Goal: Task Accomplishment & Management: Manage account settings

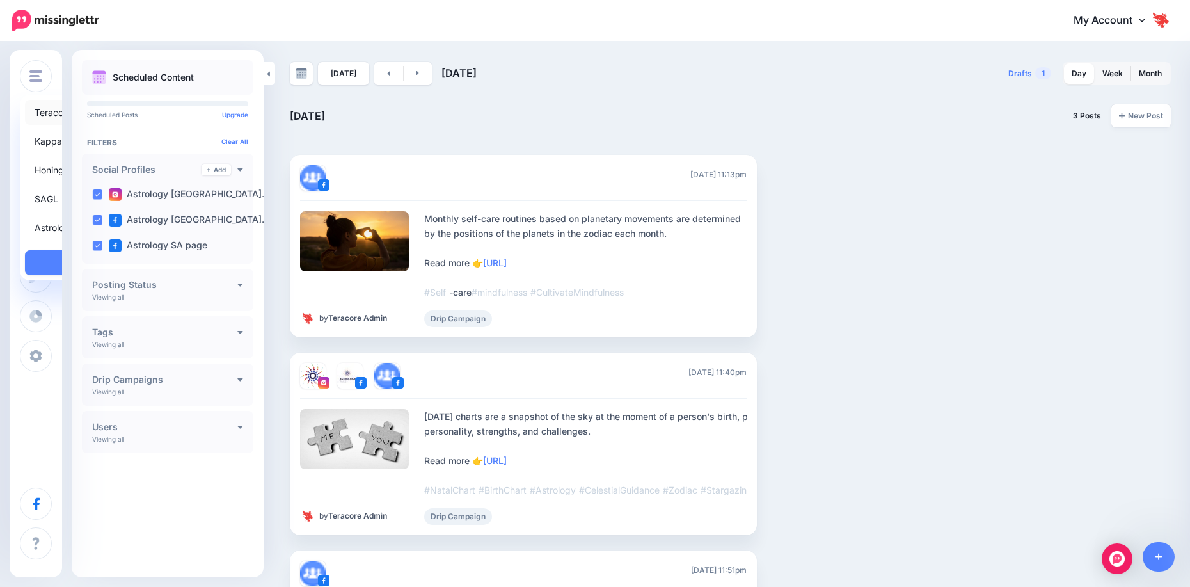
click at [68, 109] on link "Teracore" at bounding box center [99, 112] width 148 height 25
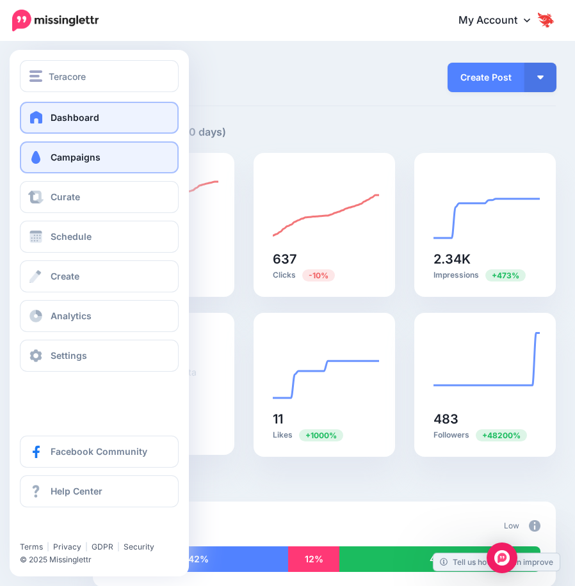
click at [74, 157] on span "Campaigns" at bounding box center [76, 157] width 50 height 11
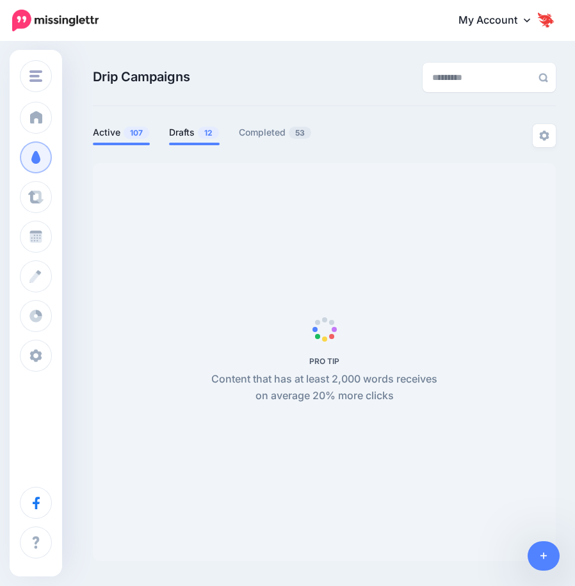
click at [210, 131] on span "12" at bounding box center [208, 133] width 21 height 12
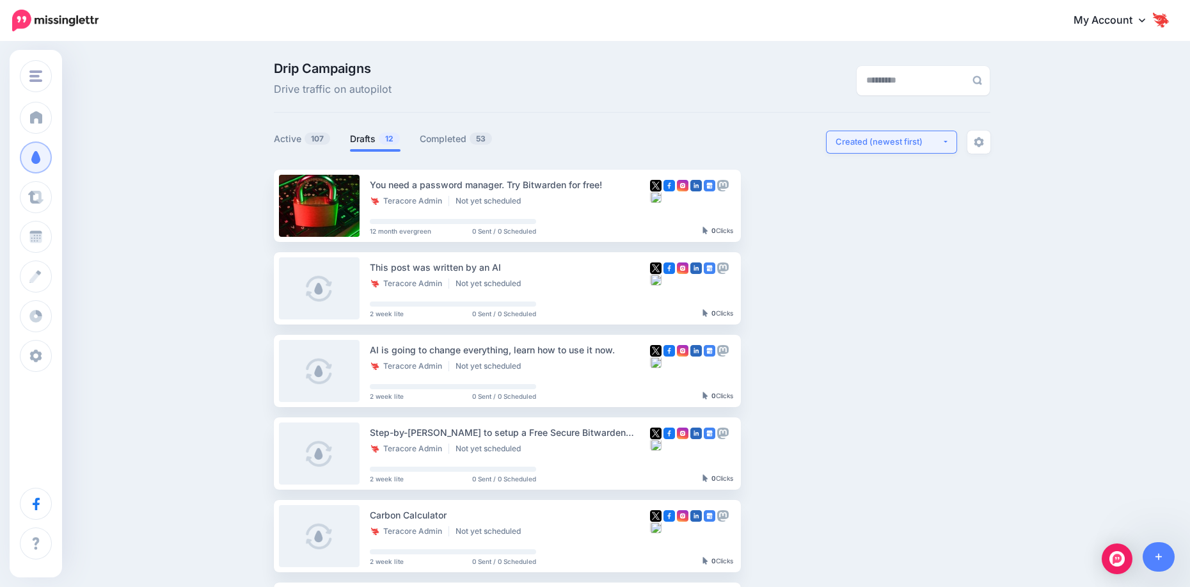
click at [574, 148] on button "Created (newest first)" at bounding box center [891, 142] width 131 height 23
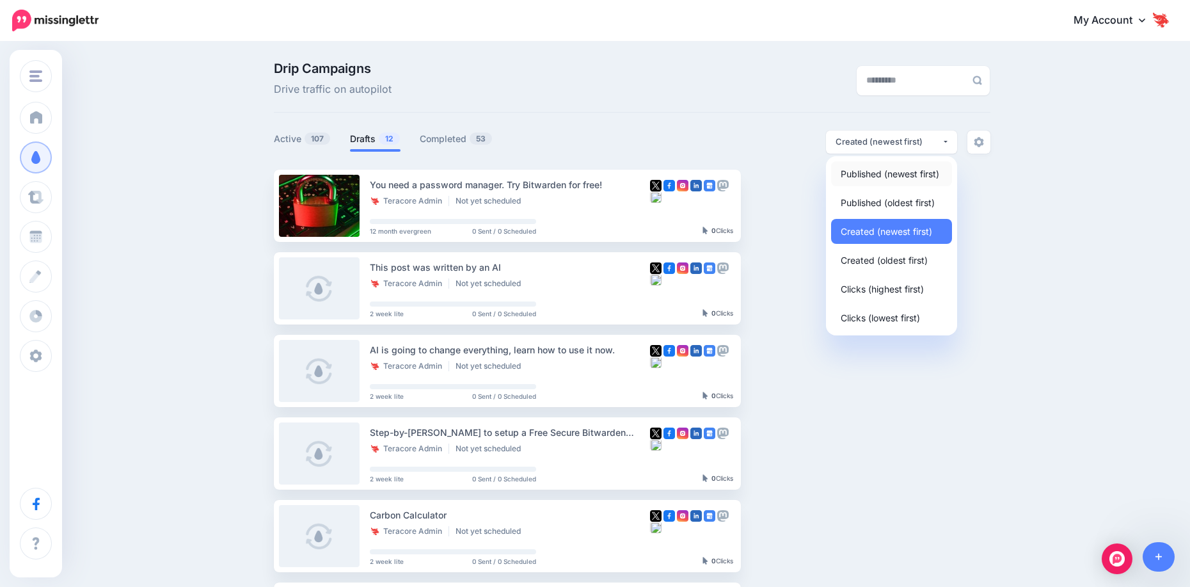
click at [574, 180] on span "Published (newest first)" at bounding box center [890, 173] width 99 height 15
select select "**********"
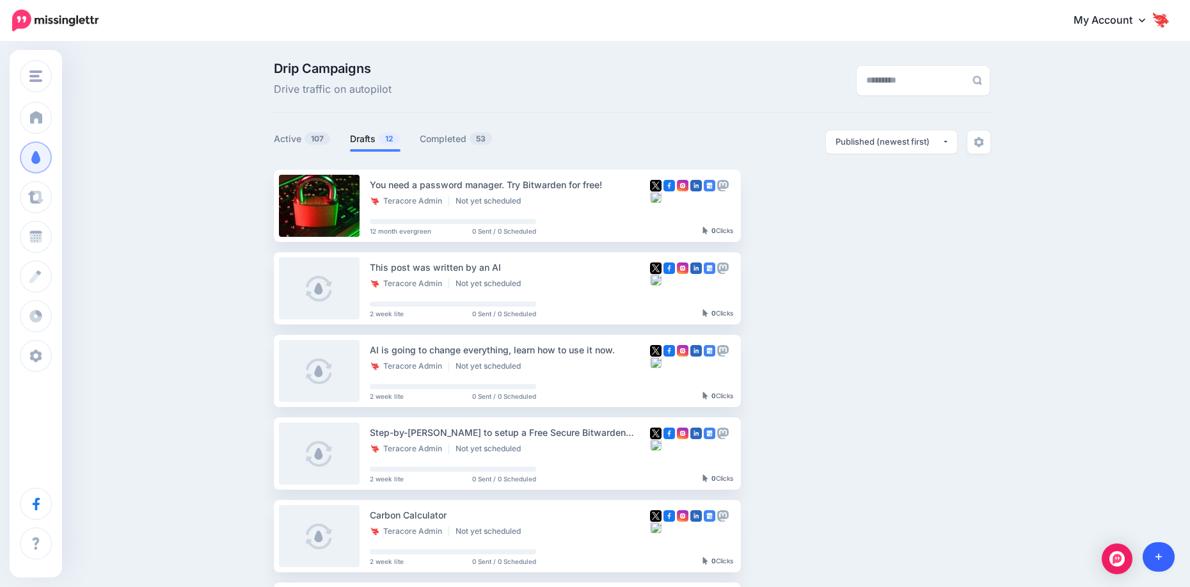
click at [574, 559] on link at bounding box center [1159, 556] width 33 height 29
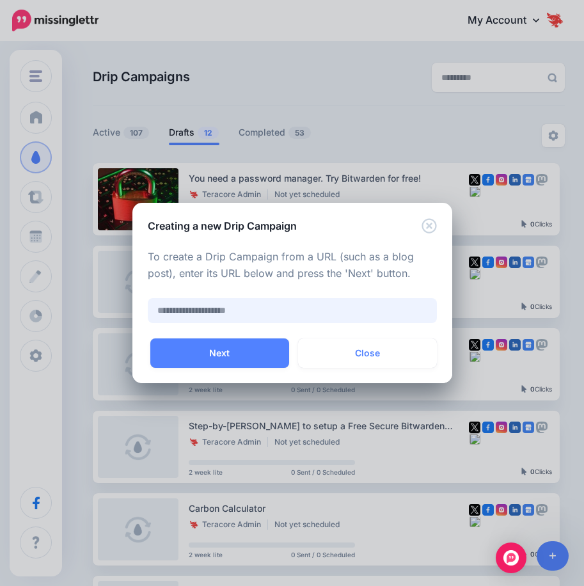
click at [182, 303] on input "text" at bounding box center [292, 310] width 289 height 25
paste input "**********"
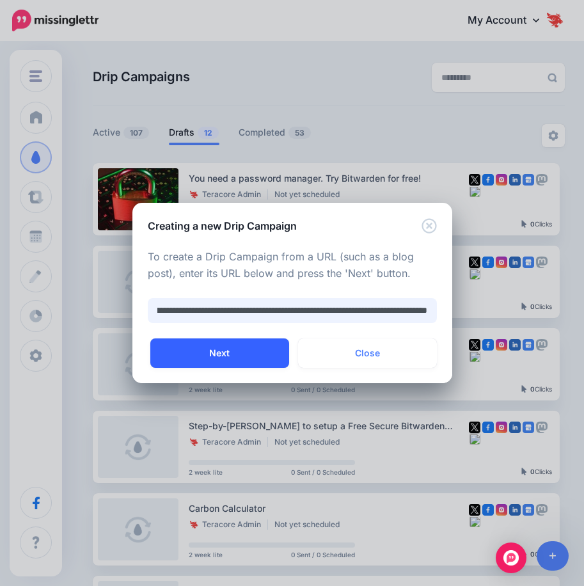
type input "**********"
click at [252, 354] on button "Next" at bounding box center [219, 352] width 139 height 29
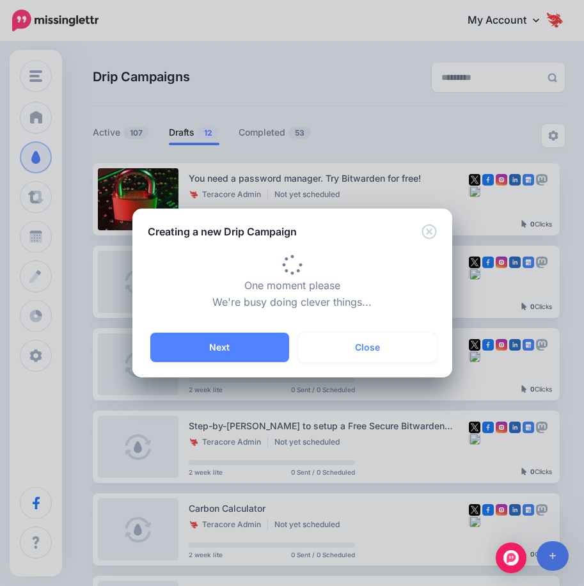
type input "**********"
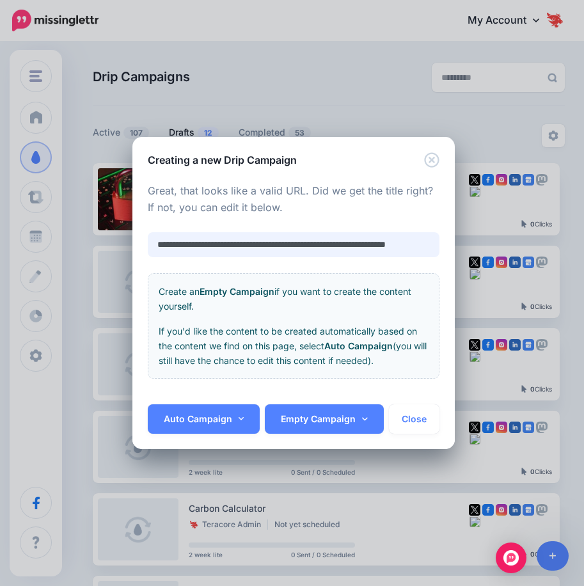
scroll to position [0, 37]
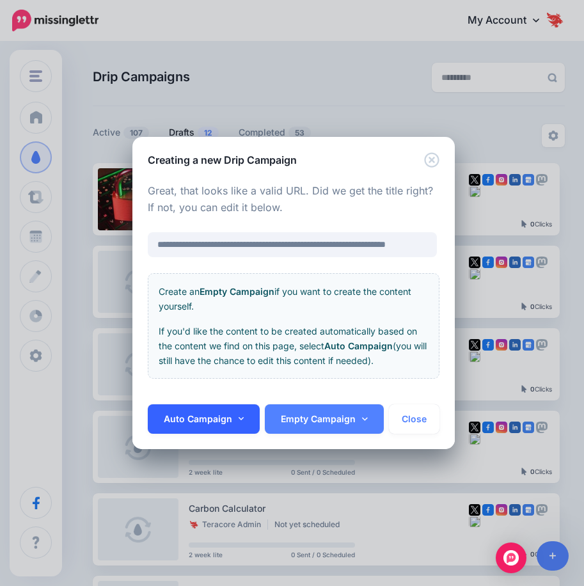
click at [231, 421] on link "Auto Campaign" at bounding box center [204, 418] width 113 height 29
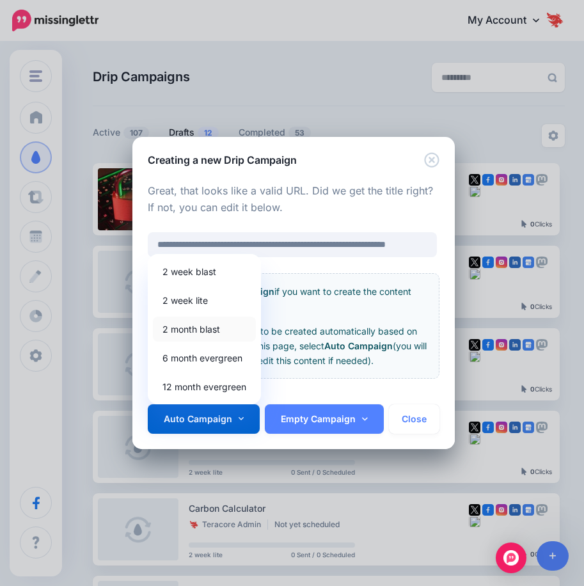
click at [203, 330] on link "2 month blast" at bounding box center [204, 329] width 103 height 25
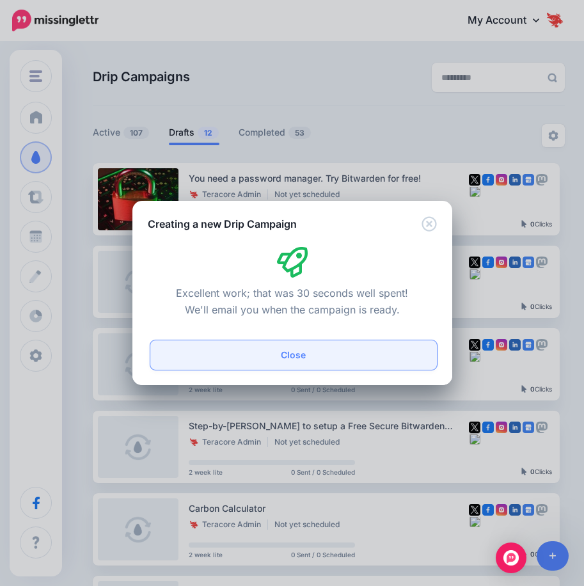
click at [287, 356] on button "Close" at bounding box center [293, 354] width 287 height 29
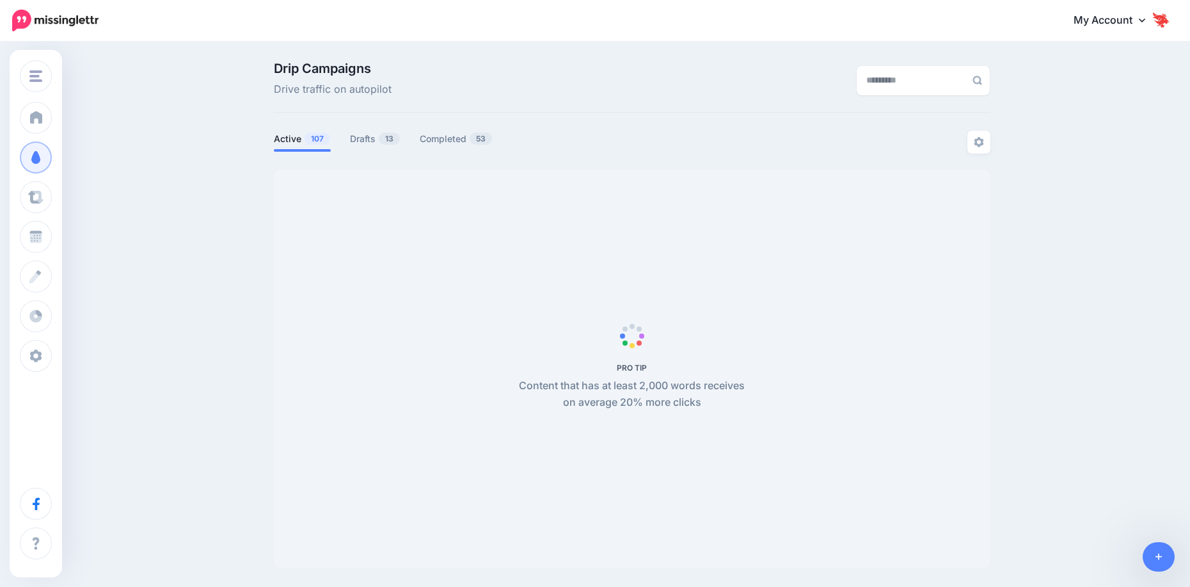
scroll to position [0, 10]
click at [354, 139] on link "Drafts 13" at bounding box center [375, 138] width 51 height 15
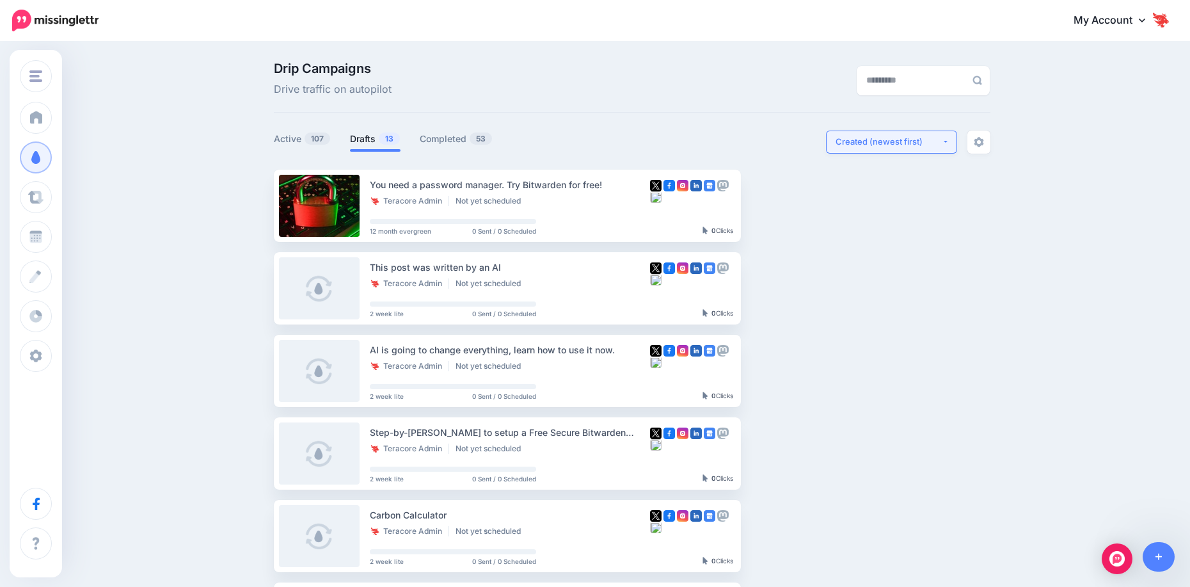
click at [863, 139] on div "Created (newest first)" at bounding box center [889, 142] width 106 height 12
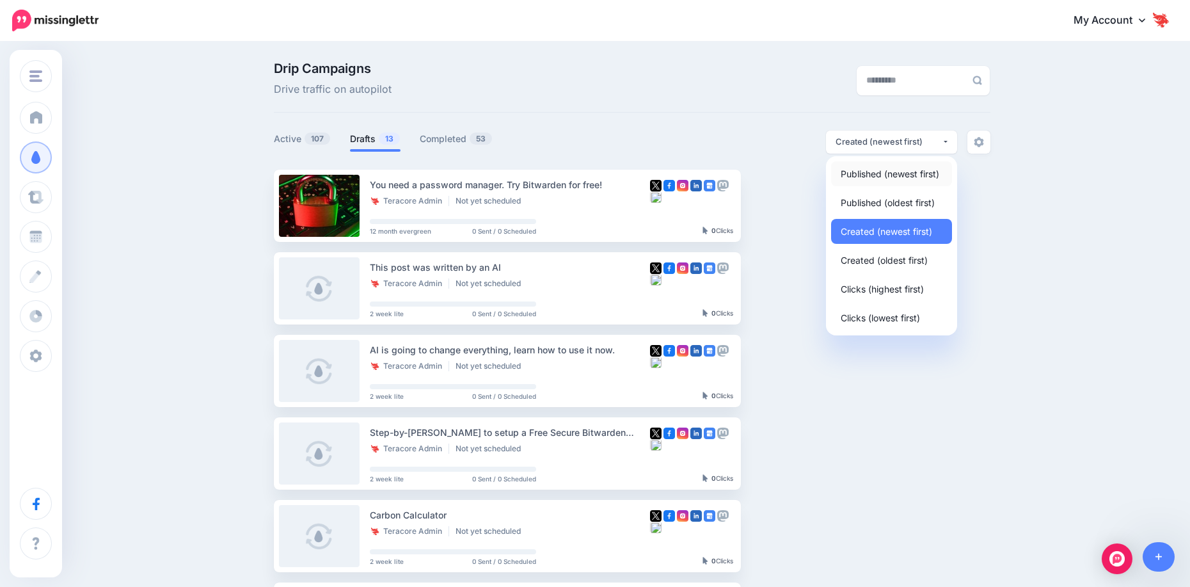
click at [863, 171] on span "Published (newest first)" at bounding box center [890, 173] width 99 height 15
select select "**********"
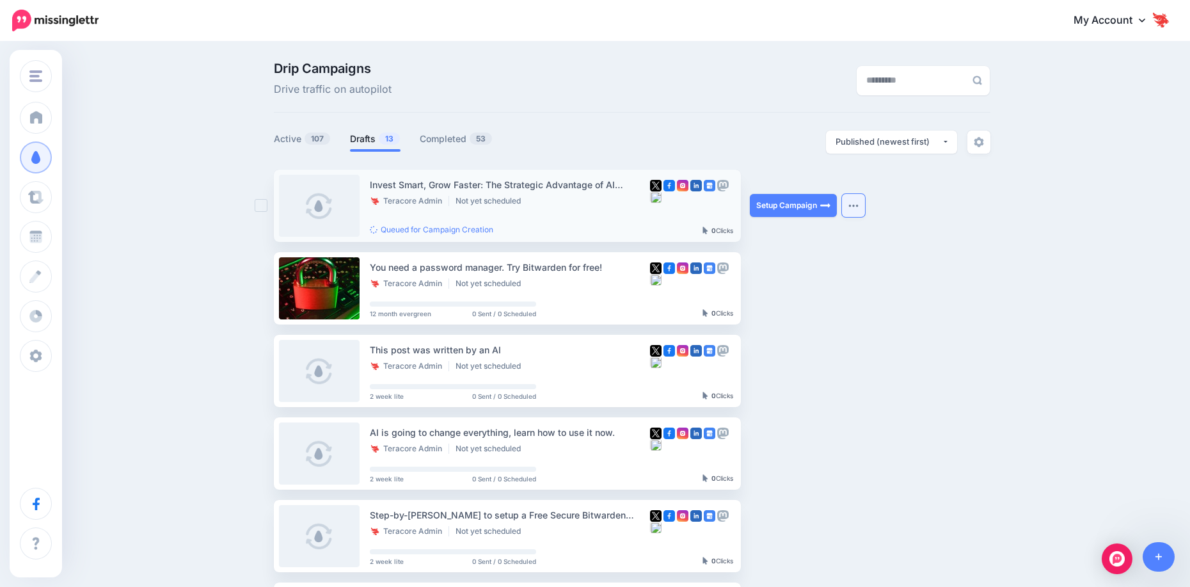
click at [843, 207] on button "button" at bounding box center [853, 205] width 23 height 23
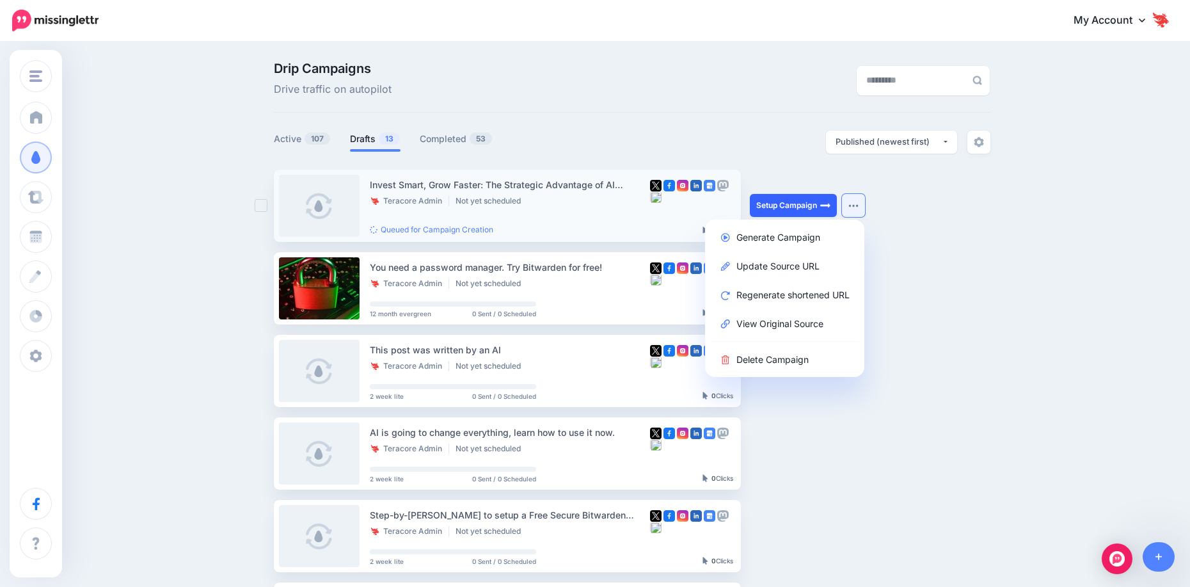
click at [781, 205] on link "Setup Campaign" at bounding box center [793, 205] width 87 height 23
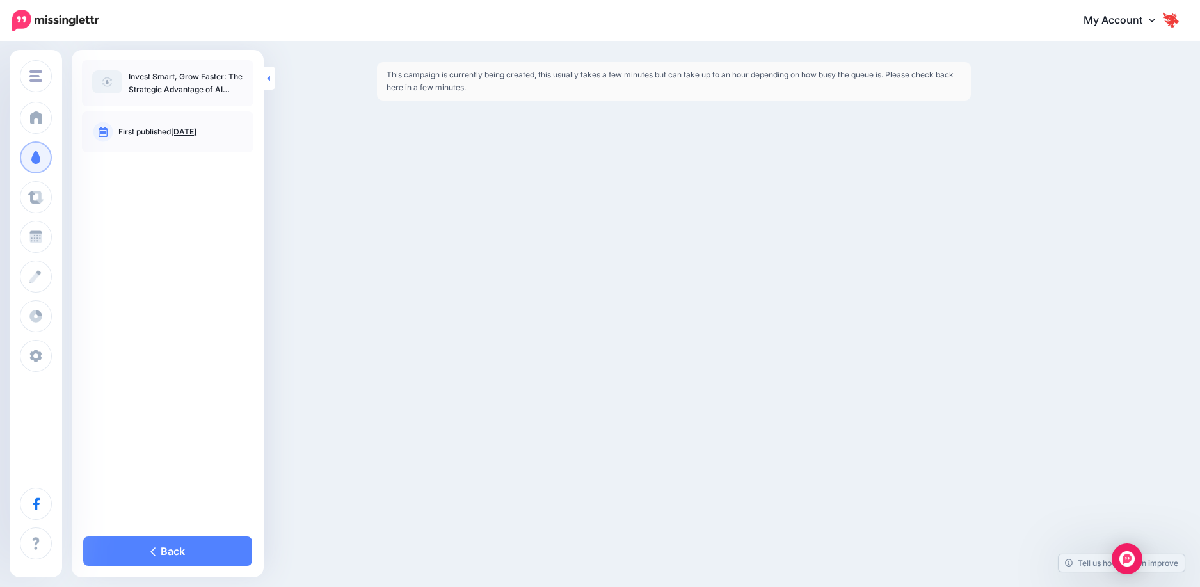
click at [267, 81] on icon at bounding box center [268, 78] width 3 height 8
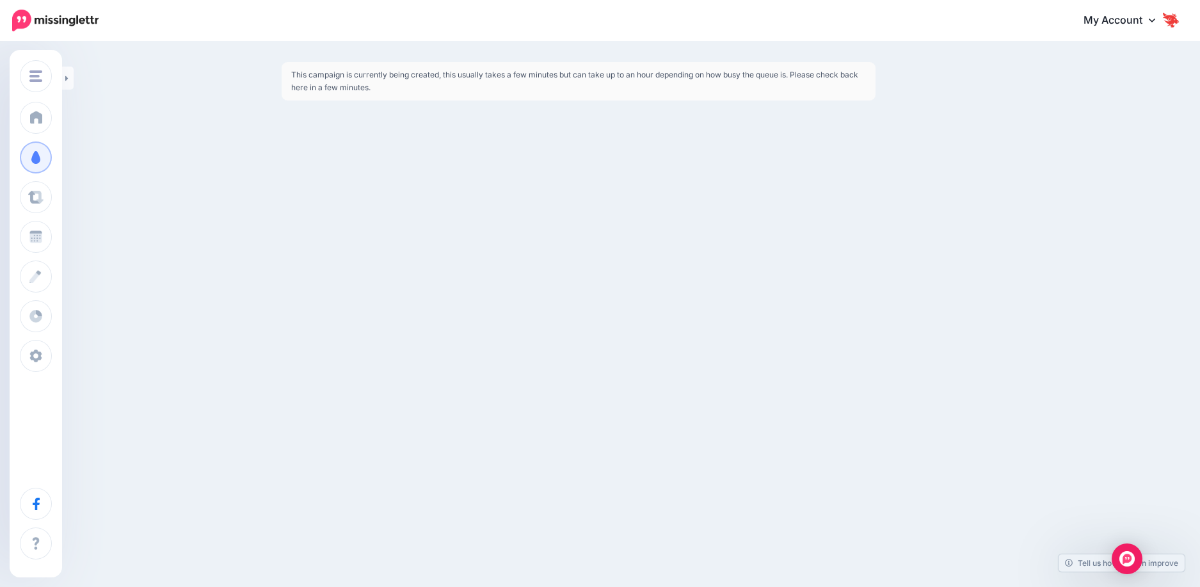
click at [329, 160] on div "Teracore [GEOGRAPHIC_DATA] Kappa Engineering Honingcraft SAGL Astrology SA Add …" at bounding box center [600, 293] width 1200 height 587
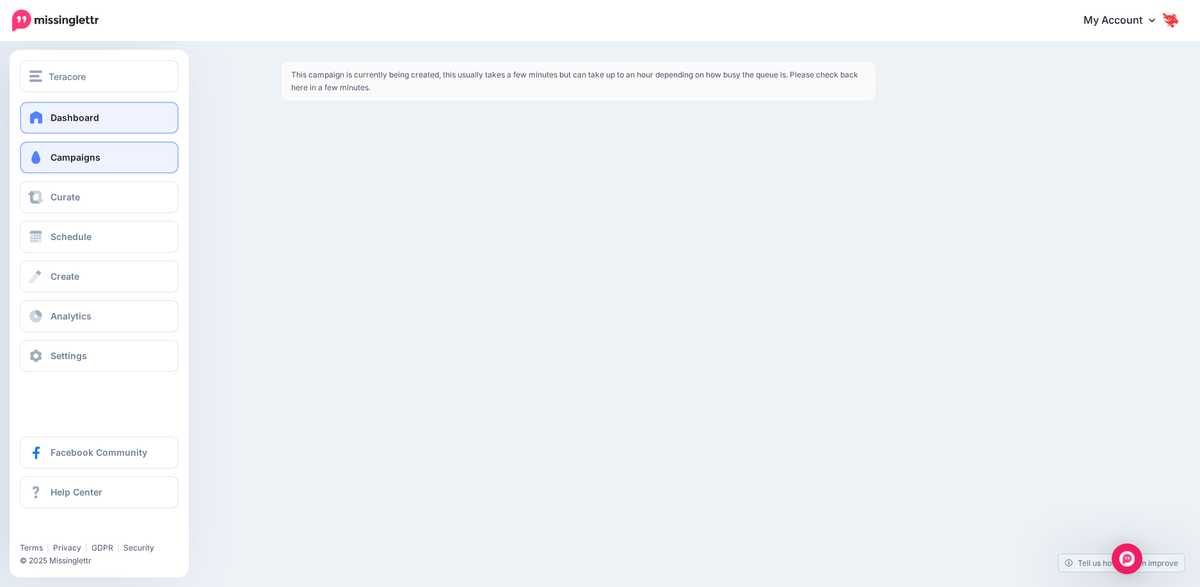
click at [68, 126] on link "Dashboard" at bounding box center [99, 118] width 159 height 32
click at [68, 155] on span "Campaigns" at bounding box center [76, 157] width 50 height 11
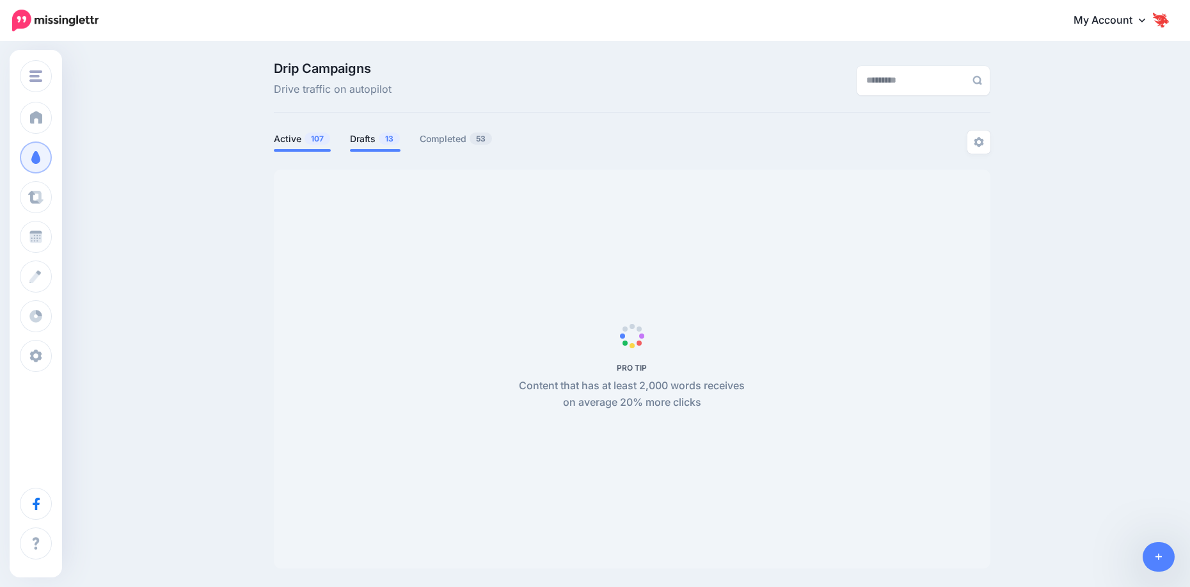
click at [379, 146] on link "Drafts 13" at bounding box center [375, 138] width 51 height 15
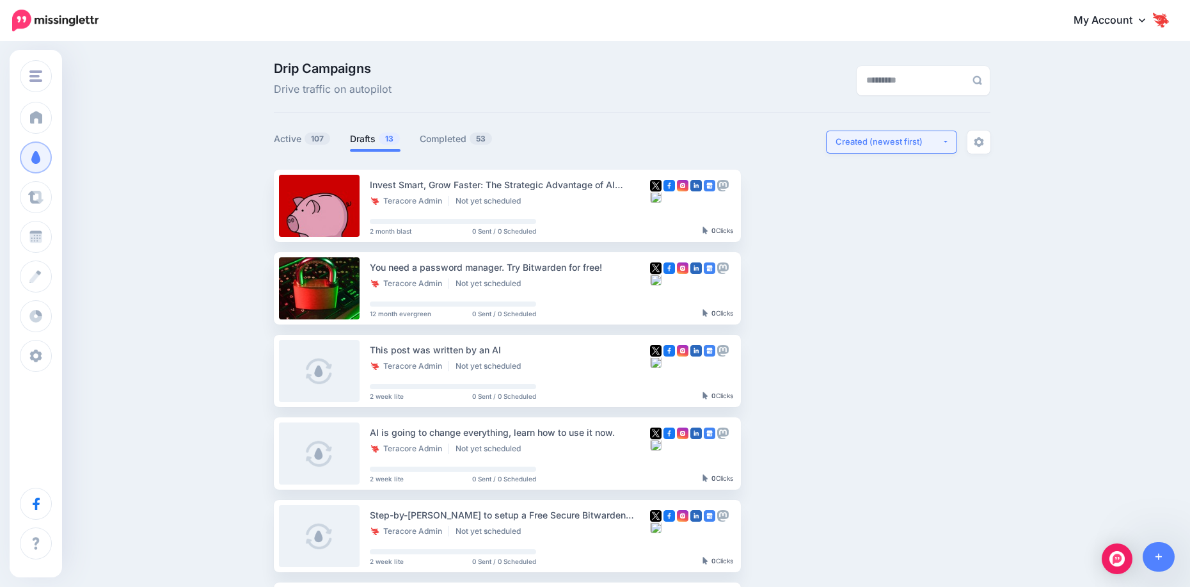
drag, startPoint x: 892, startPoint y: 129, endPoint x: 892, endPoint y: 139, distance: 10.2
click at [892, 132] on div "Drip Campaigns Drive traffic on autopilot Active 107 13 53" at bounding box center [632, 583] width 736 height 1042
click at [892, 139] on div "Created (newest first)" at bounding box center [889, 142] width 106 height 12
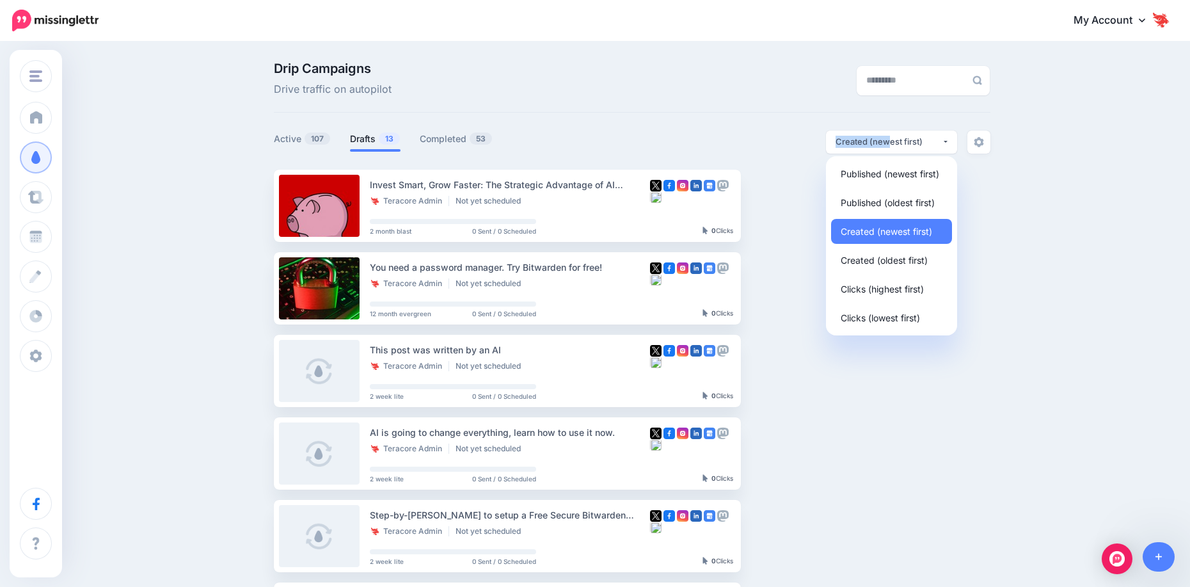
click at [699, 129] on div "Drip Campaigns Drive traffic on autopilot Active 107 13 53" at bounding box center [632, 583] width 736 height 1042
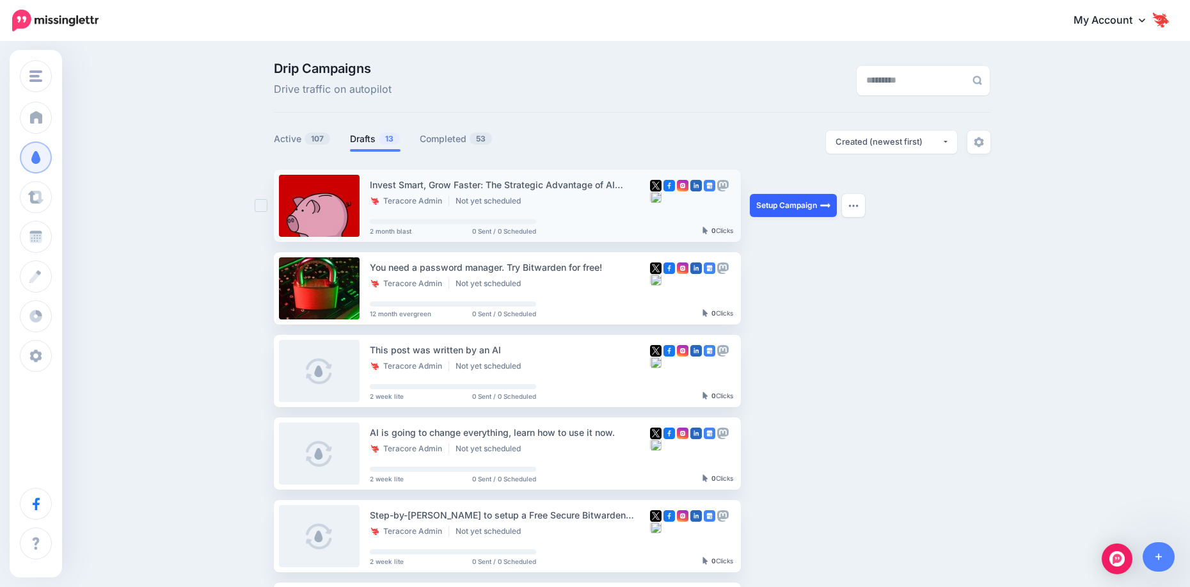
click at [808, 205] on link "Setup Campaign" at bounding box center [793, 205] width 87 height 23
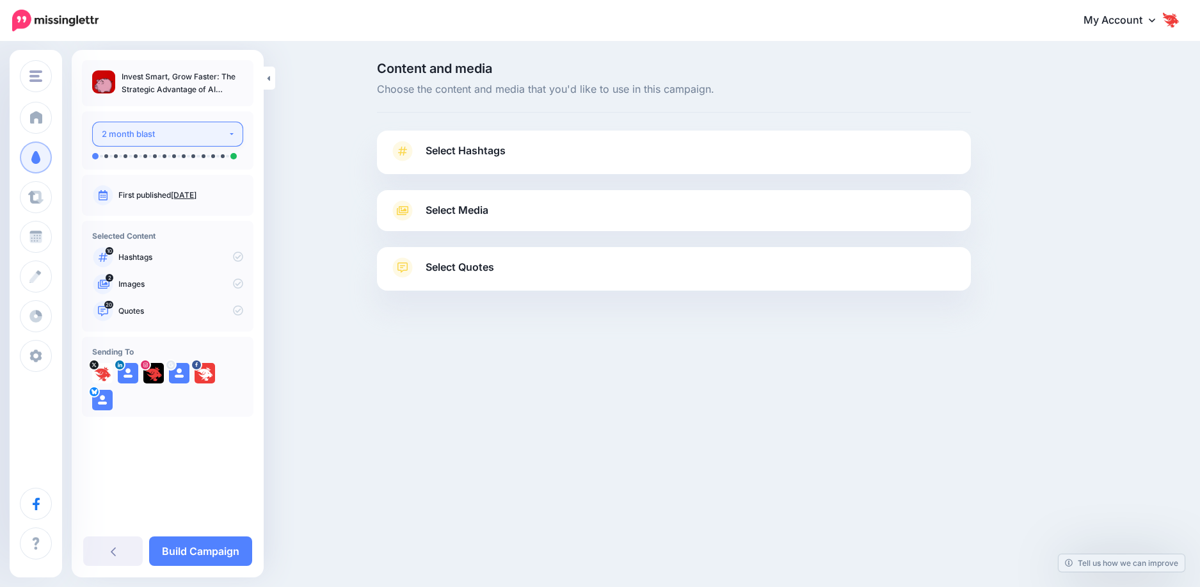
click at [216, 139] on div "2 month blast" at bounding box center [165, 134] width 126 height 15
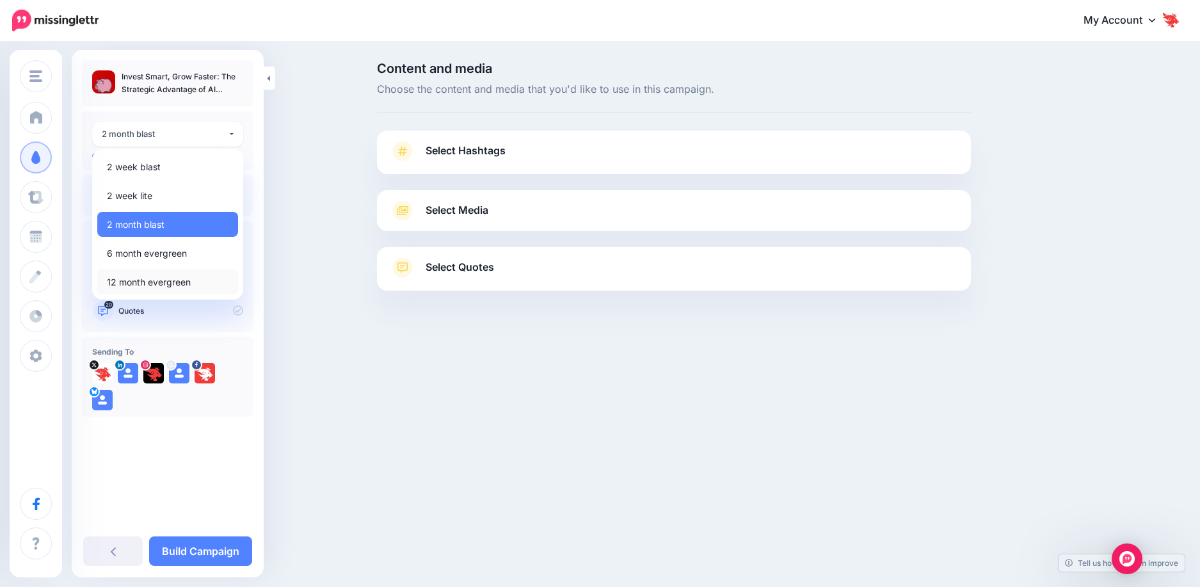
click at [182, 283] on span "12 month evergreen" at bounding box center [149, 282] width 84 height 15
select select "******"
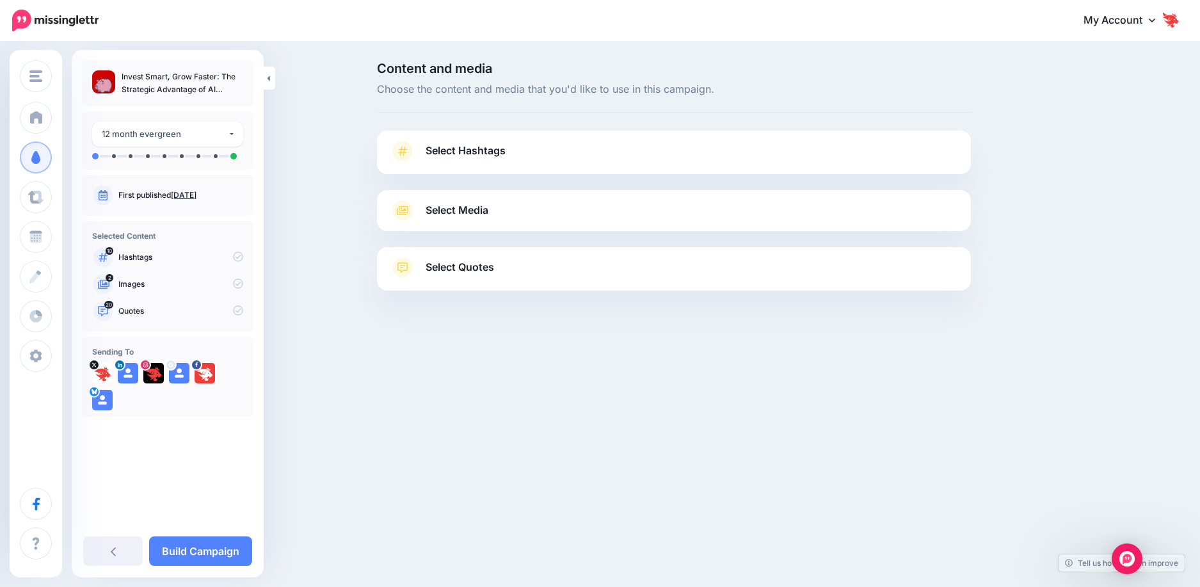
click at [444, 153] on span "Select Hashtags" at bounding box center [466, 150] width 80 height 17
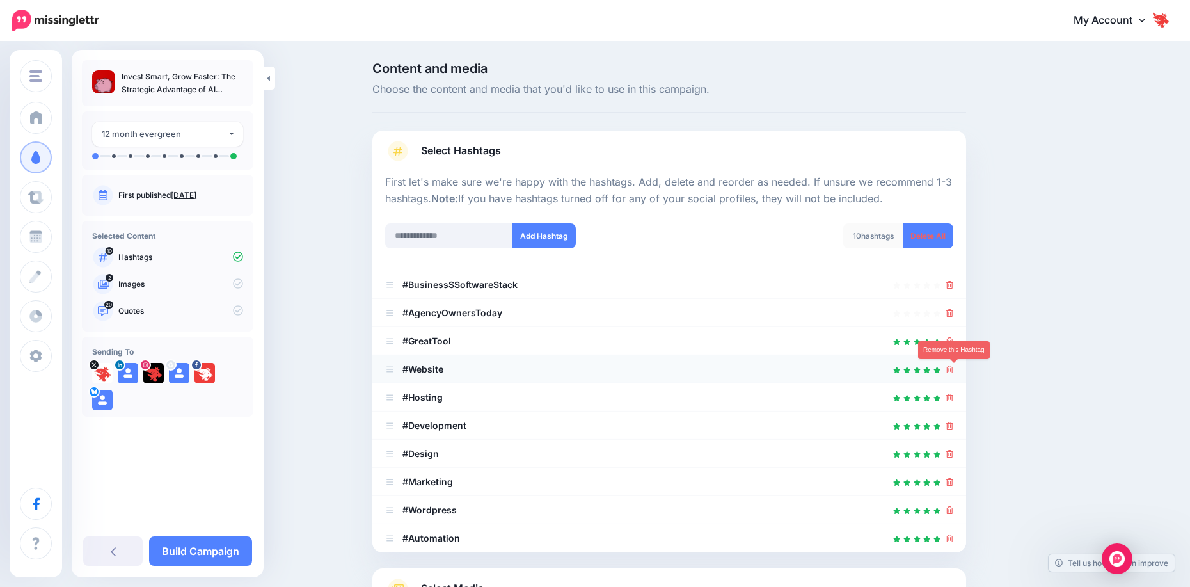
click at [953, 366] on icon at bounding box center [949, 369] width 7 height 8
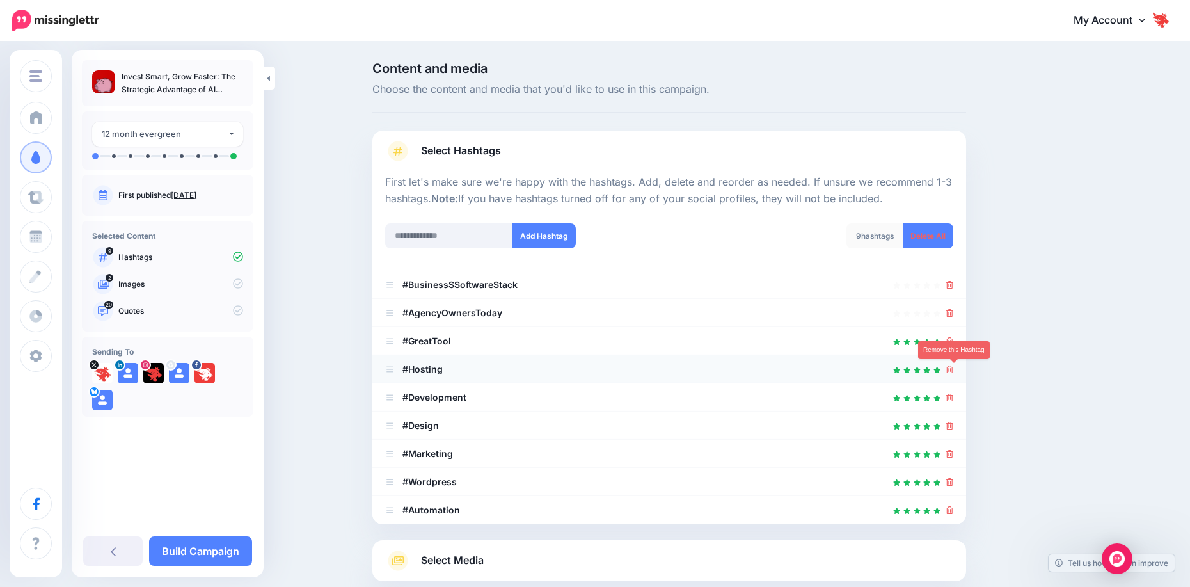
click at [953, 370] on icon at bounding box center [949, 369] width 7 height 8
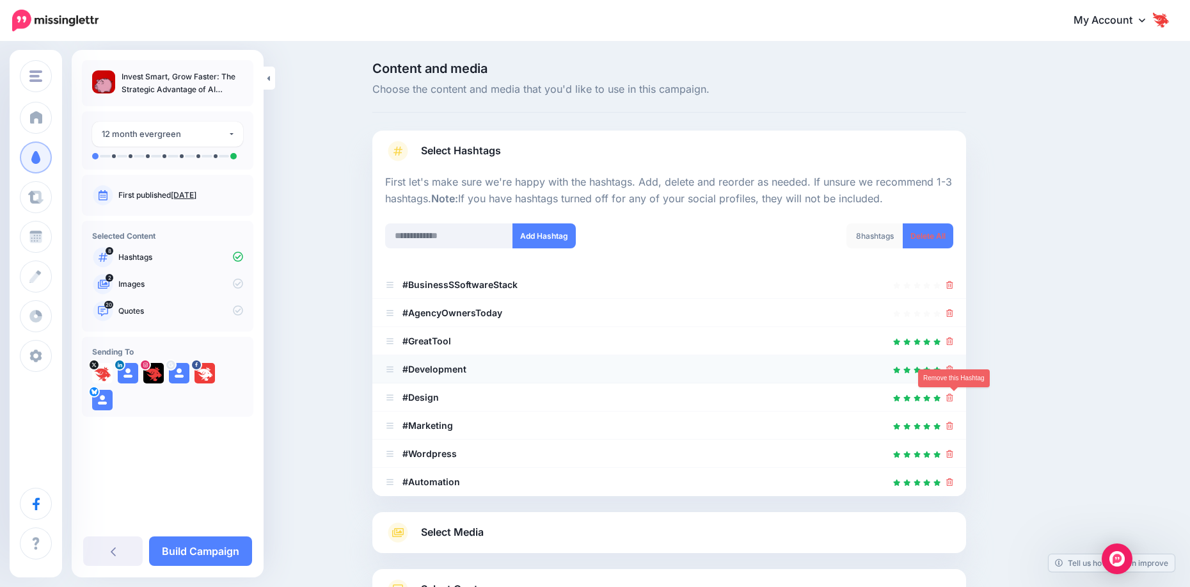
click at [955, 393] on ul "#BusinessSSoftwareStack #AgencyOwnersToday" at bounding box center [669, 383] width 594 height 225
click at [953, 399] on icon at bounding box center [949, 398] width 7 height 8
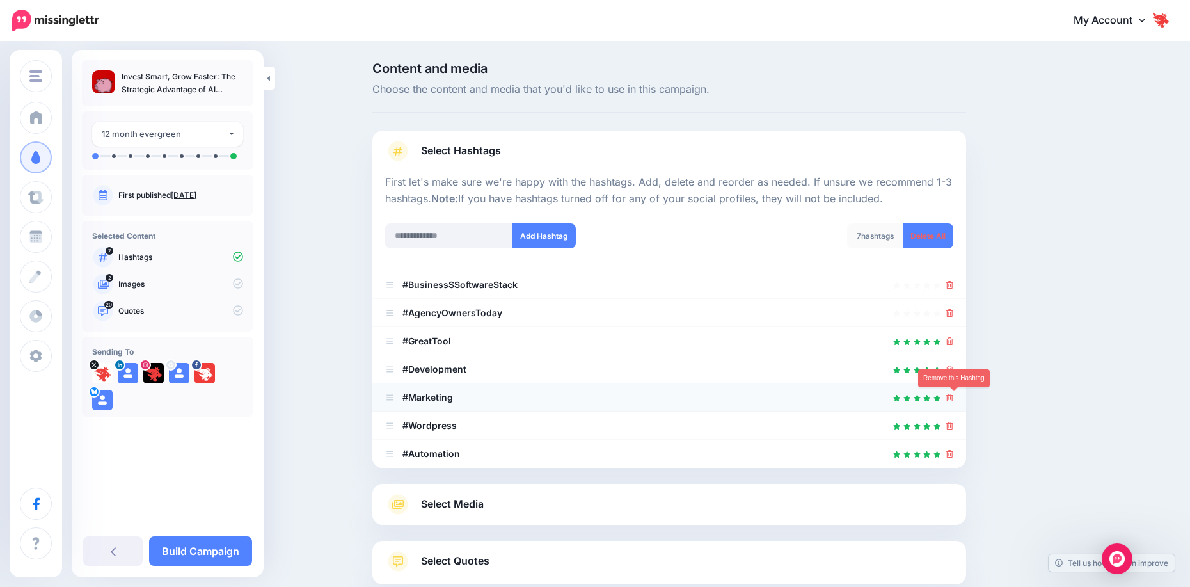
click at [953, 399] on icon at bounding box center [949, 398] width 7 height 8
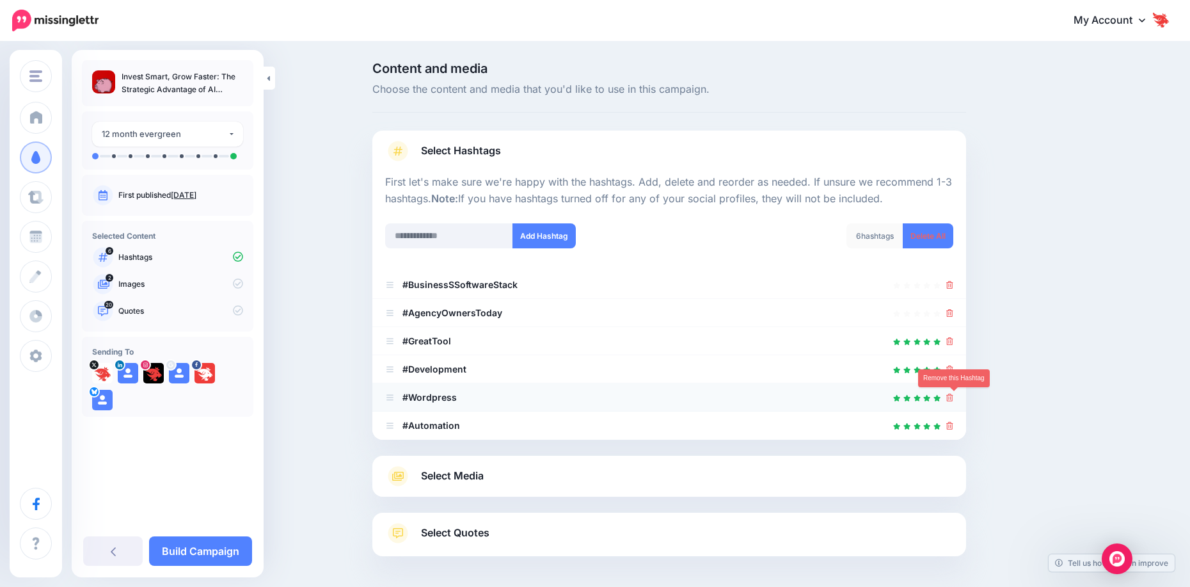
click at [952, 399] on icon at bounding box center [949, 398] width 7 height 8
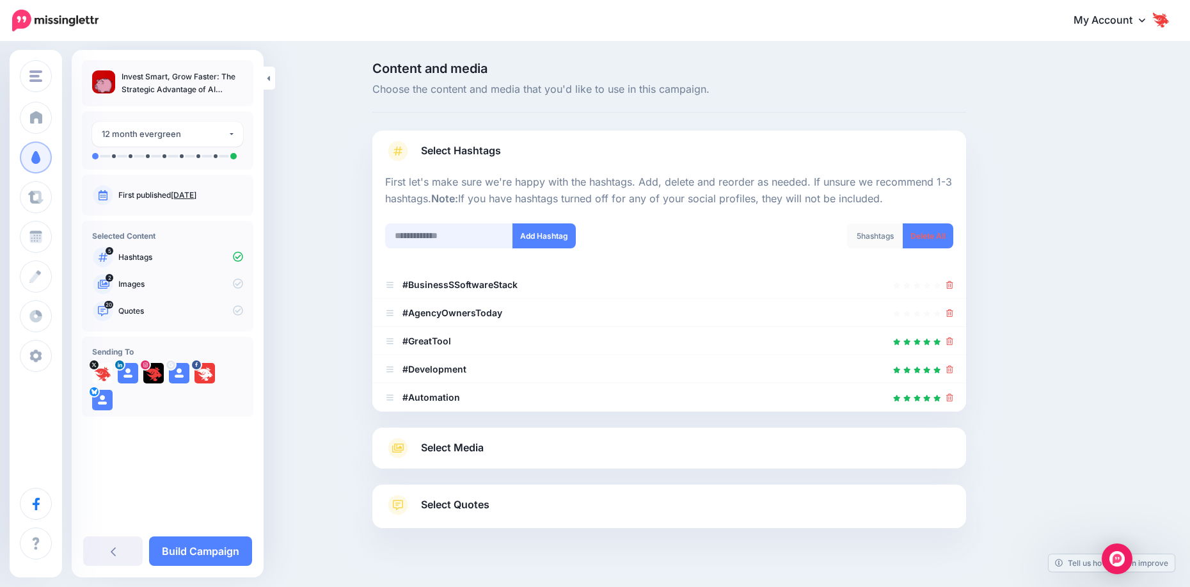
click at [477, 242] on input "text" at bounding box center [449, 235] width 128 height 25
type input "**********"
click at [531, 237] on button "Add Hashtag" at bounding box center [544, 235] width 63 height 25
click at [450, 236] on input "**********" at bounding box center [449, 235] width 128 height 25
click at [472, 240] on input "text" at bounding box center [449, 235] width 128 height 25
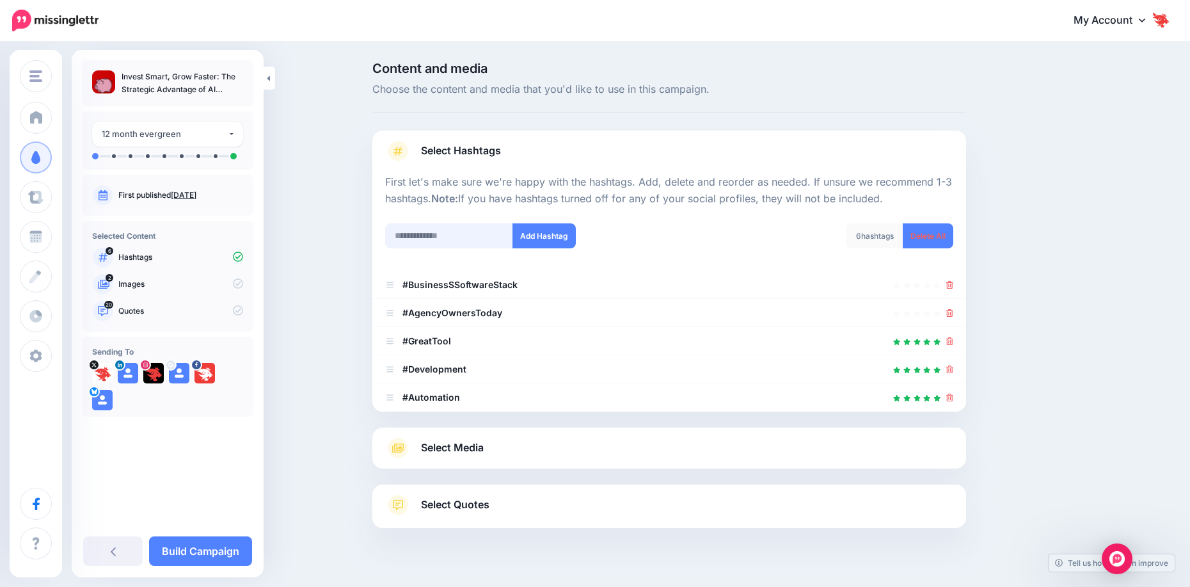
click at [472, 240] on input "text" at bounding box center [449, 235] width 128 height 25
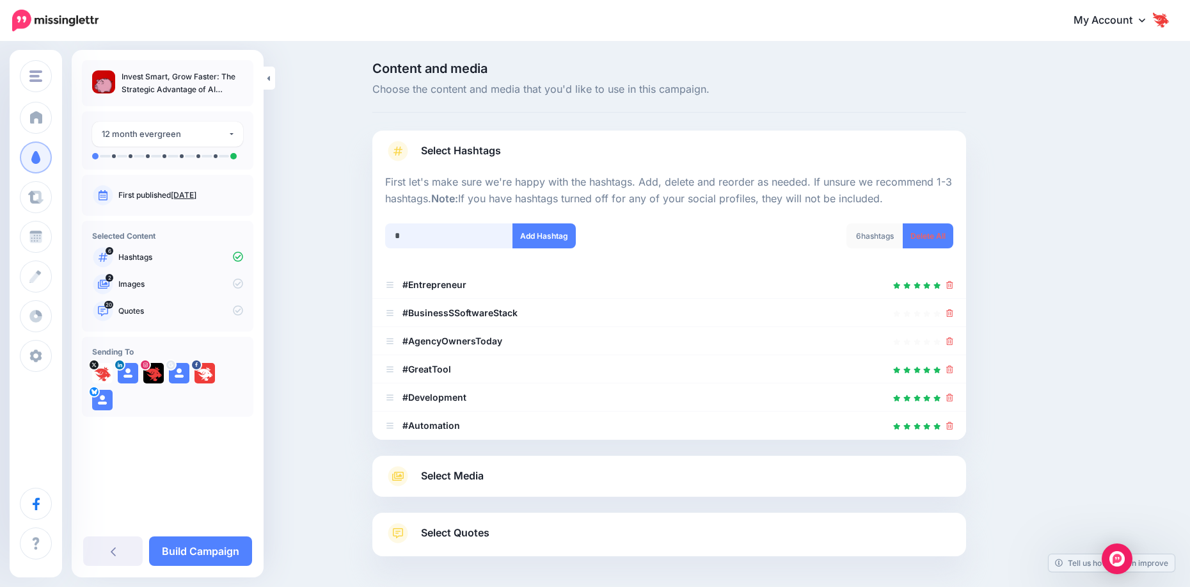
scroll to position [52, 0]
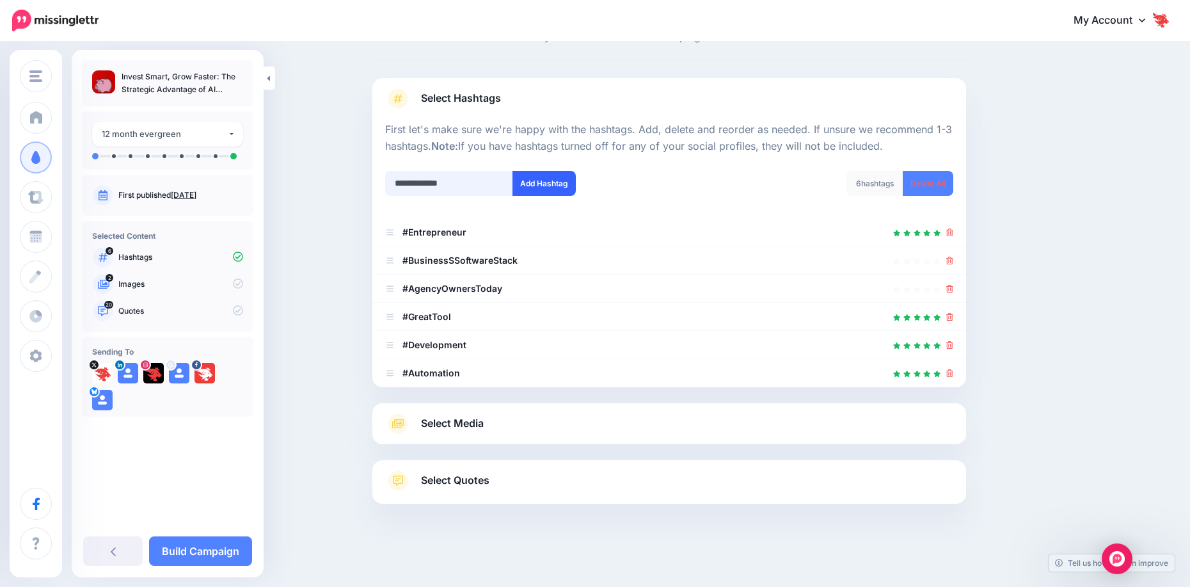
type input "**********"
click at [530, 180] on button "Add Hashtag" at bounding box center [544, 183] width 63 height 25
click at [454, 186] on input "text" at bounding box center [449, 183] width 128 height 25
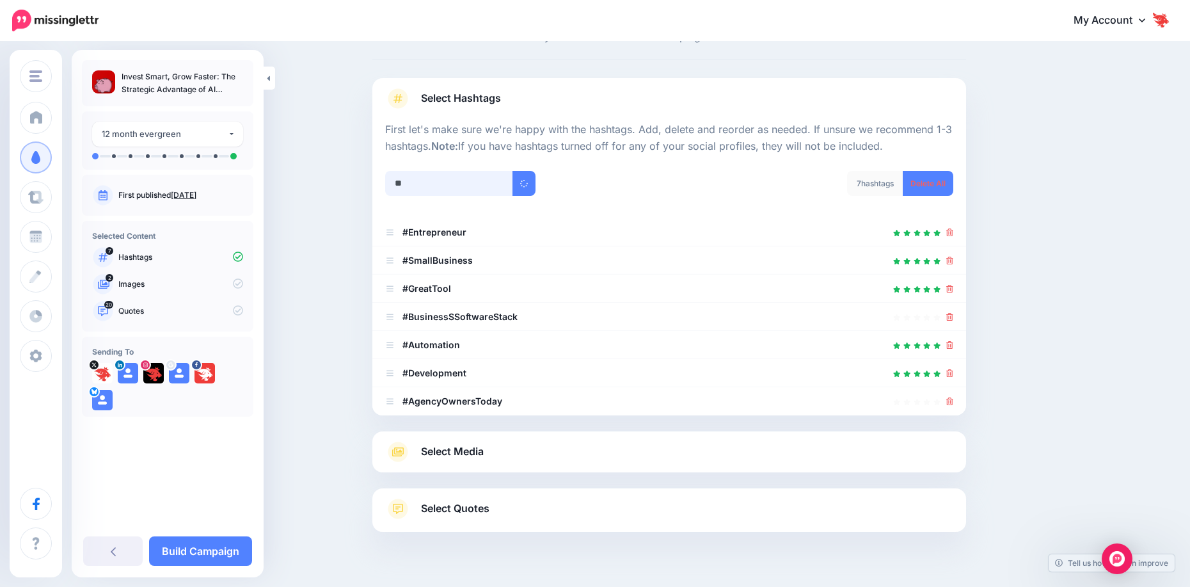
scroll to position [81, 0]
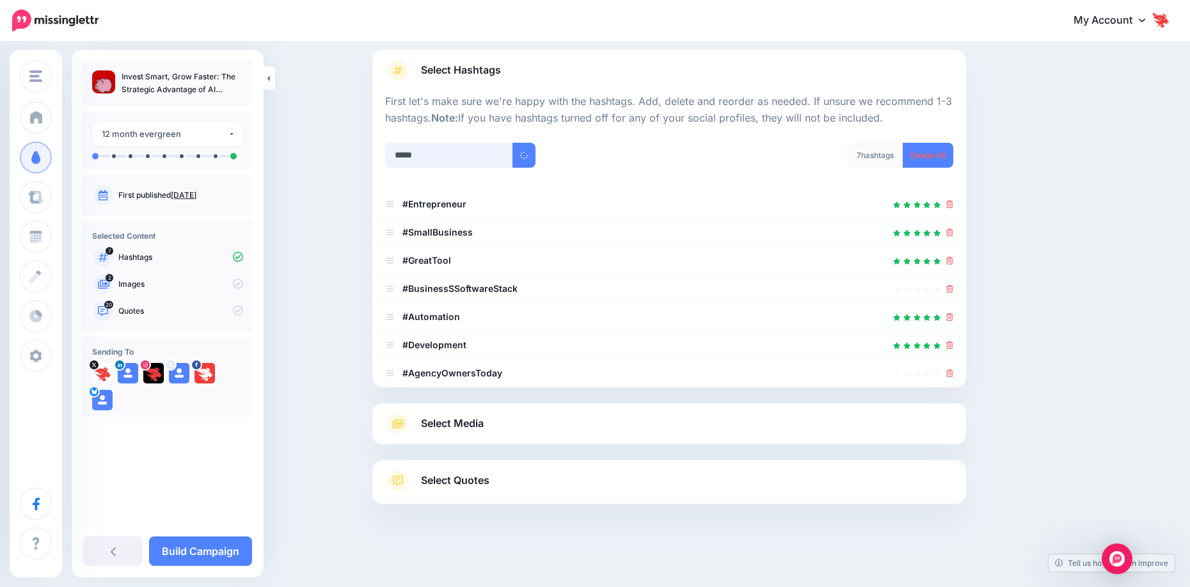
type input "******"
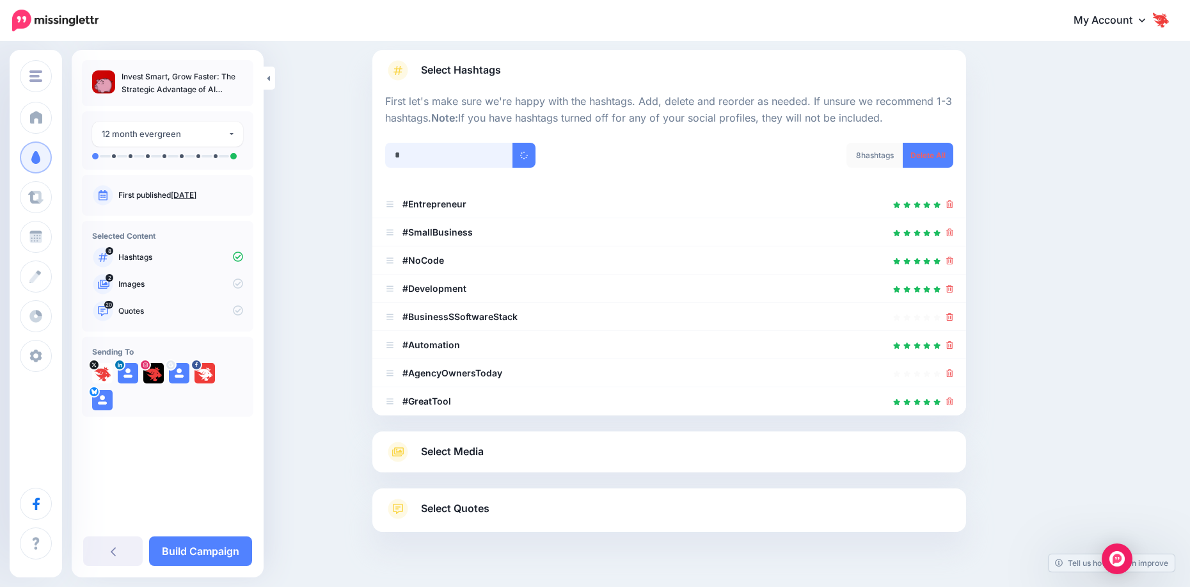
scroll to position [109, 0]
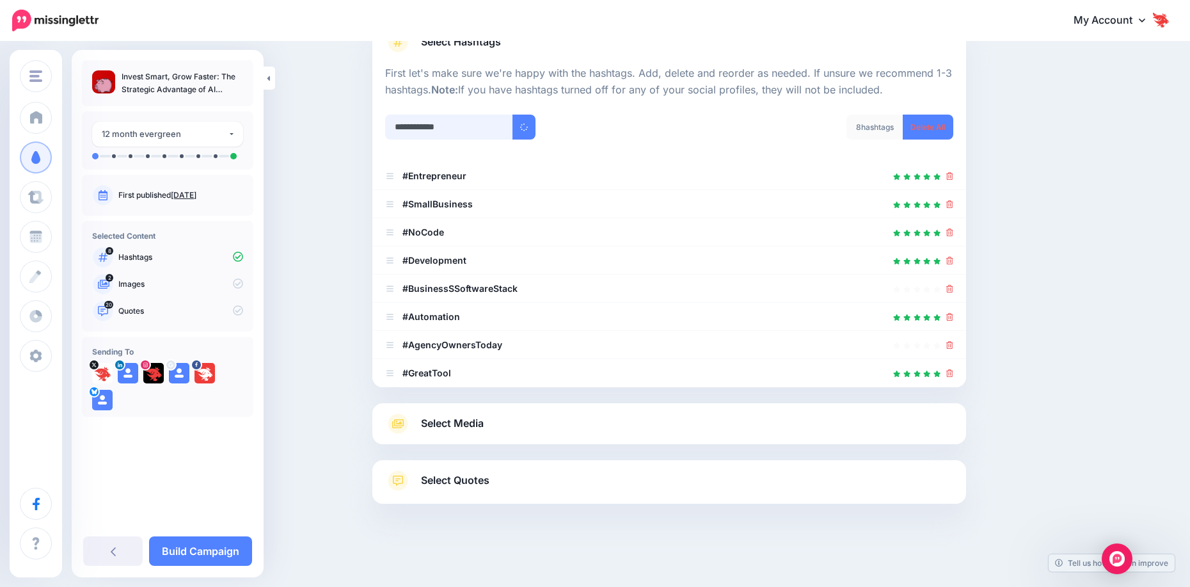
type input "**********"
click at [456, 132] on input "text" at bounding box center [449, 127] width 128 height 25
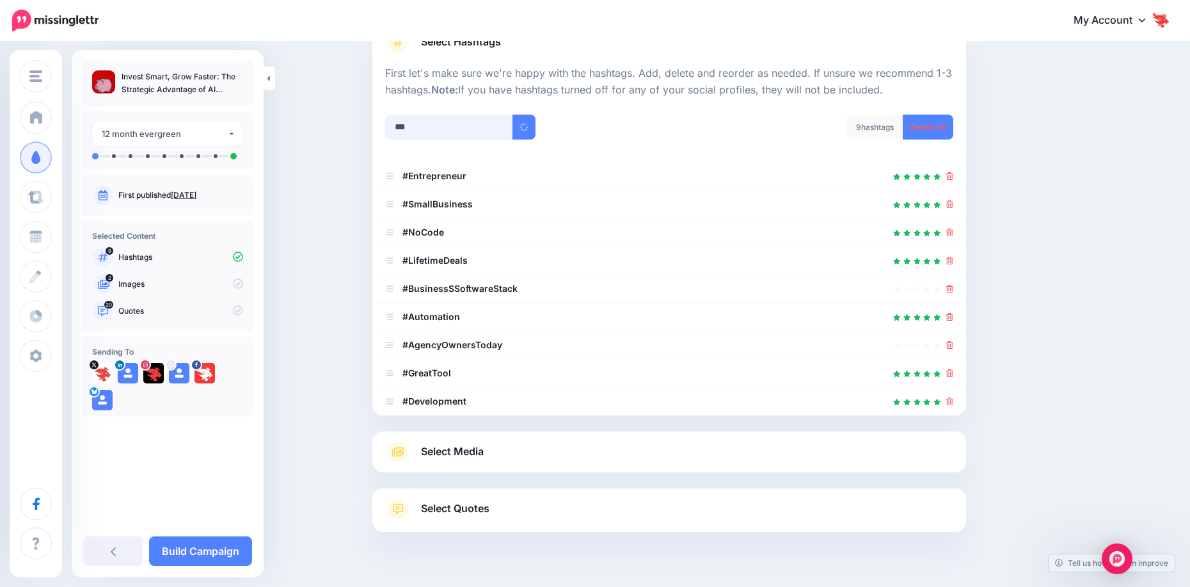
scroll to position [137, 0]
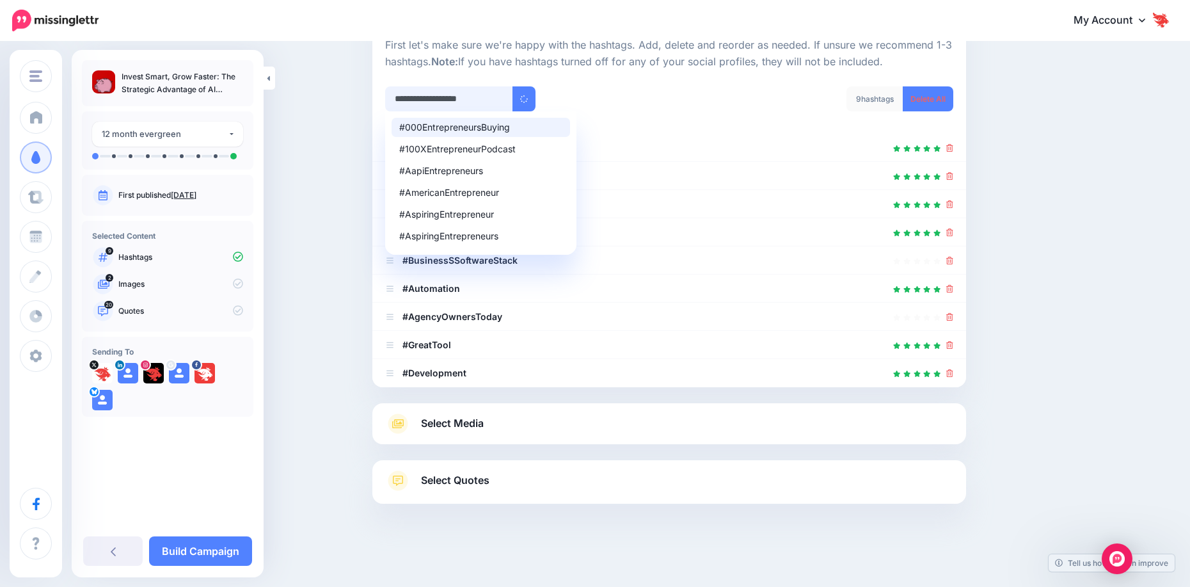
click at [483, 99] on input "**********" at bounding box center [449, 98] width 128 height 25
click at [463, 217] on div "#AspiringEntrepreneur" at bounding box center [480, 214] width 163 height 9
click at [455, 101] on input "**********" at bounding box center [449, 98] width 128 height 25
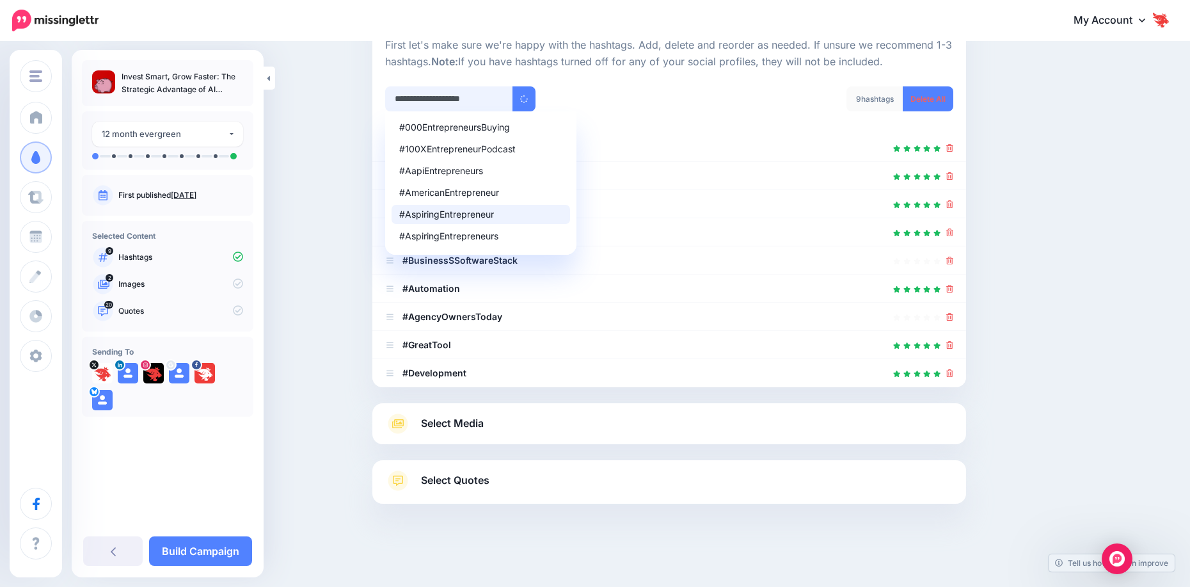
click at [455, 101] on input "**********" at bounding box center [449, 98] width 128 height 25
paste input "text"
type input "**********"
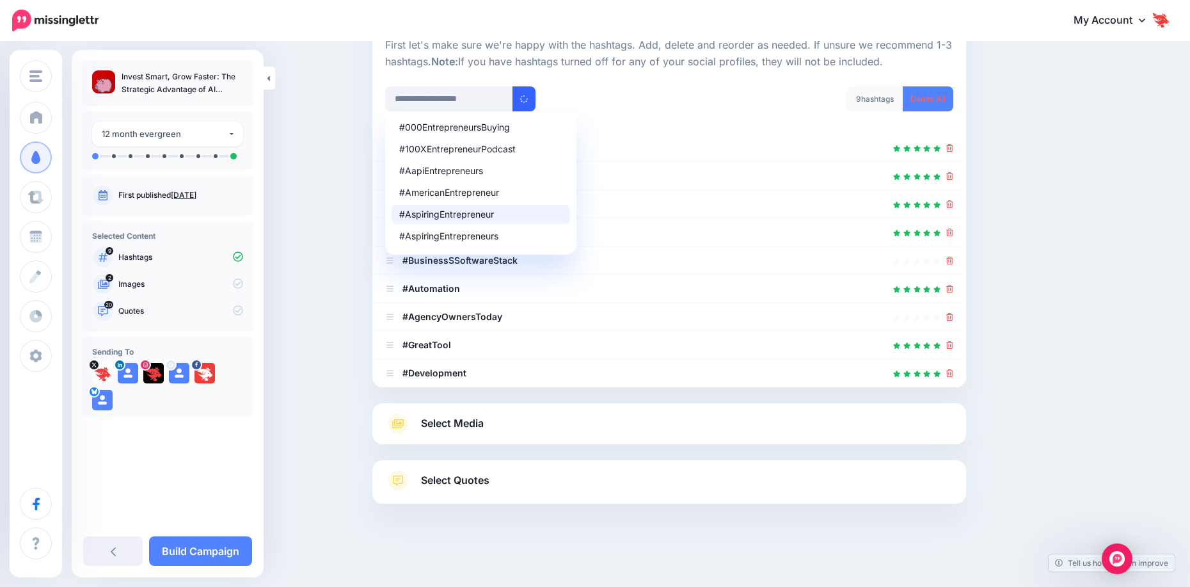
click at [528, 98] on icon "submit" at bounding box center [524, 99] width 8 height 8
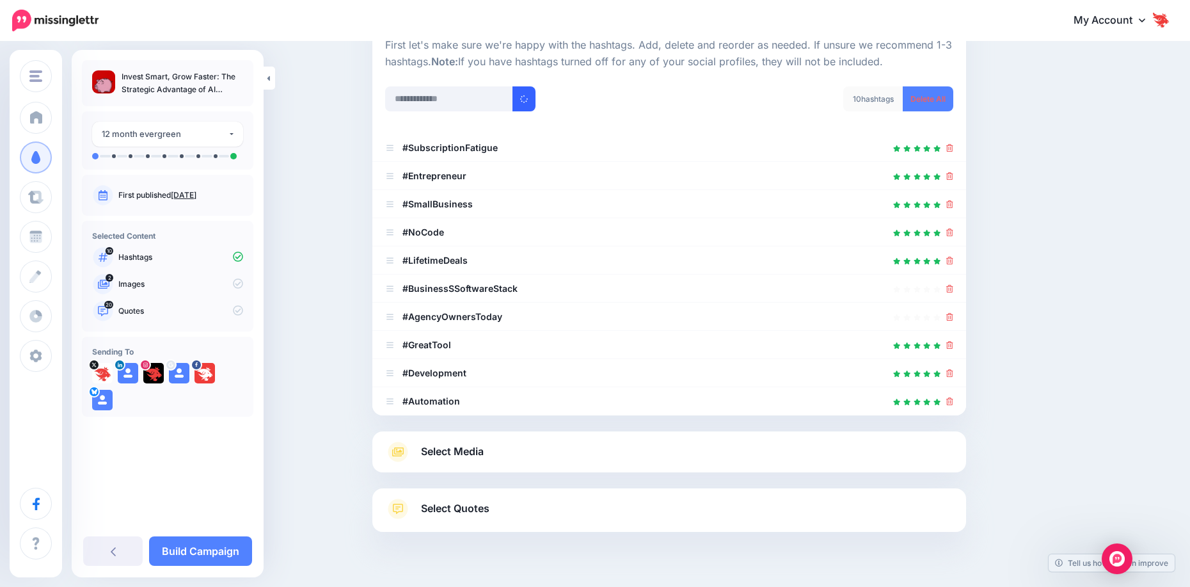
scroll to position [165, 0]
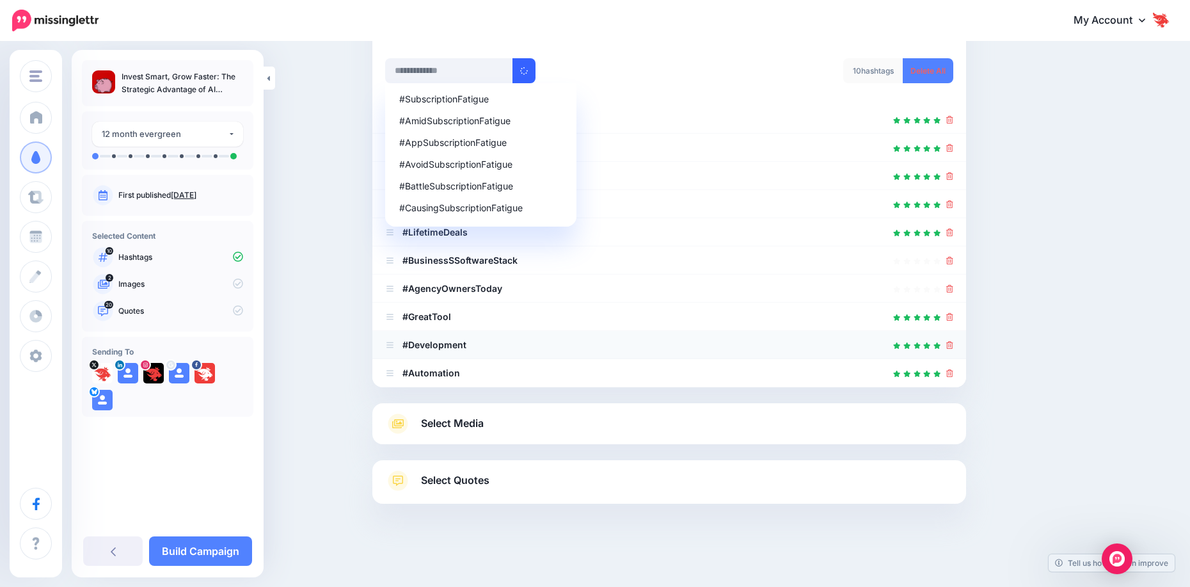
click at [952, 346] on icon at bounding box center [949, 345] width 7 height 8
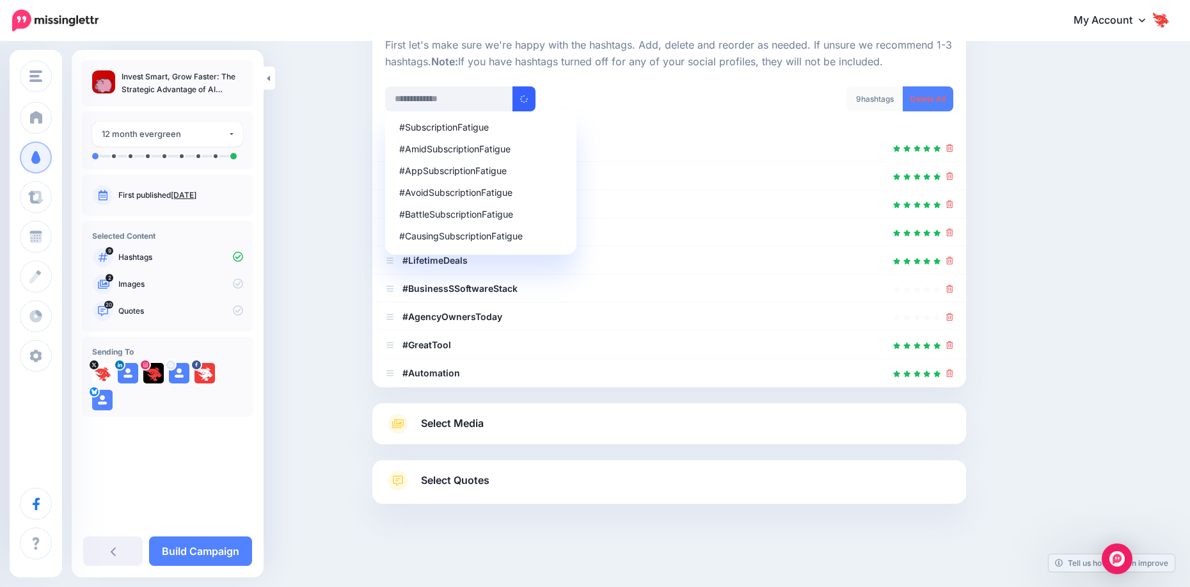
scroll to position [137, 0]
click at [953, 344] on icon at bounding box center [949, 345] width 7 height 8
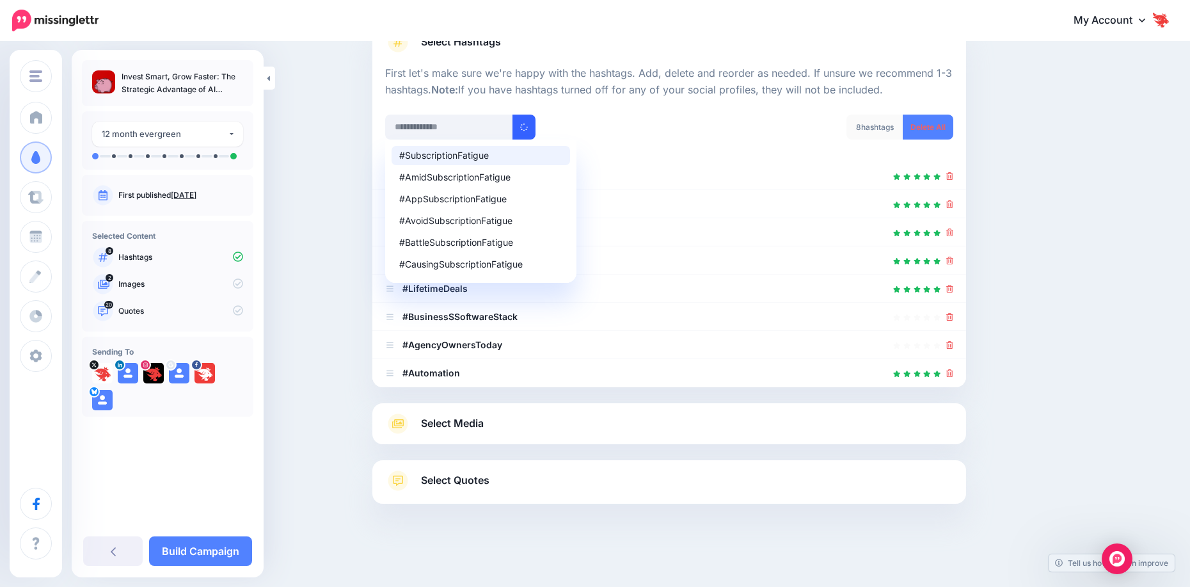
click at [460, 151] on div "#SubscriptionFatigue" at bounding box center [480, 155] width 163 height 9
type input "**********"
click at [626, 141] on div "**********" at bounding box center [523, 135] width 294 height 41
click at [516, 417] on link "Select Media" at bounding box center [669, 423] width 568 height 20
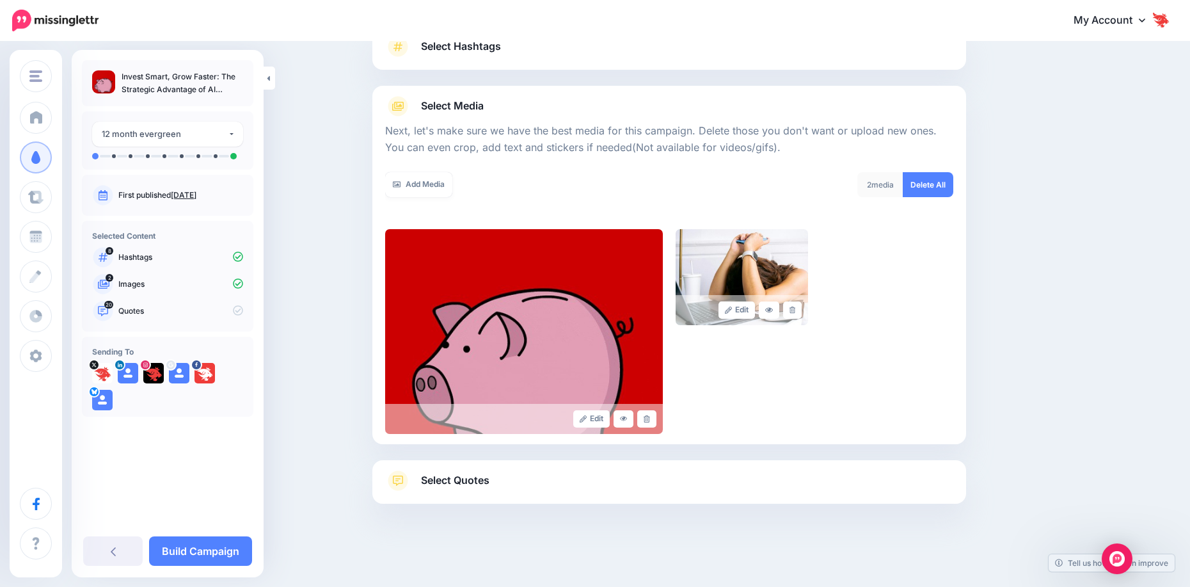
scroll to position [104, 0]
click at [434, 182] on link "Add Media" at bounding box center [418, 184] width 67 height 25
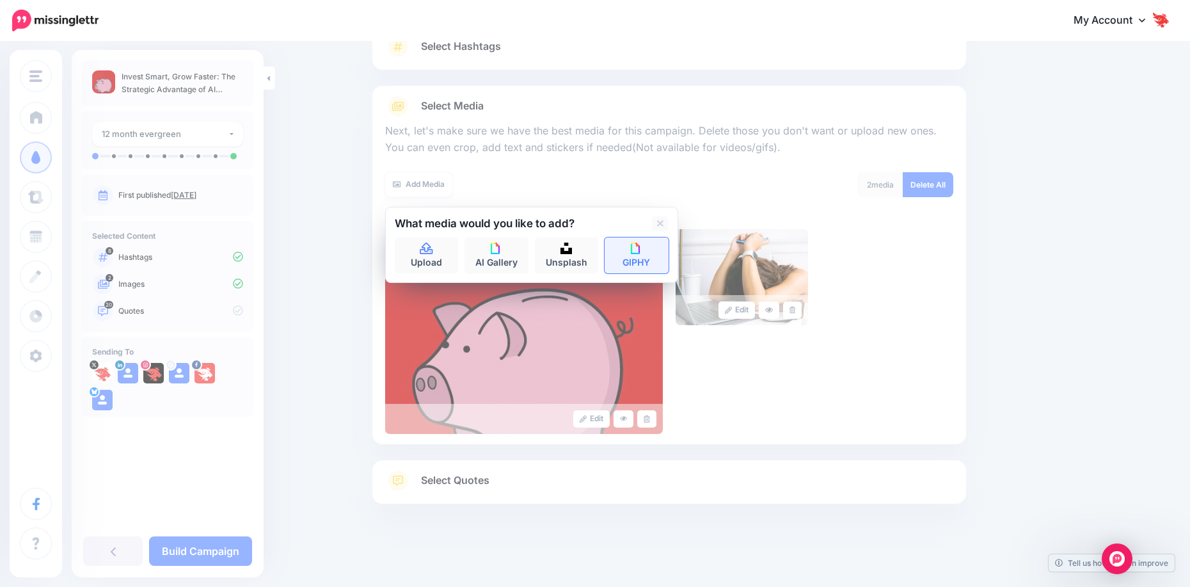
click at [654, 262] on link "GIPHY" at bounding box center [637, 255] width 64 height 36
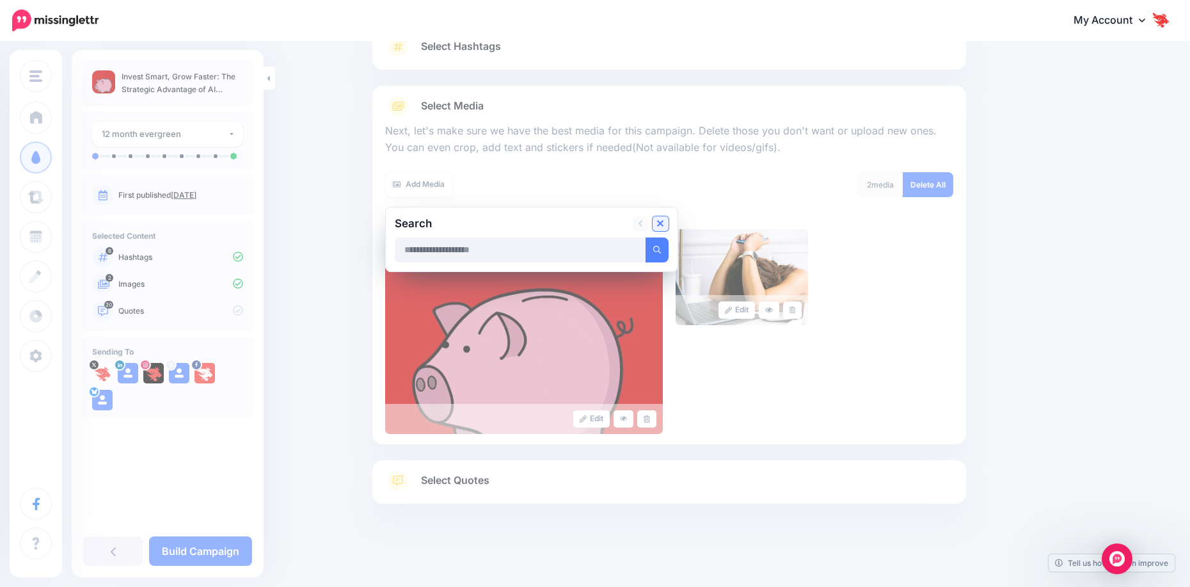
click at [664, 227] on icon at bounding box center [660, 223] width 6 height 10
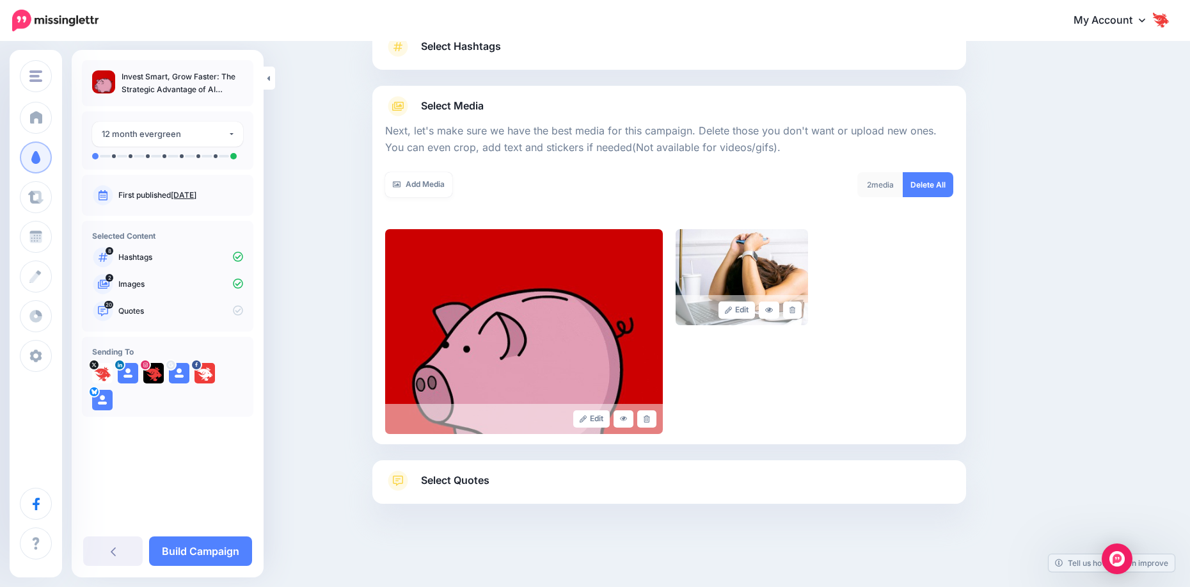
click at [471, 476] on span "Select Quotes" at bounding box center [455, 480] width 68 height 17
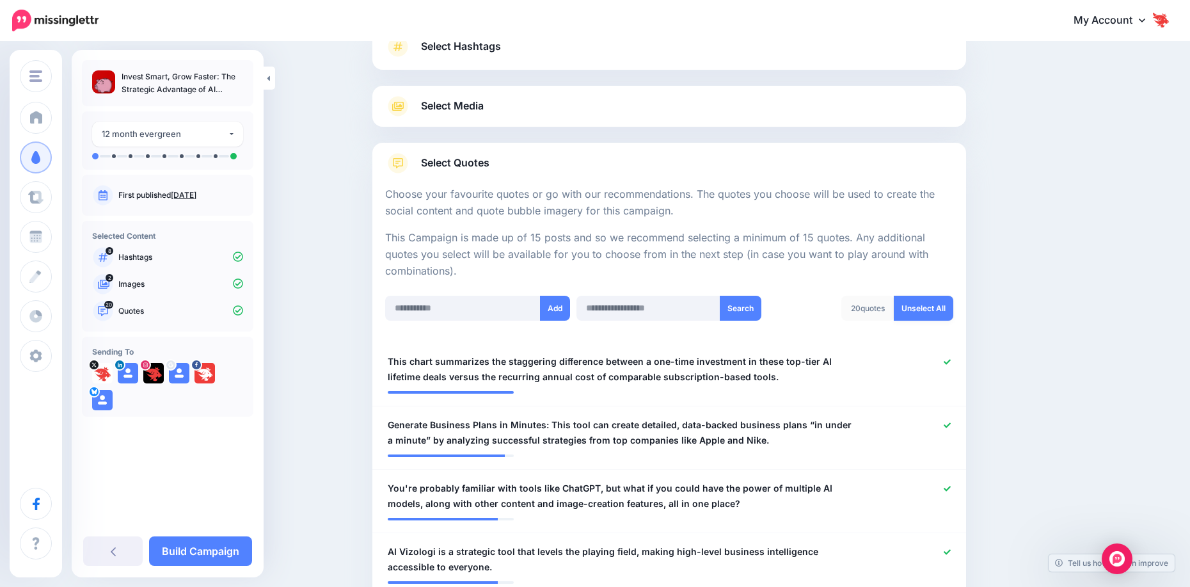
click at [906, 305] on link "Unselect All" at bounding box center [924, 308] width 60 height 25
click at [681, 308] on input "text" at bounding box center [649, 308] width 144 height 25
type input "*"
click at [742, 312] on button "Search" at bounding box center [741, 308] width 42 height 25
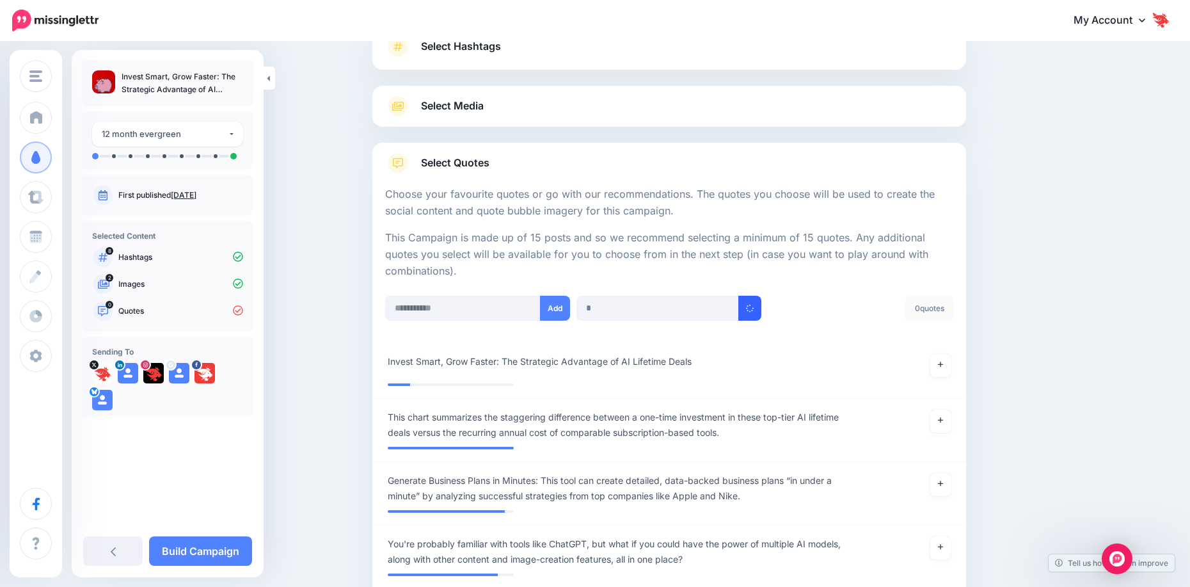
scroll to position [447, 0]
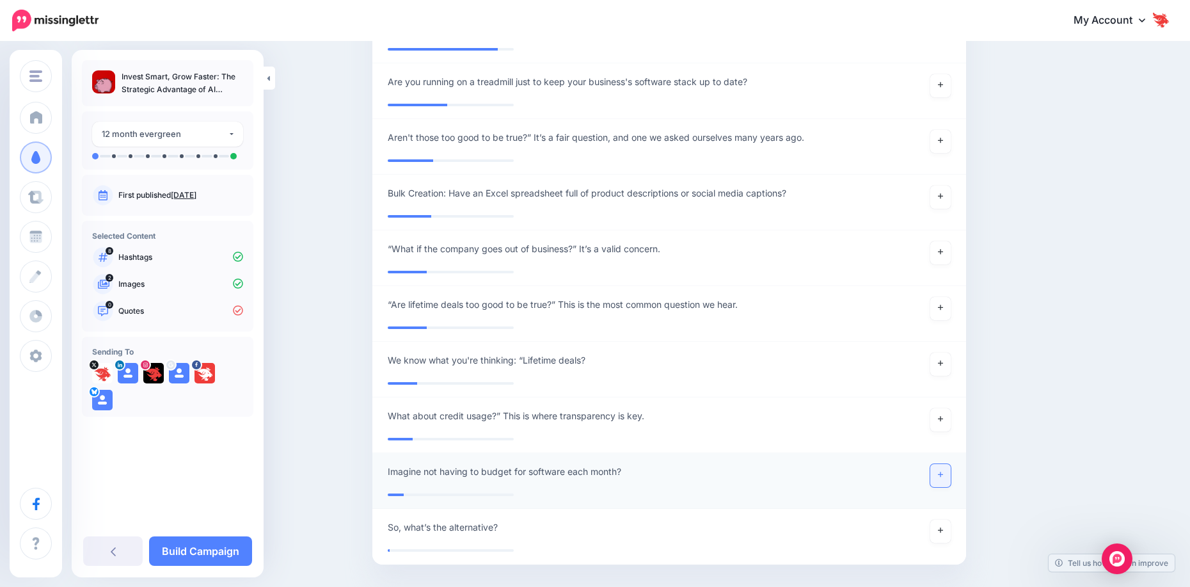
click at [948, 479] on link at bounding box center [940, 475] width 20 height 23
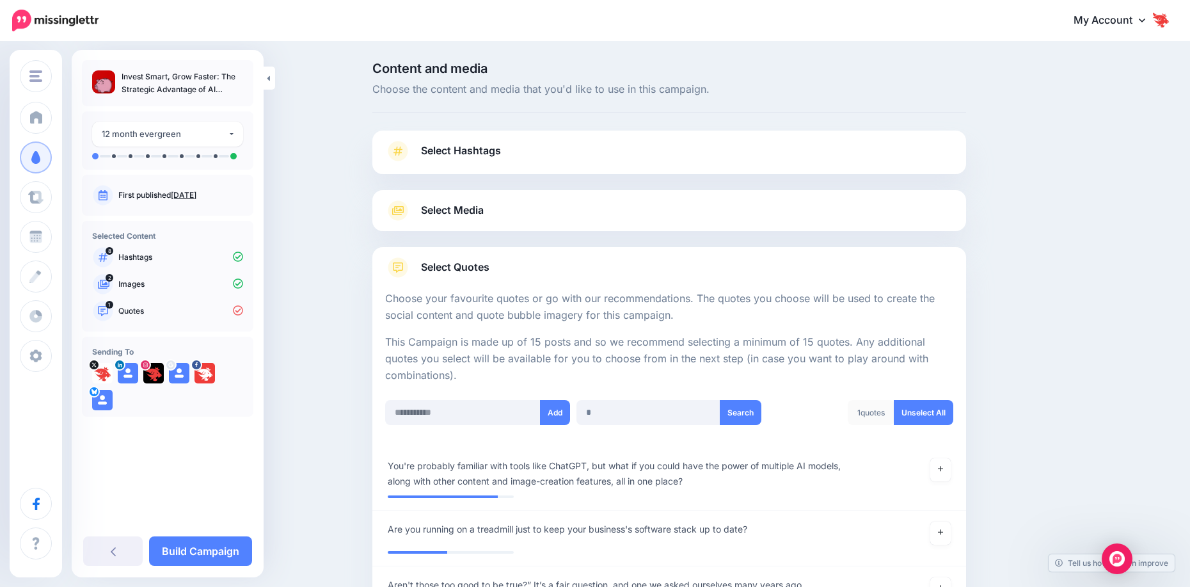
scroll to position [64, 0]
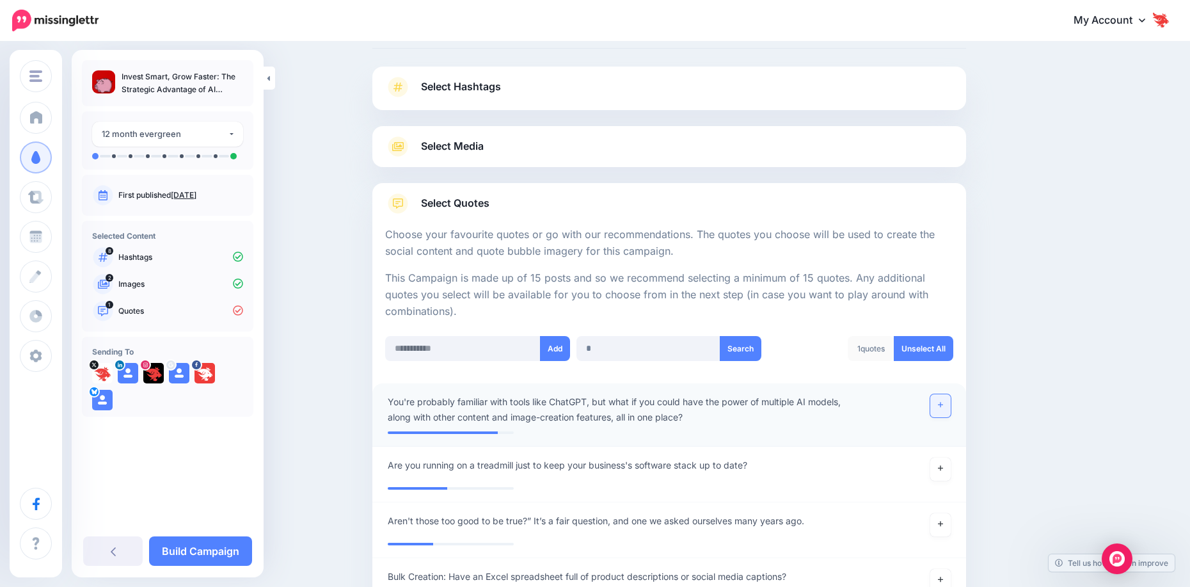
click at [948, 406] on link at bounding box center [940, 405] width 20 height 23
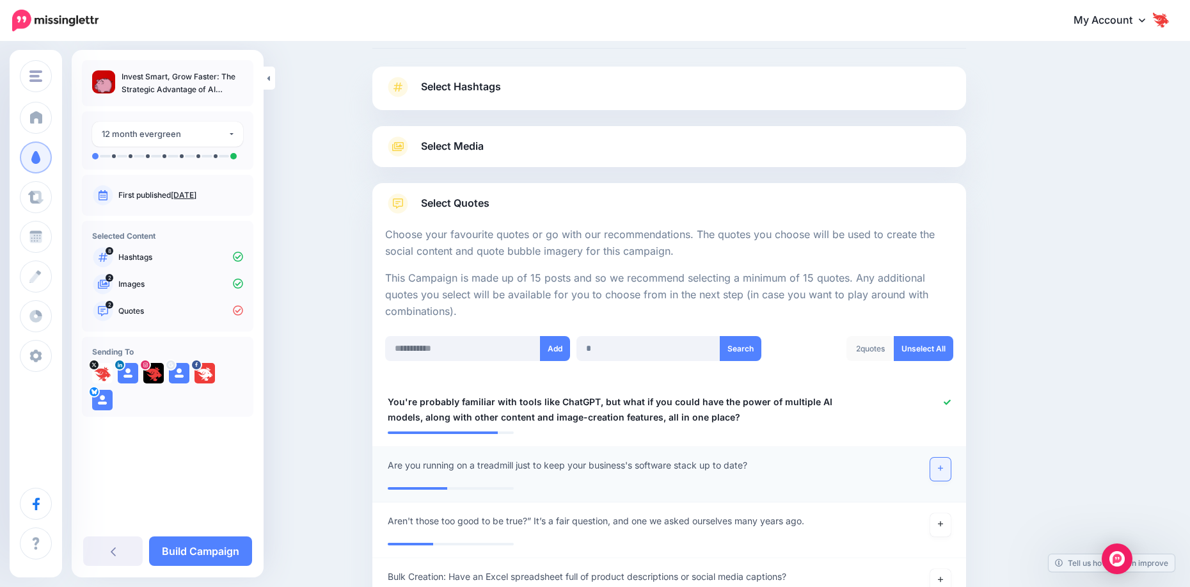
click at [943, 473] on link at bounding box center [940, 469] width 20 height 23
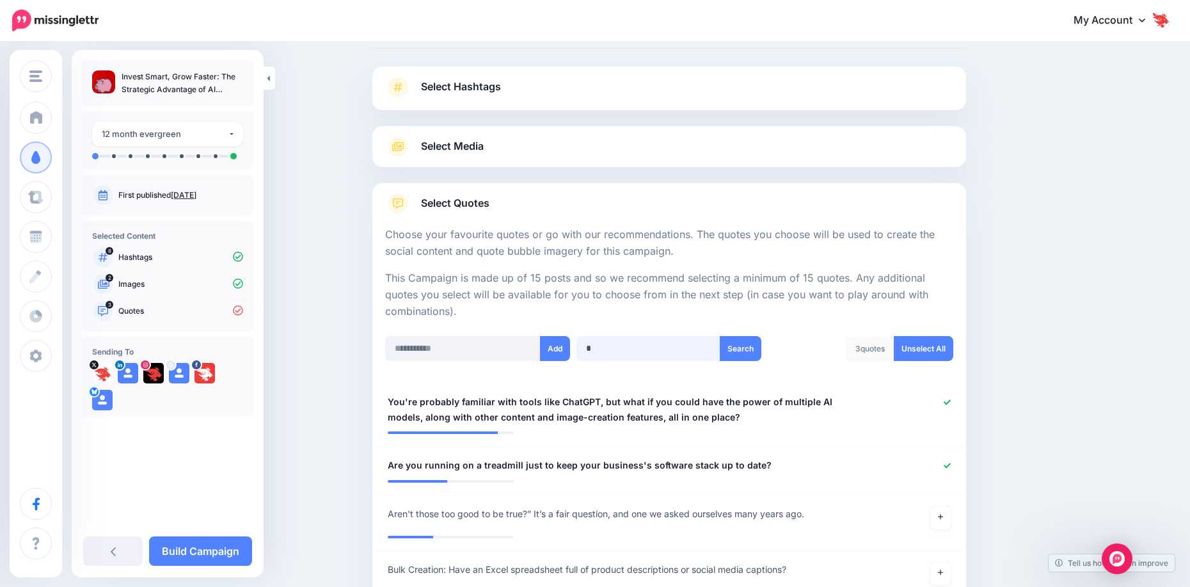
click at [614, 351] on input "*" at bounding box center [649, 348] width 144 height 25
click at [740, 353] on button "Search" at bounding box center [741, 348] width 42 height 25
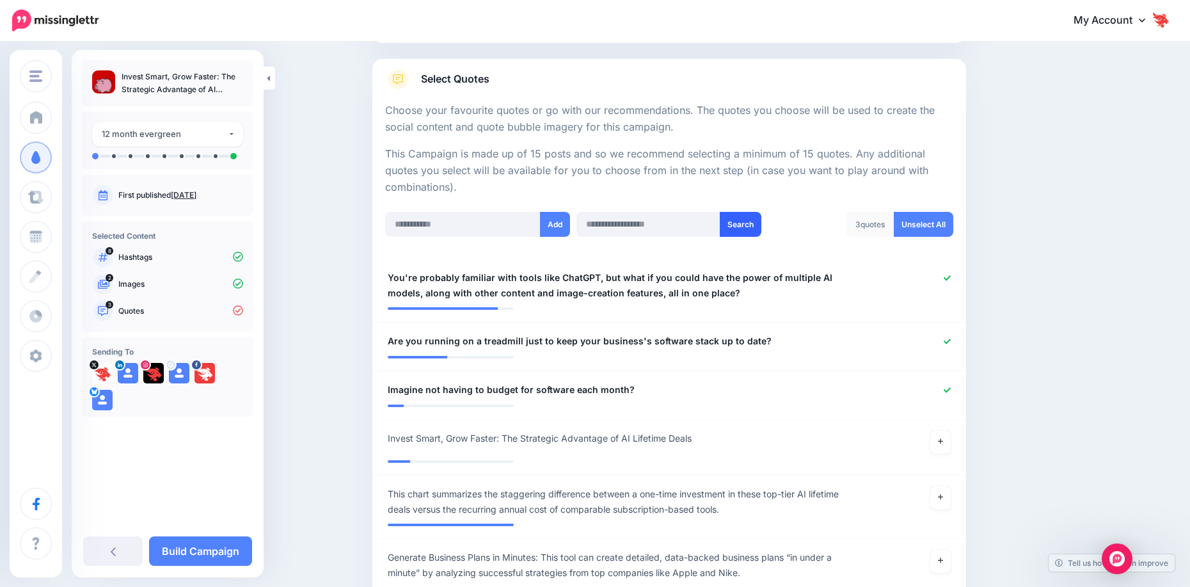
scroll to position [256, 0]
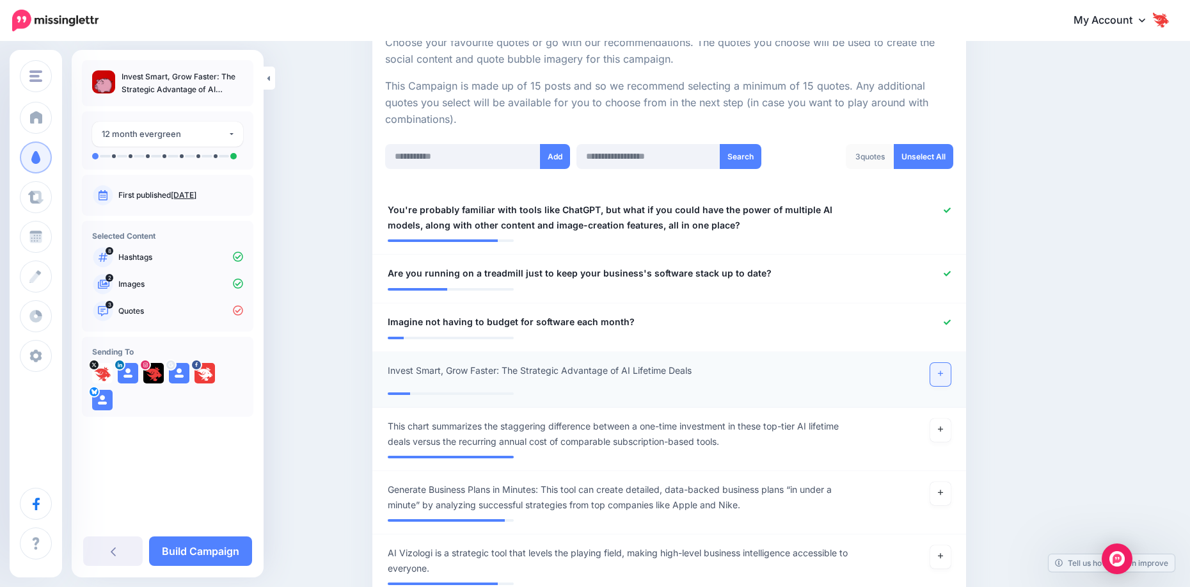
click at [940, 379] on link at bounding box center [940, 374] width 20 height 23
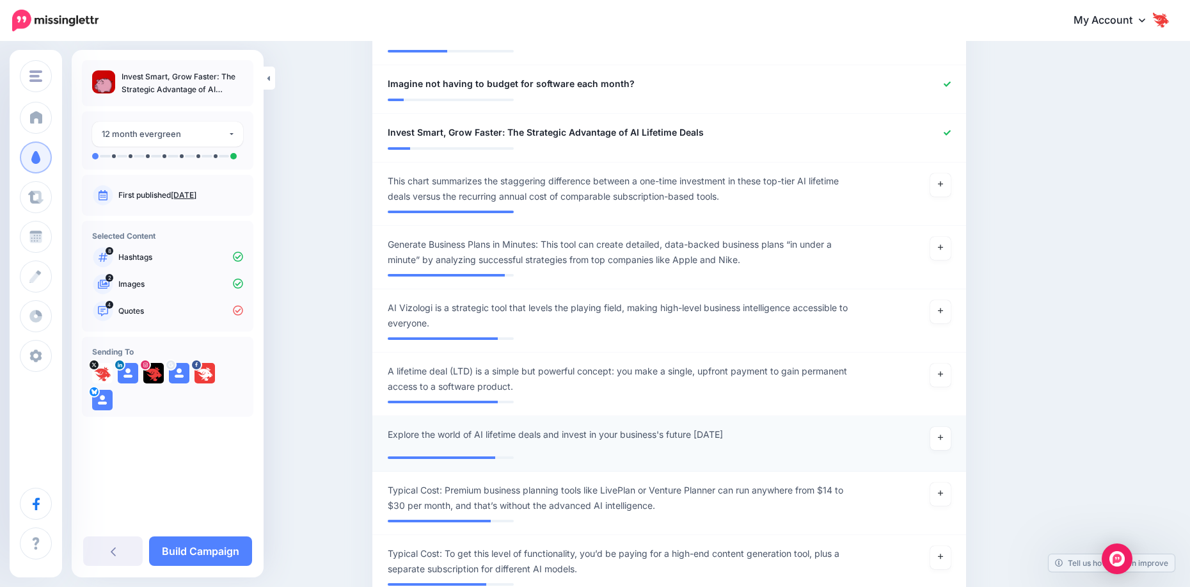
scroll to position [512, 0]
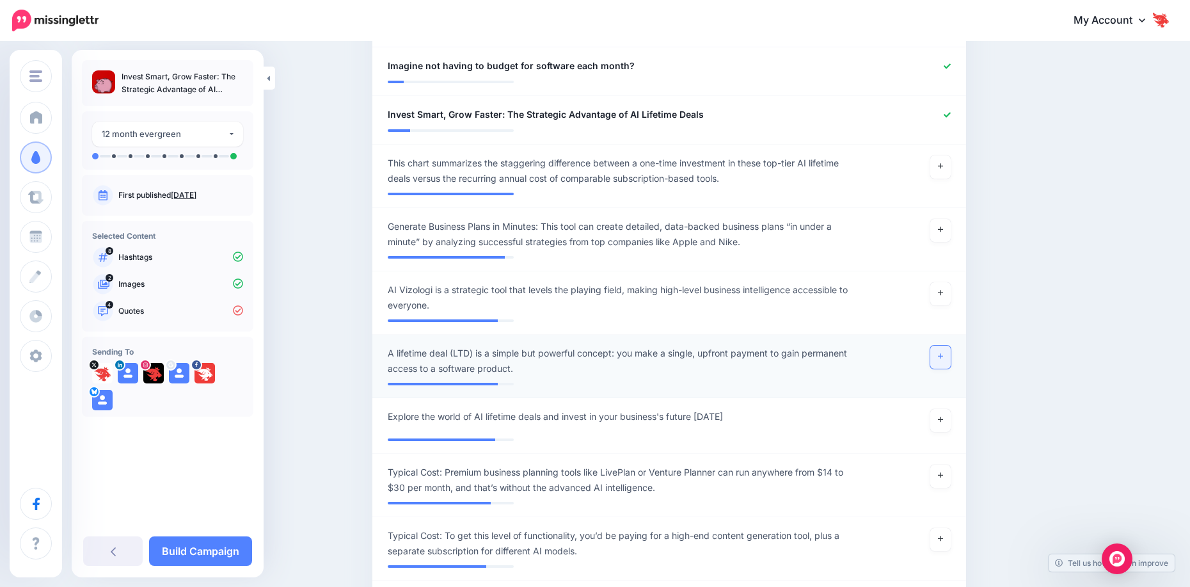
click at [941, 360] on link at bounding box center [940, 357] width 20 height 23
click at [941, 424] on link at bounding box center [940, 420] width 20 height 23
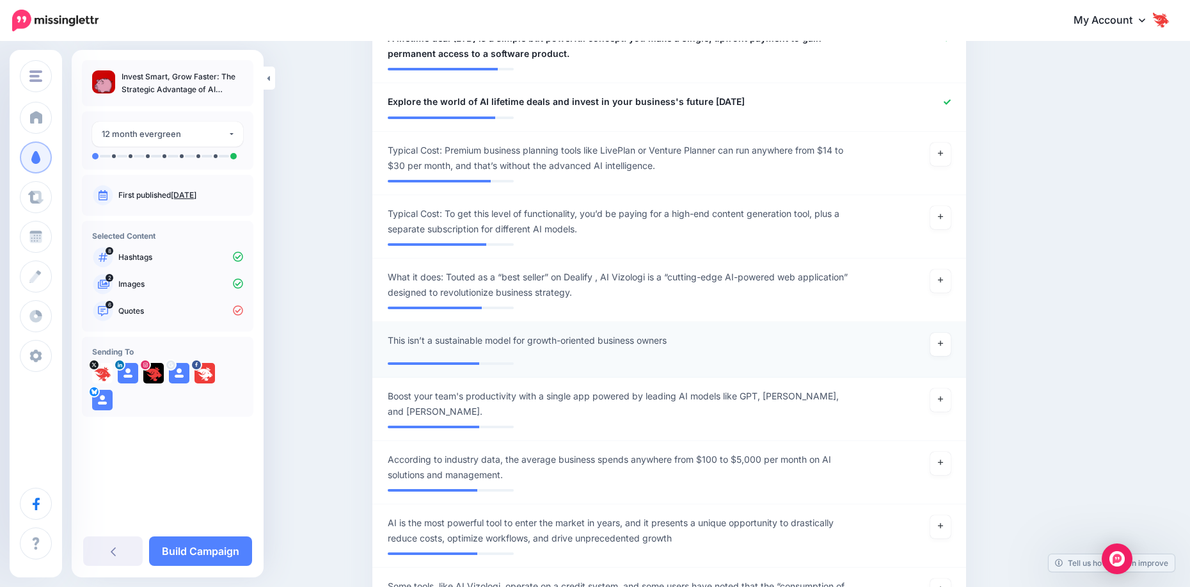
scroll to position [832, 0]
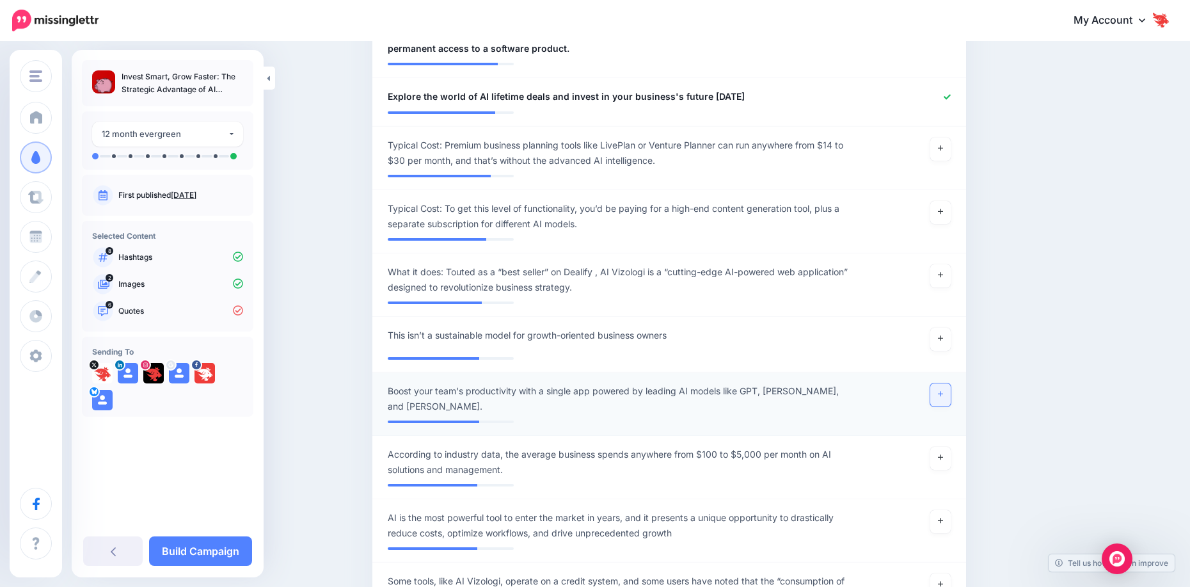
click at [941, 397] on link at bounding box center [940, 394] width 20 height 23
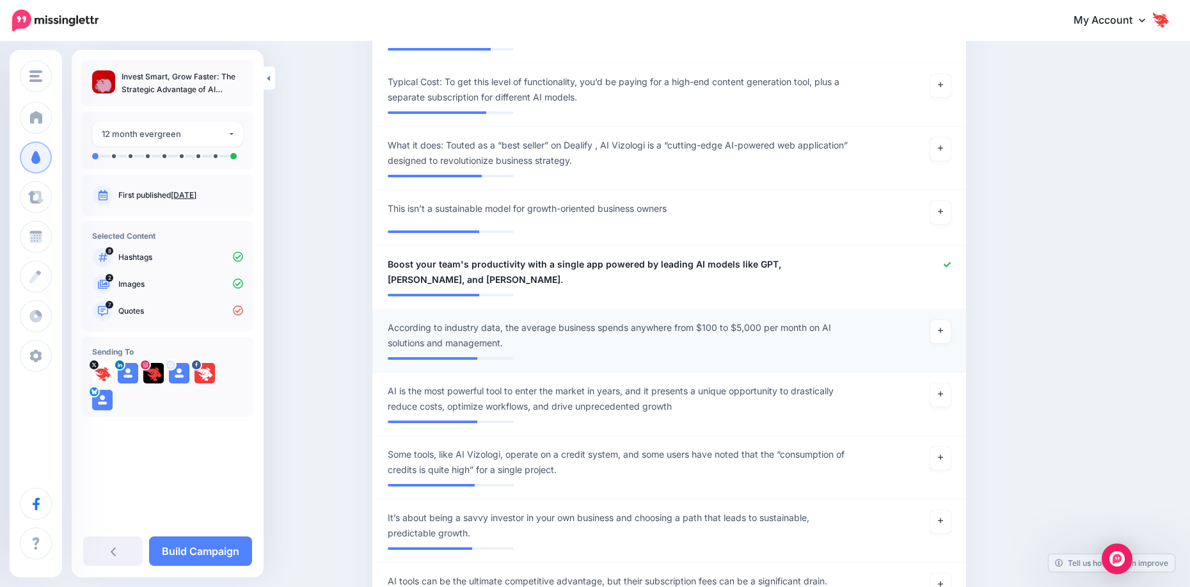
scroll to position [960, 0]
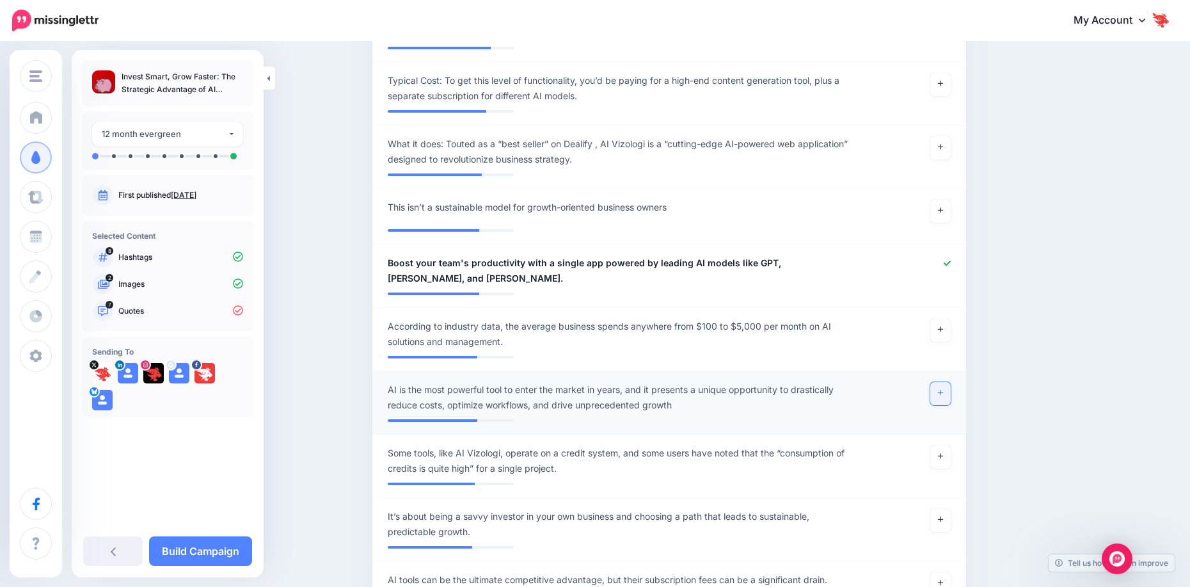
click at [947, 383] on link at bounding box center [940, 393] width 20 height 23
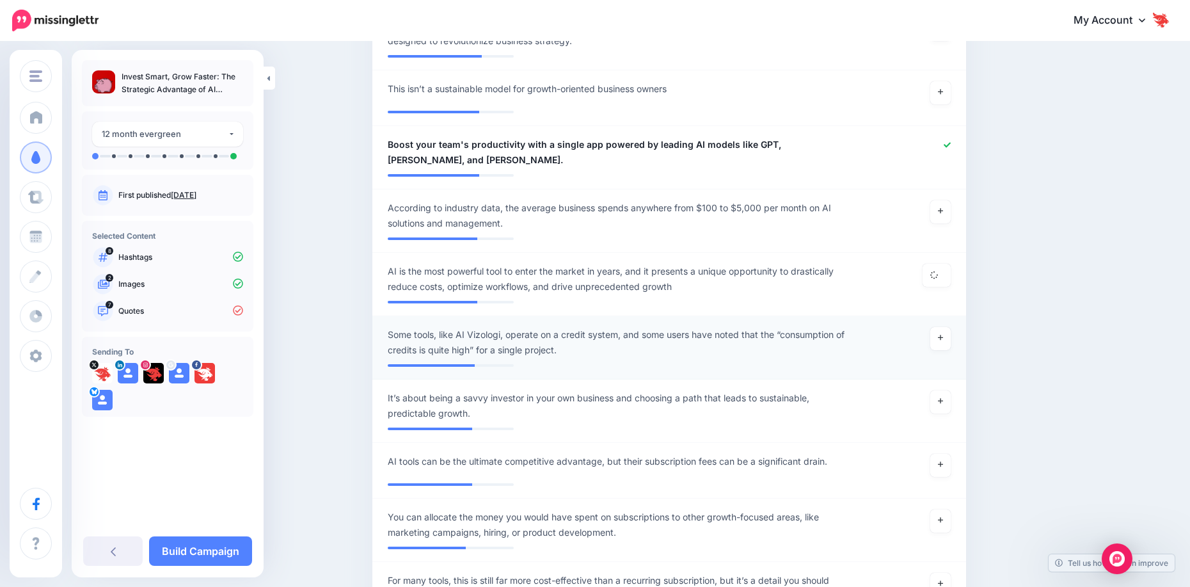
scroll to position [1088, 0]
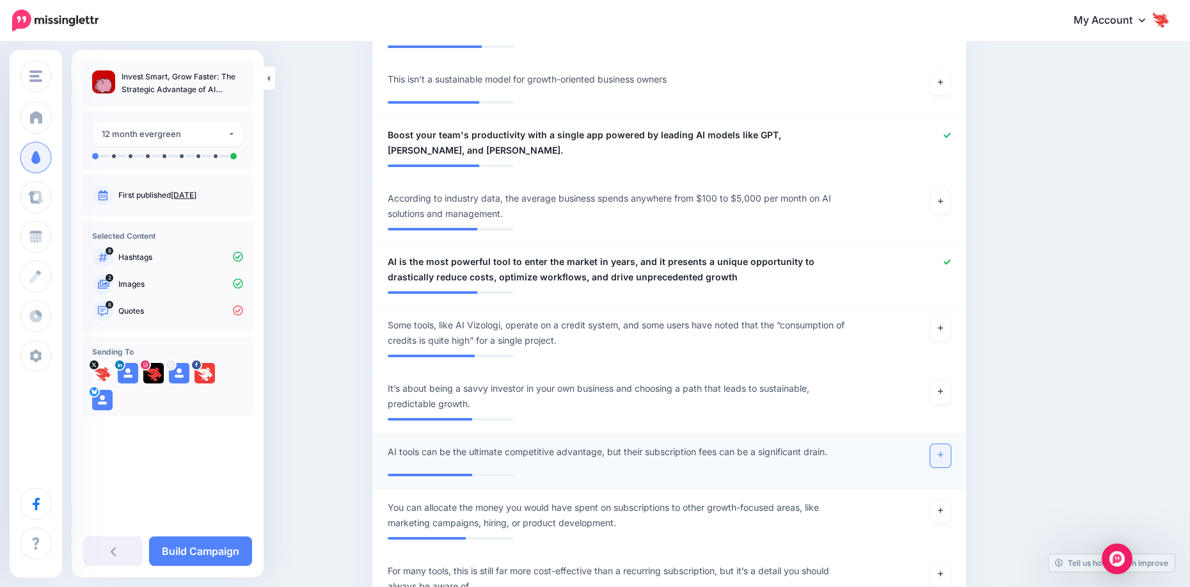
click at [937, 444] on link at bounding box center [940, 455] width 20 height 23
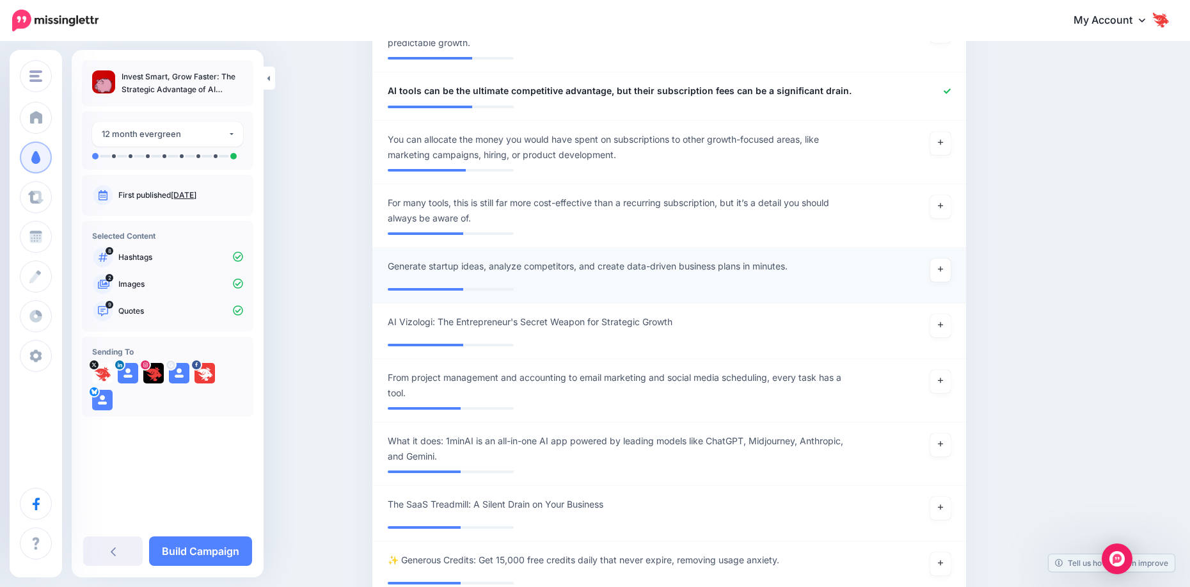
scroll to position [1472, 0]
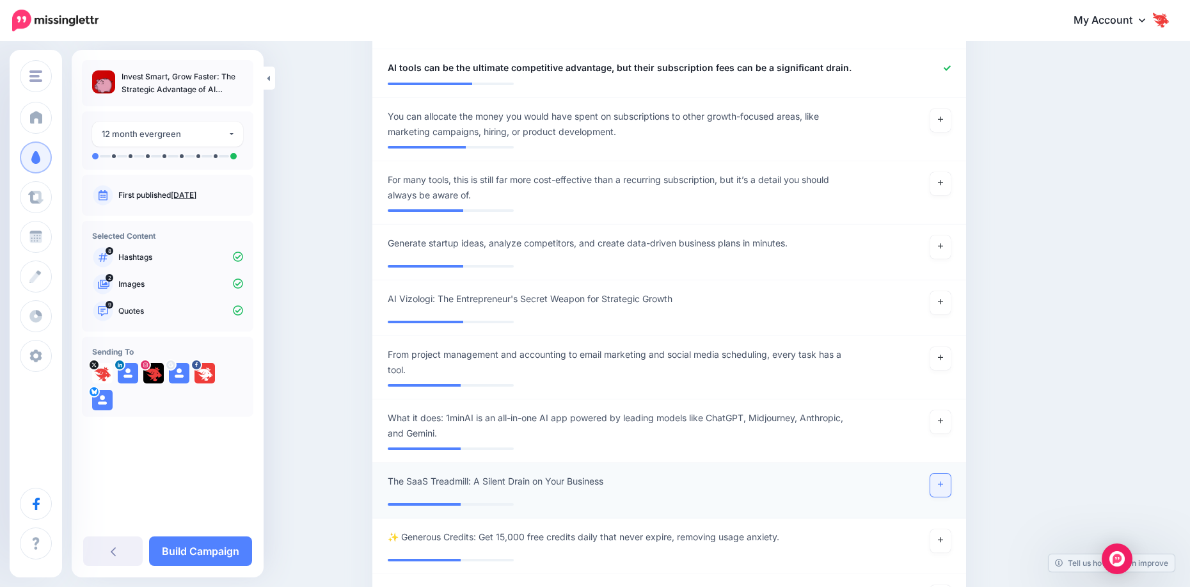
click at [943, 482] on icon at bounding box center [940, 484] width 5 height 5
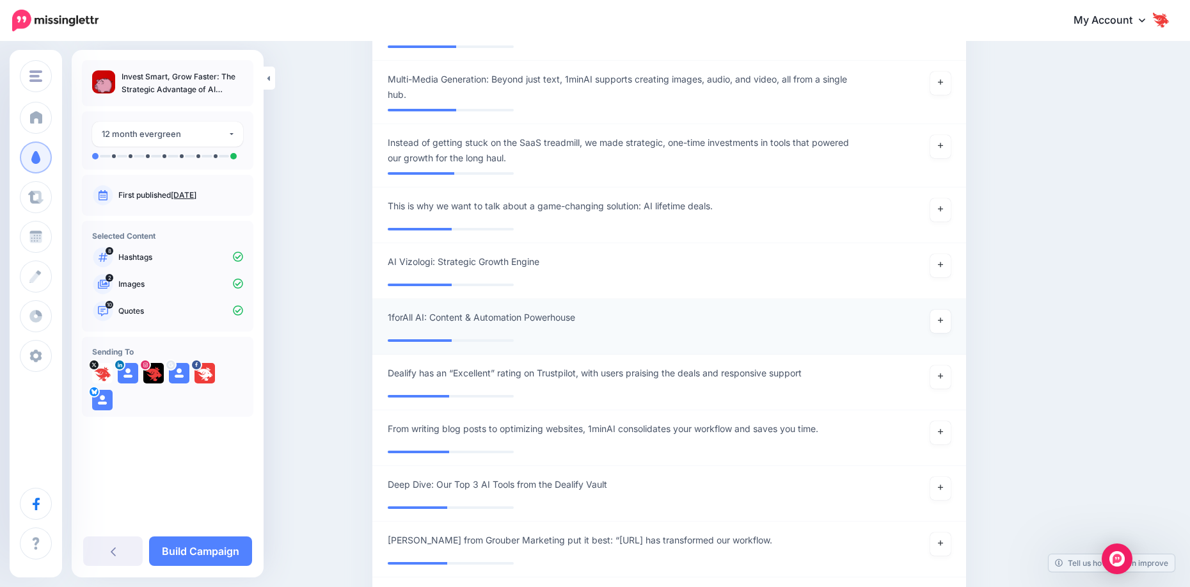
scroll to position [2496, 0]
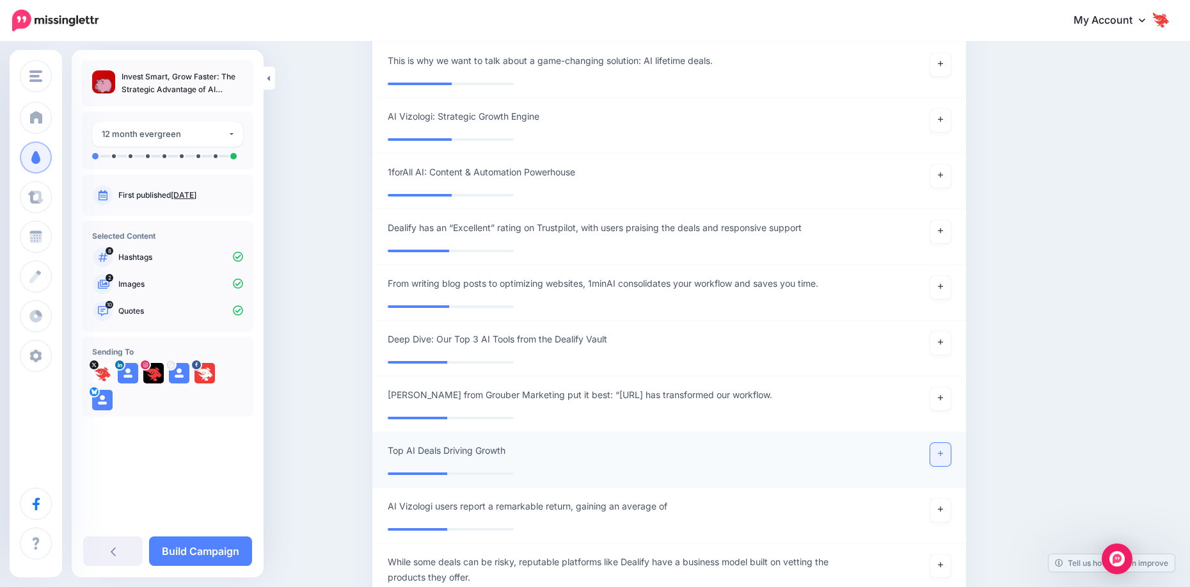
click at [939, 443] on link at bounding box center [940, 454] width 20 height 23
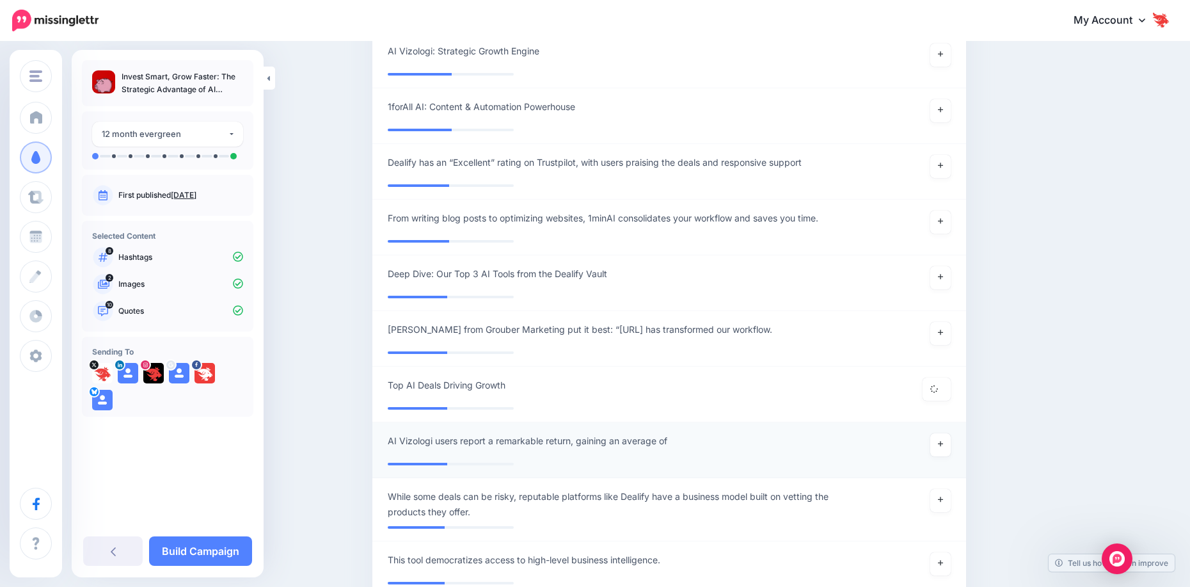
scroll to position [2624, 0]
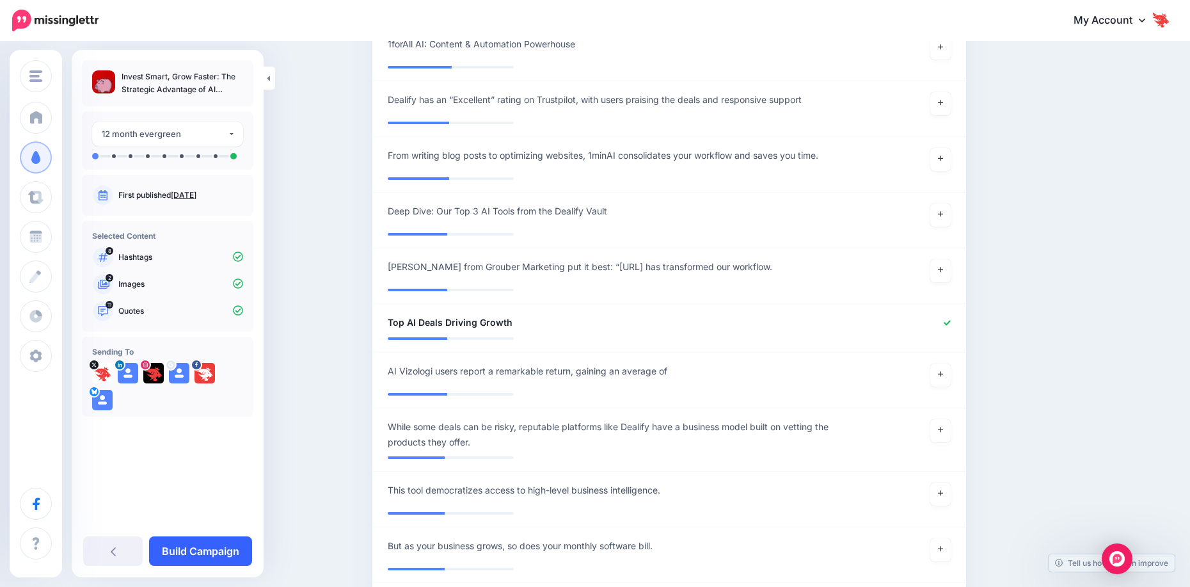
click at [224, 553] on link "Build Campaign" at bounding box center [200, 550] width 103 height 29
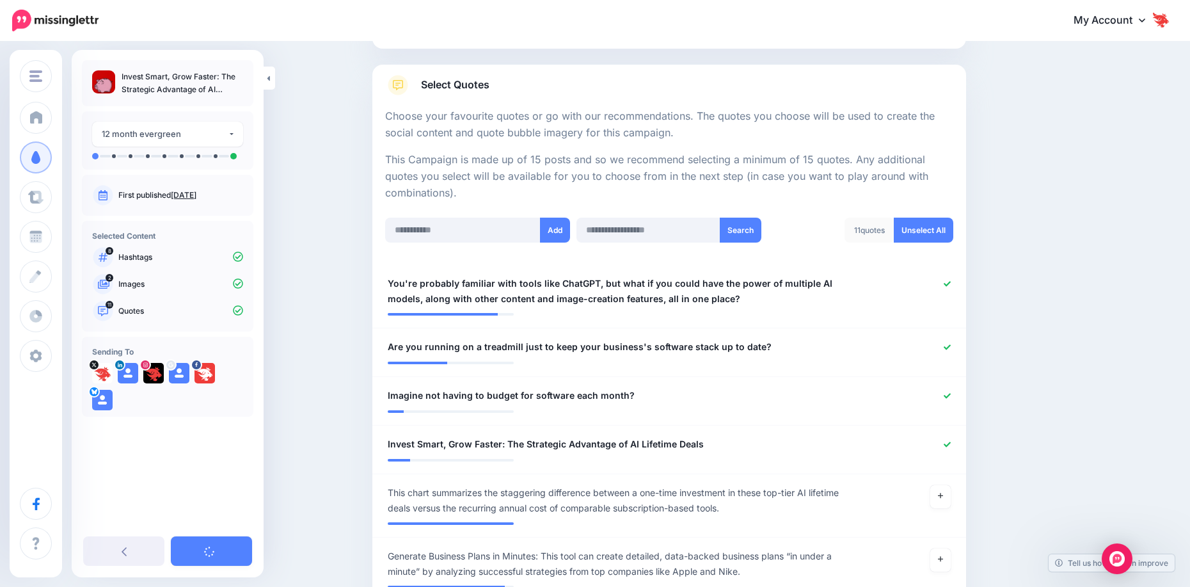
scroll to position [0, 0]
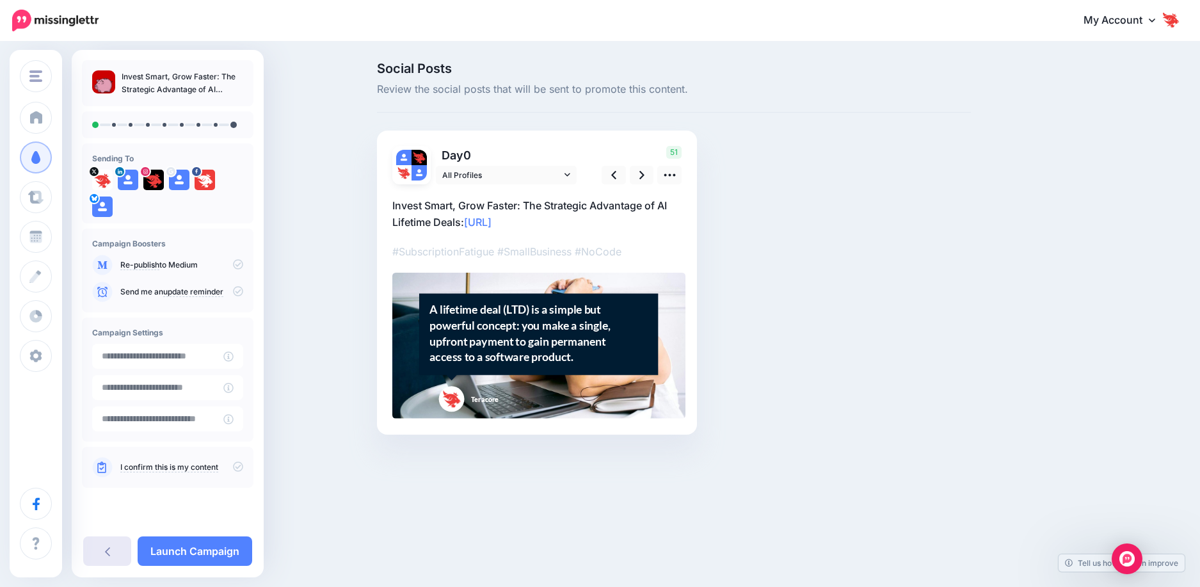
click at [105, 557] on link at bounding box center [107, 550] width 48 height 29
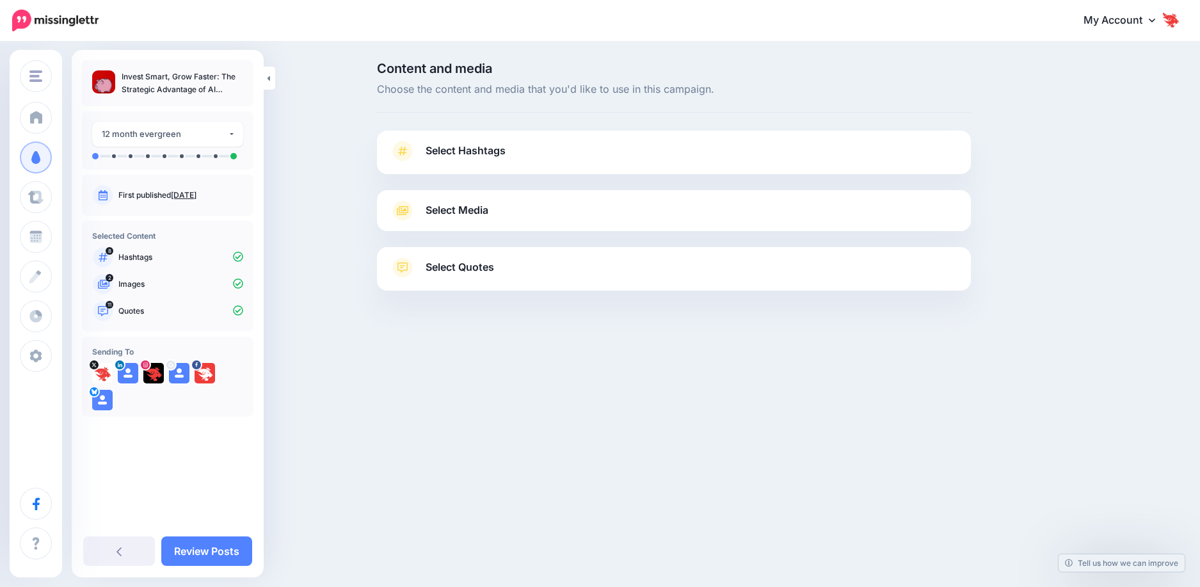
click at [485, 145] on span "Select Hashtags" at bounding box center [466, 150] width 80 height 17
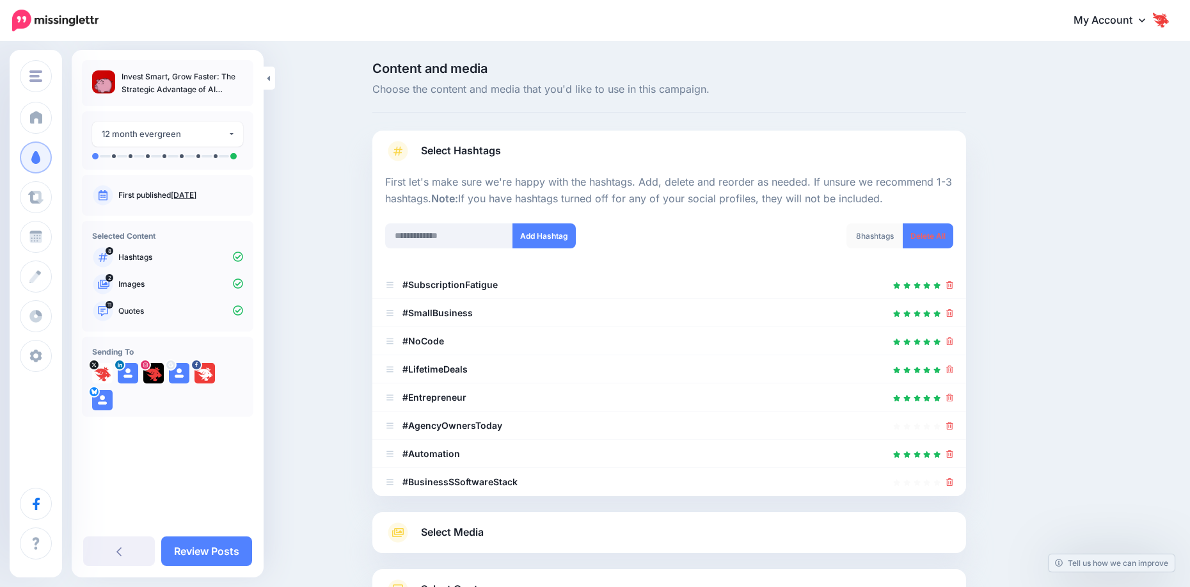
click at [484, 147] on span "Select Hashtags" at bounding box center [461, 150] width 80 height 17
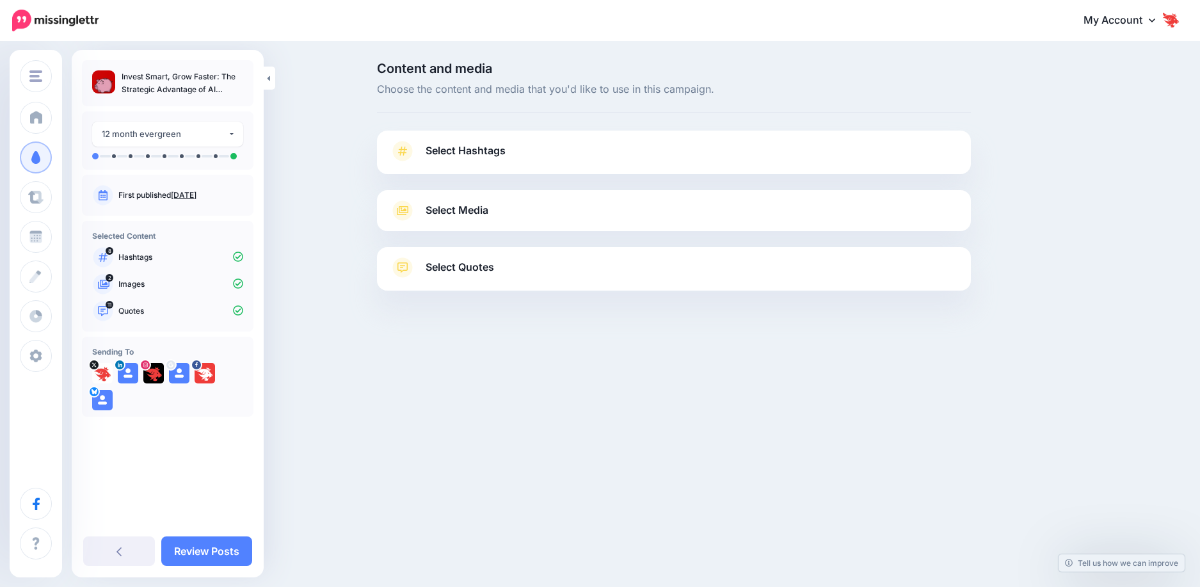
click at [474, 214] on span "Select Media" at bounding box center [457, 210] width 63 height 17
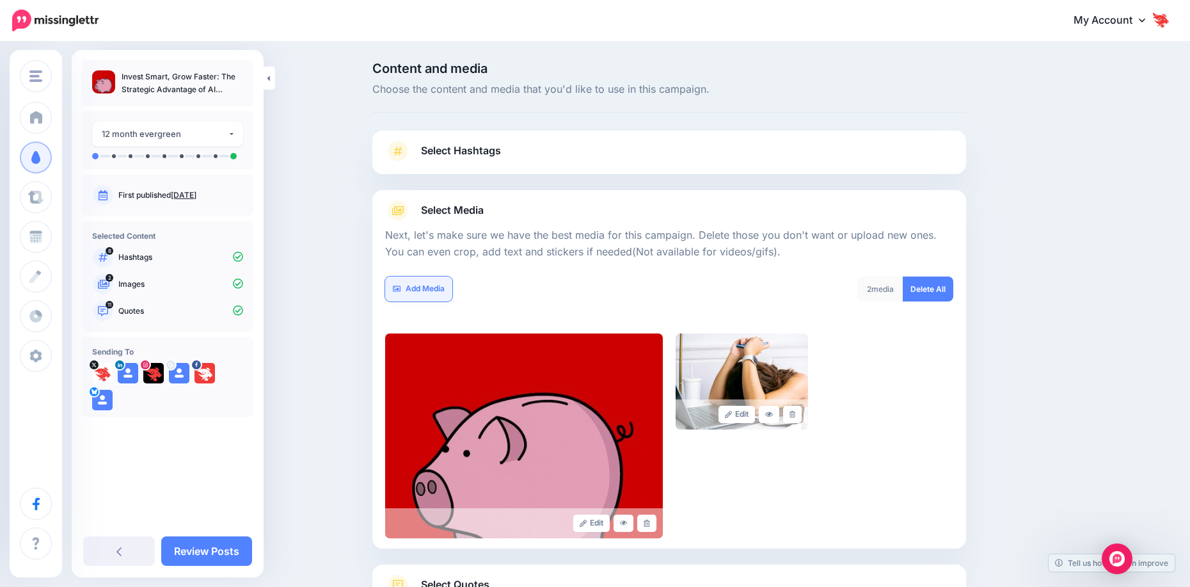
click at [421, 293] on link "Add Media" at bounding box center [418, 288] width 67 height 25
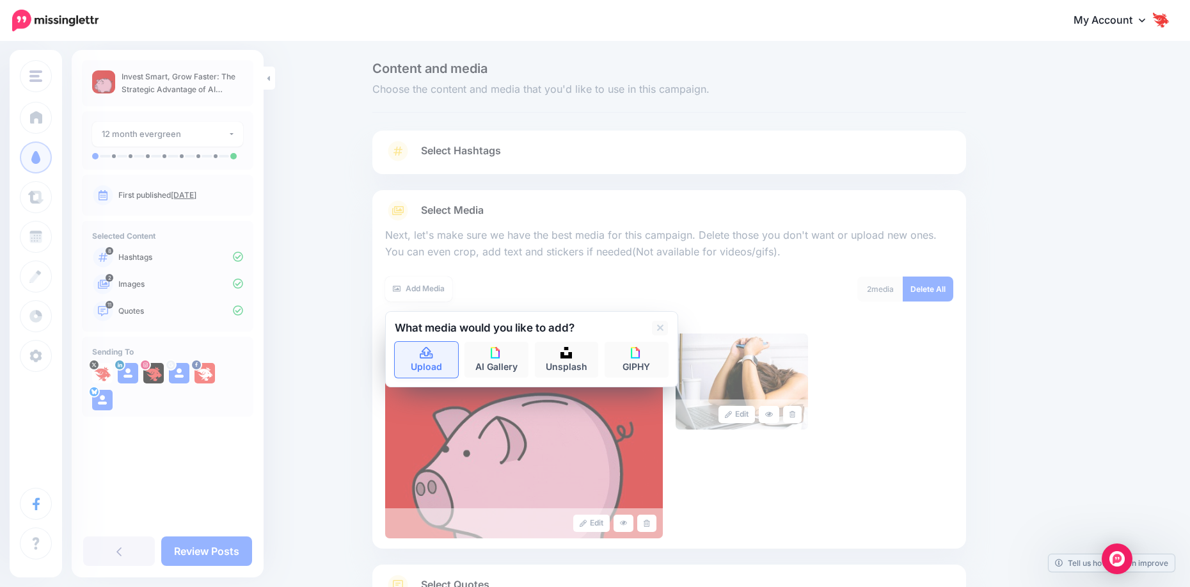
click at [442, 355] on link "Upload" at bounding box center [427, 360] width 64 height 36
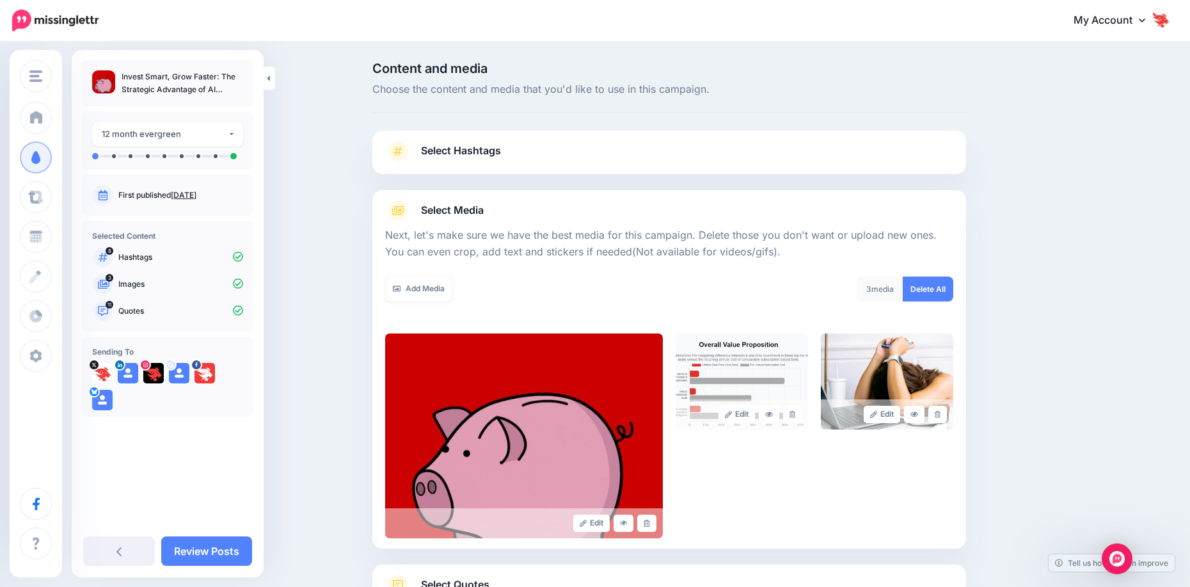
scroll to position [104, 0]
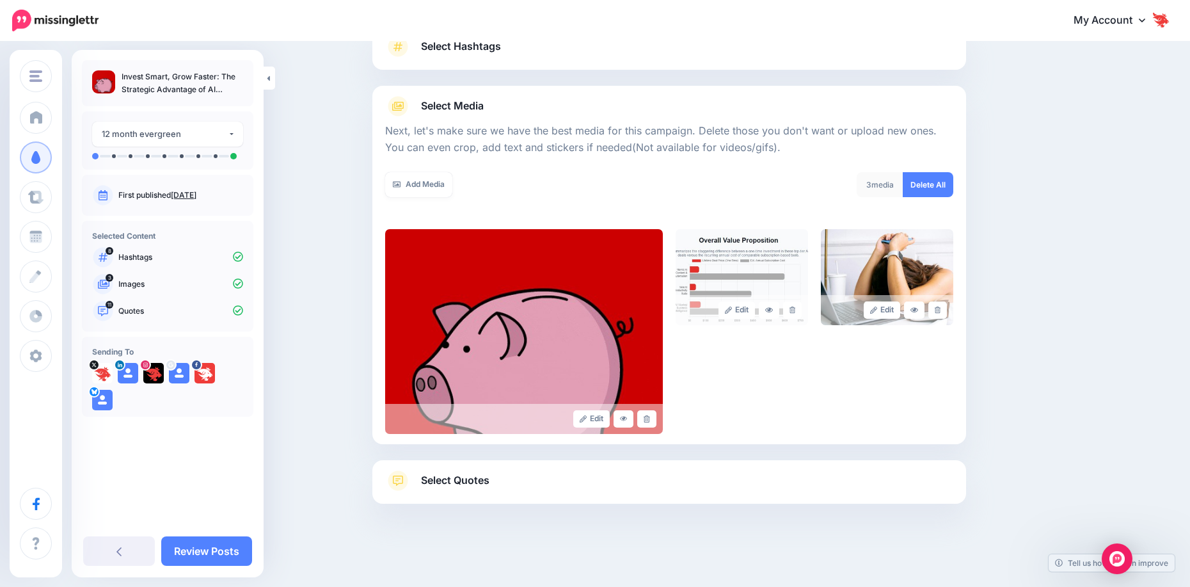
click at [475, 483] on span "Select Quotes" at bounding box center [455, 480] width 68 height 17
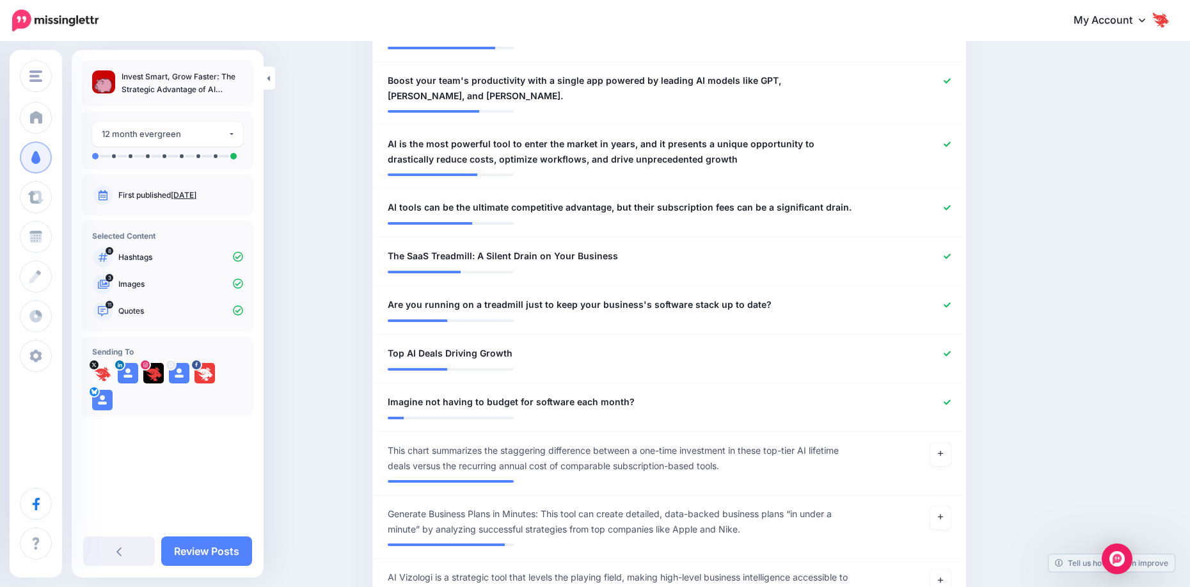
scroll to position [616, 0]
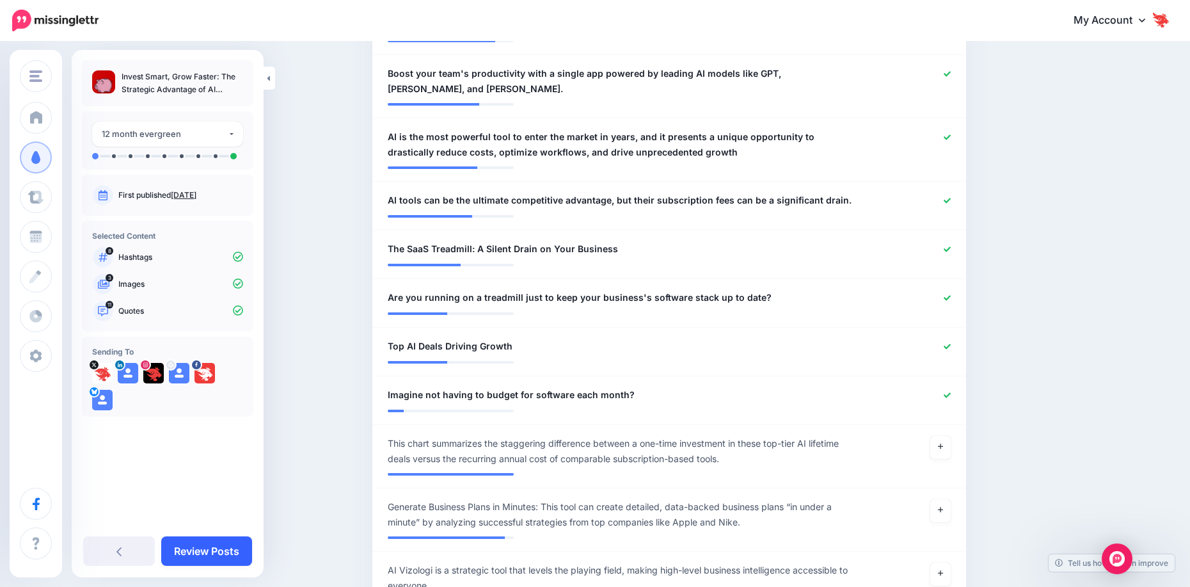
click at [198, 548] on link "Review Posts" at bounding box center [206, 550] width 91 height 29
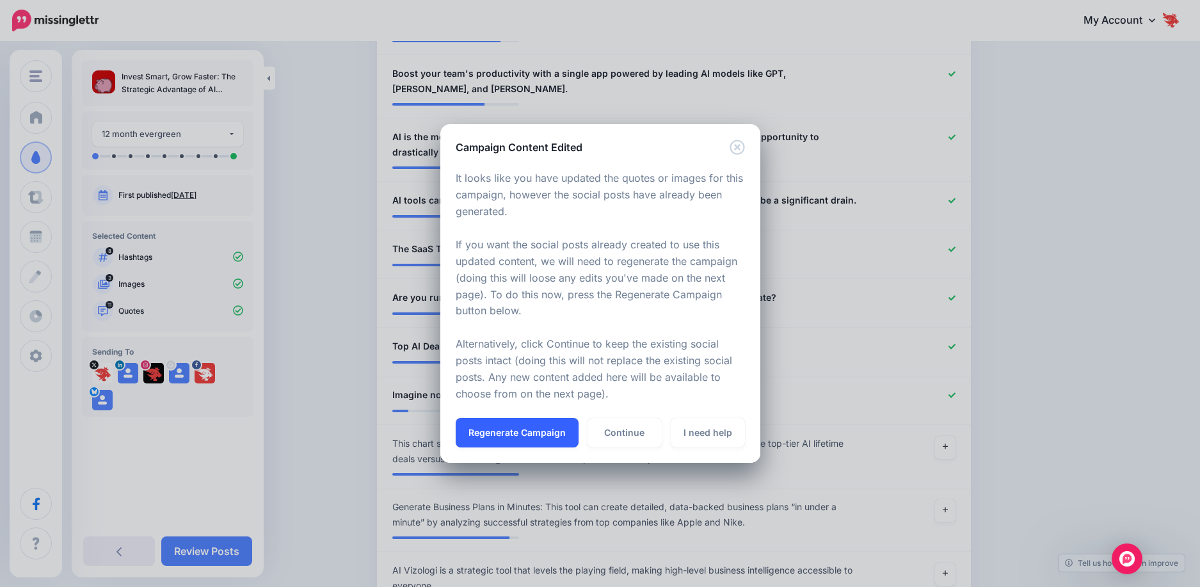
click at [535, 425] on button "Regenerate Campaign" at bounding box center [517, 432] width 123 height 29
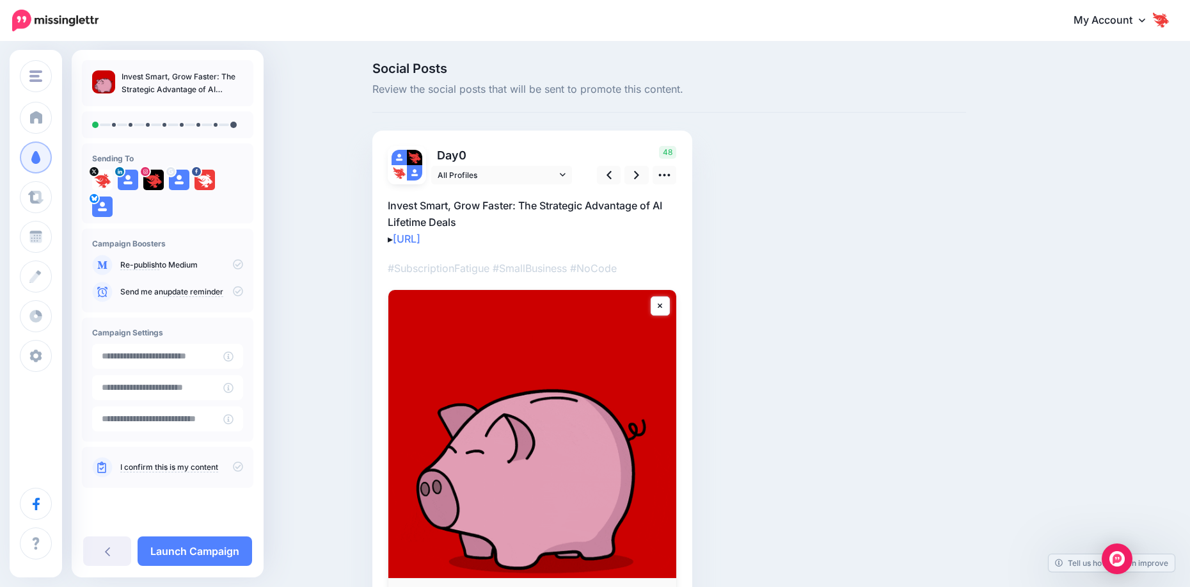
click at [239, 263] on icon at bounding box center [238, 264] width 10 height 10
click at [235, 292] on icon at bounding box center [238, 291] width 10 height 10
type input "**********"
click at [194, 355] on input "**********" at bounding box center [157, 356] width 131 height 25
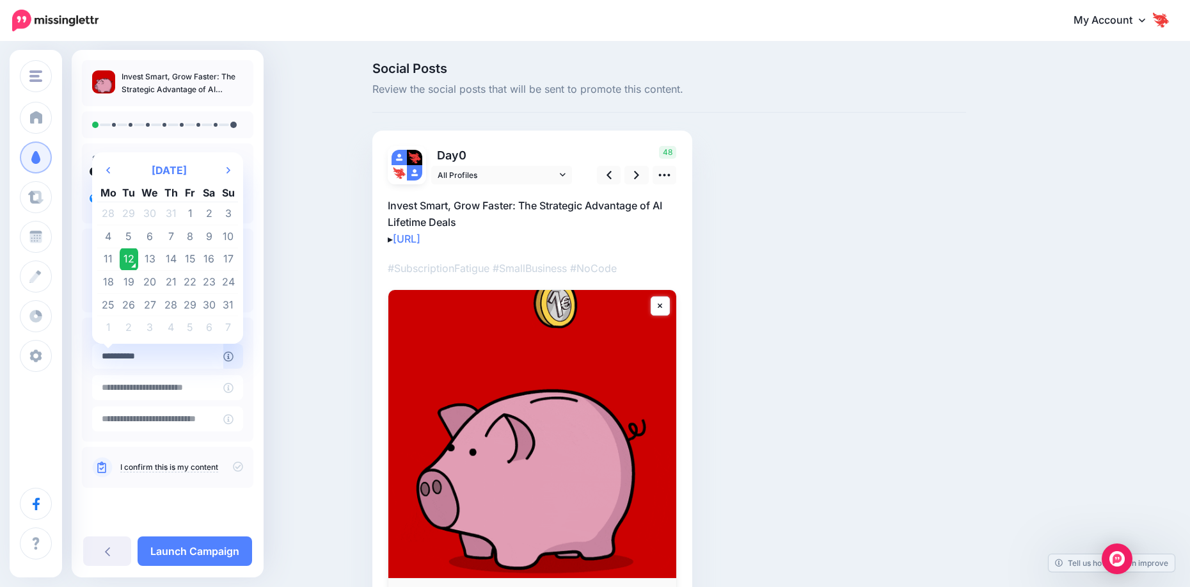
click at [126, 254] on td "12" at bounding box center [129, 259] width 19 height 23
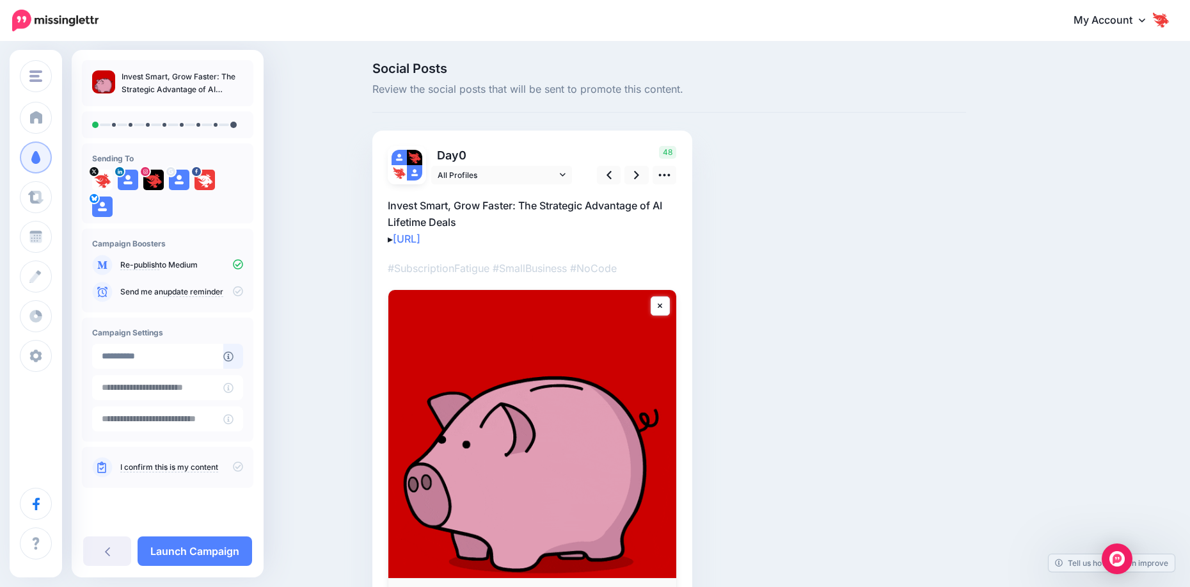
click at [237, 470] on icon at bounding box center [238, 466] width 10 height 10
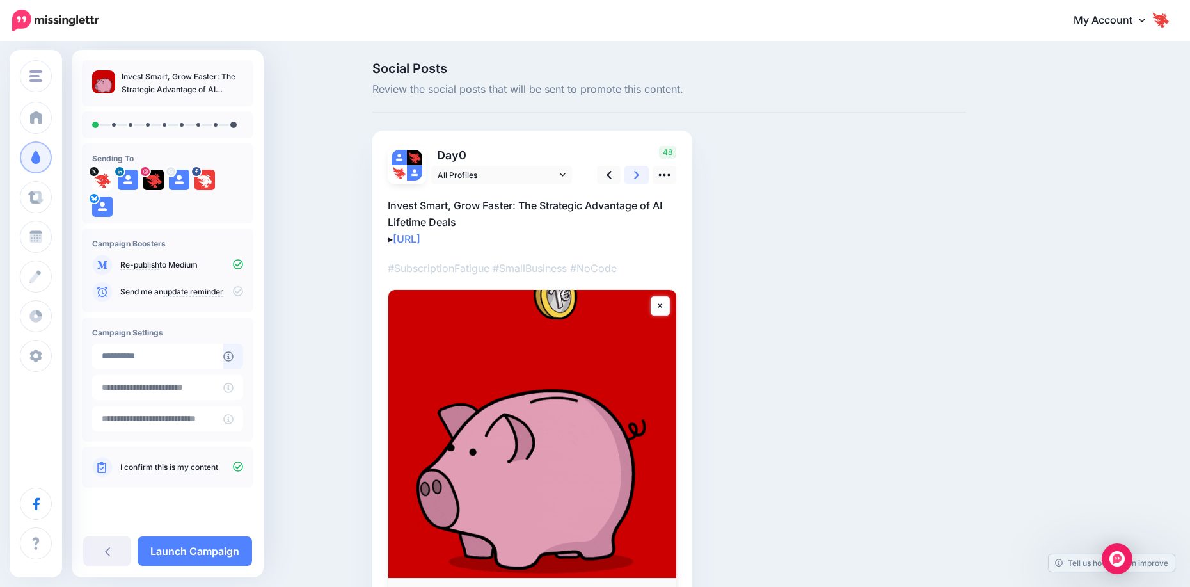
click at [637, 172] on link at bounding box center [637, 175] width 24 height 19
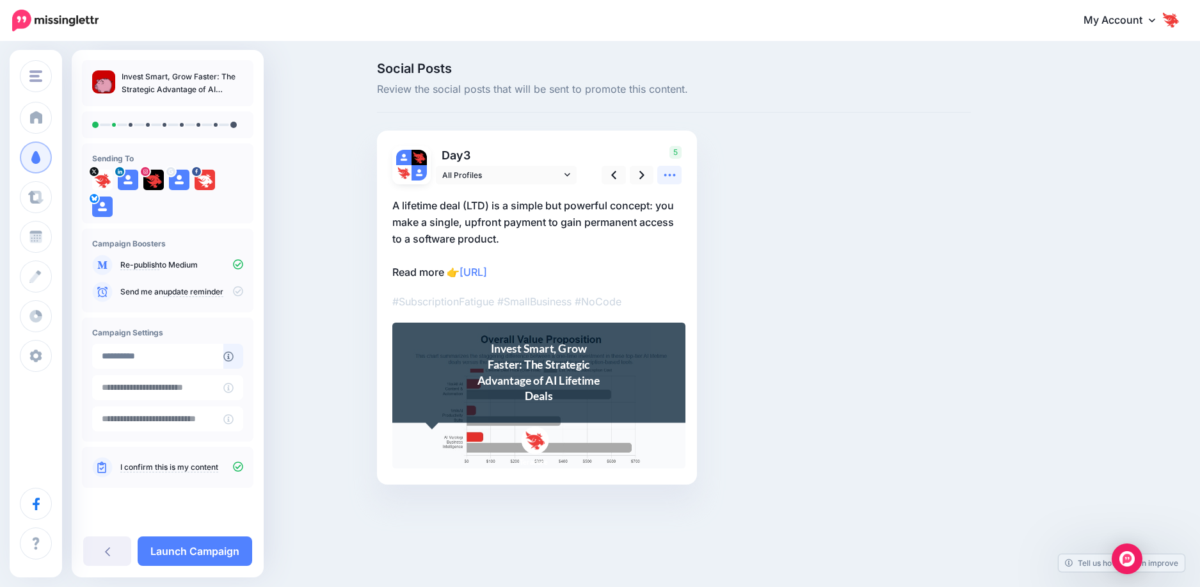
click at [665, 179] on icon at bounding box center [669, 174] width 13 height 13
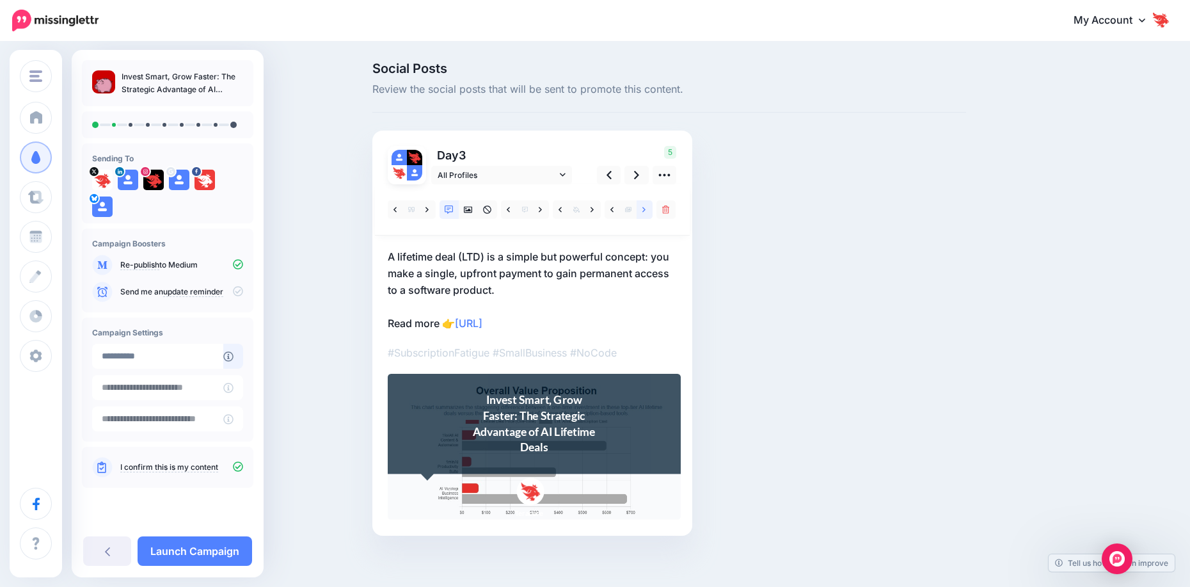
click at [642, 212] on link at bounding box center [645, 209] width 16 height 19
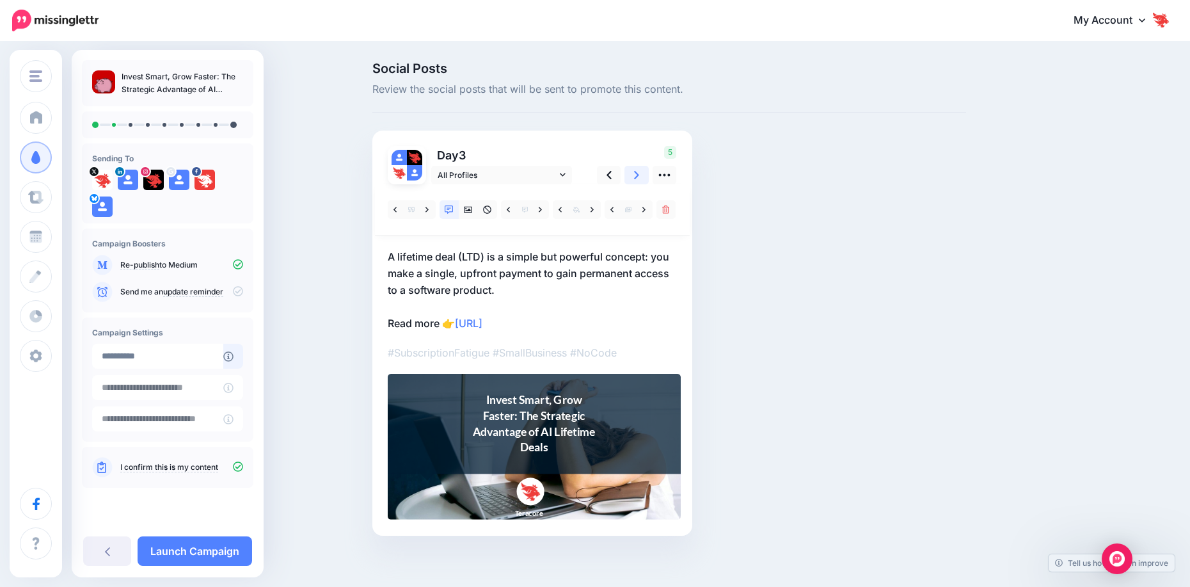
click at [639, 175] on icon at bounding box center [636, 174] width 5 height 13
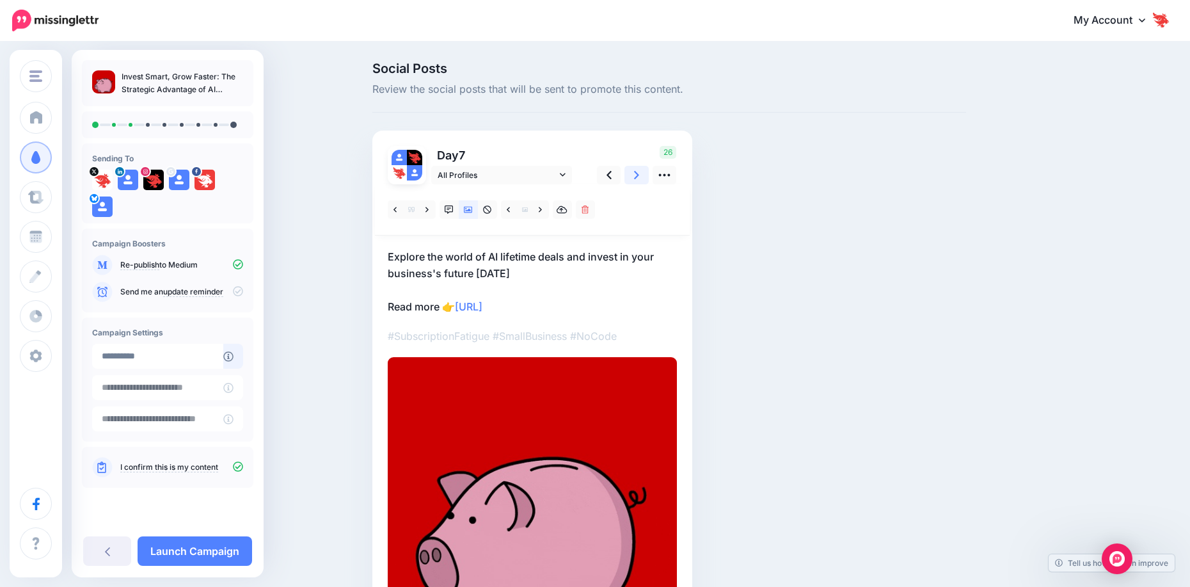
click at [639, 180] on icon at bounding box center [636, 174] width 5 height 13
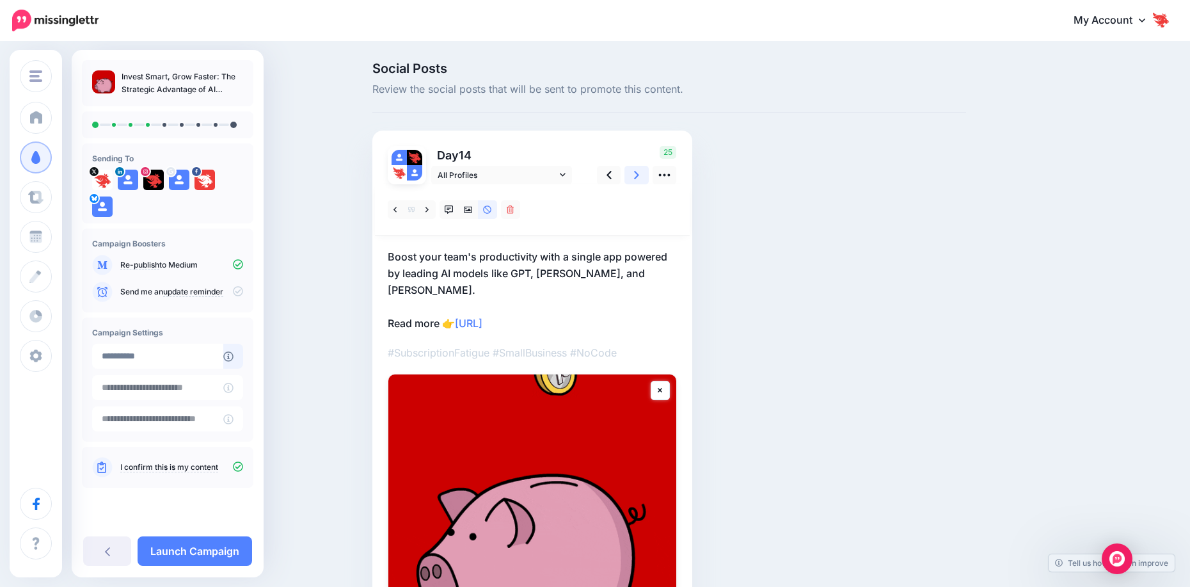
click at [639, 180] on icon at bounding box center [636, 174] width 5 height 13
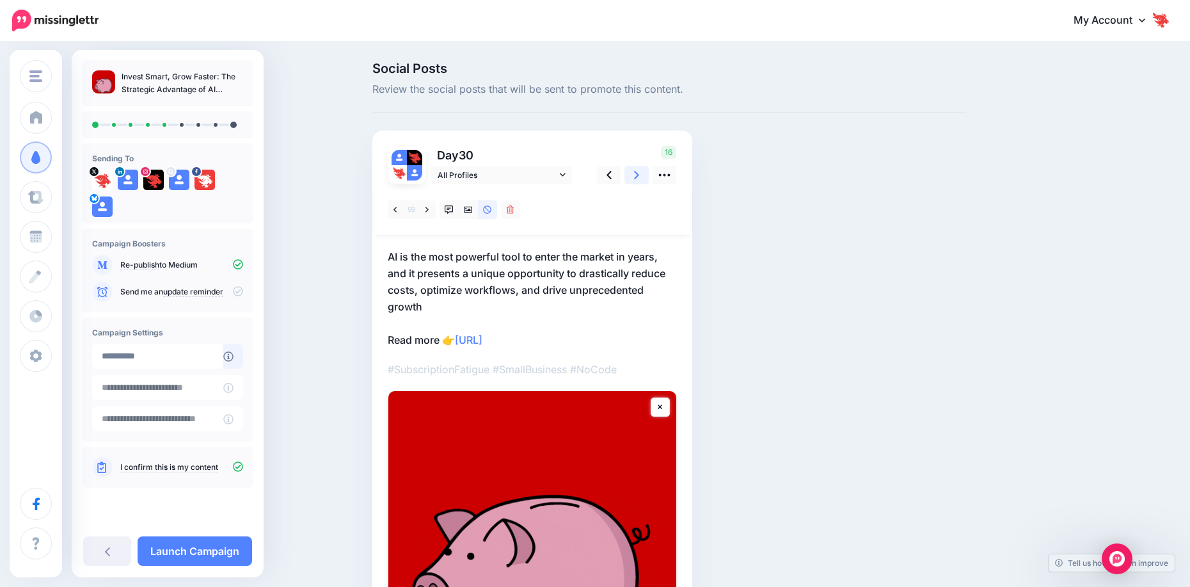
click at [644, 176] on link at bounding box center [637, 175] width 24 height 19
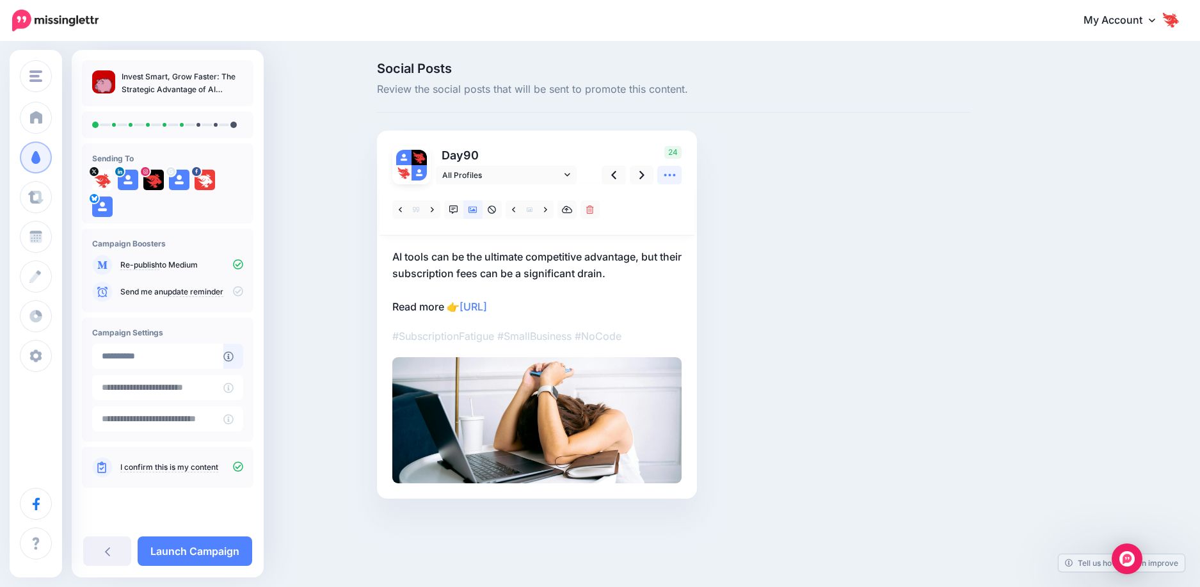
click at [662, 182] on link at bounding box center [669, 175] width 24 height 19
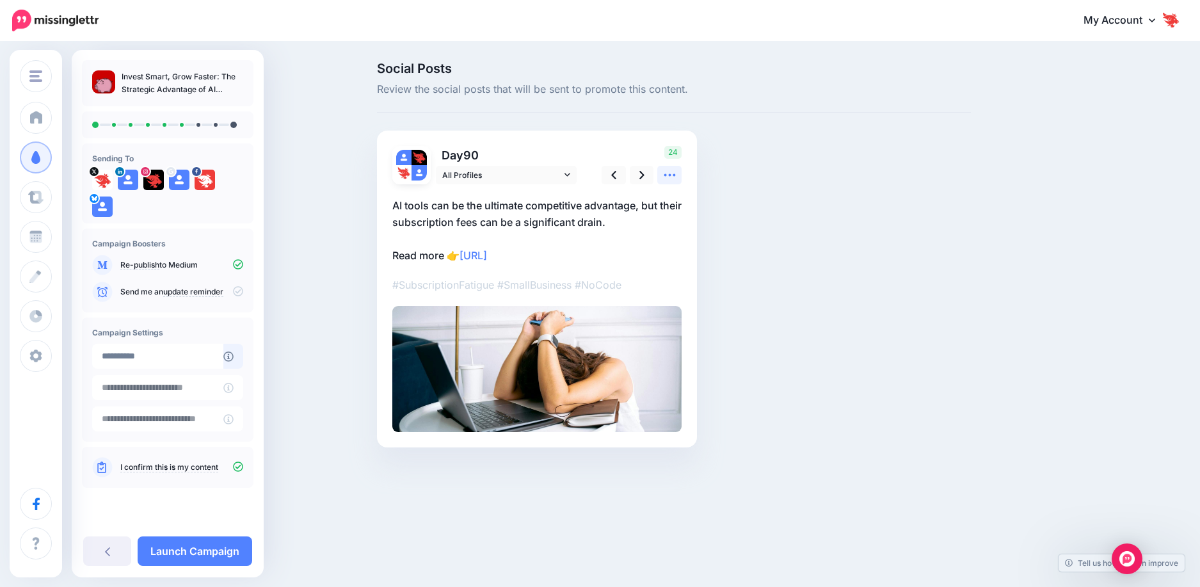
click at [665, 179] on icon at bounding box center [669, 174] width 13 height 13
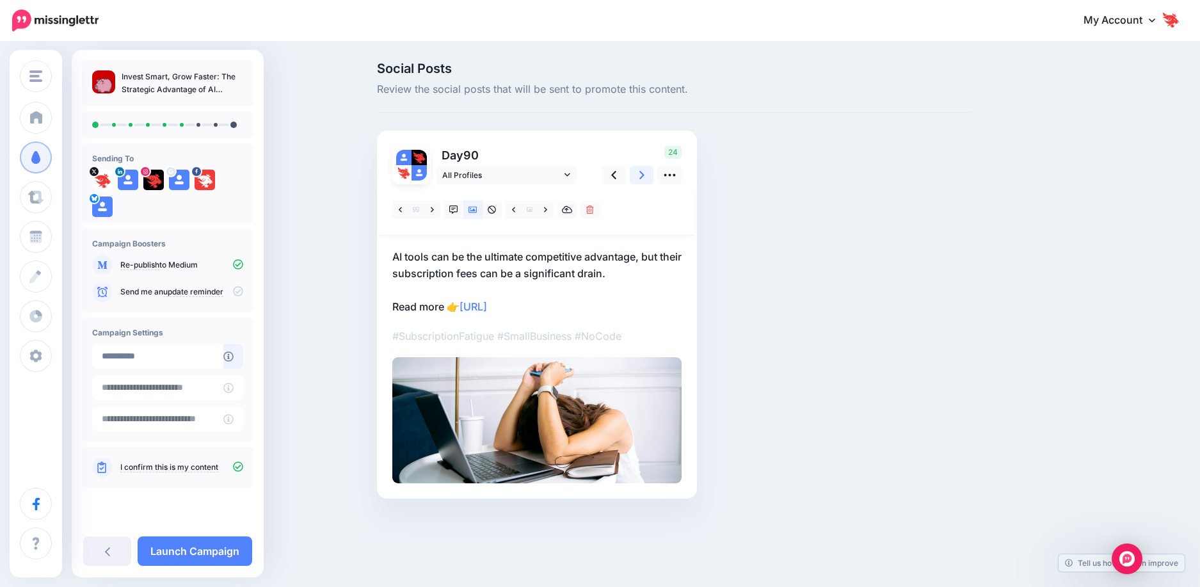
click at [643, 174] on icon at bounding box center [641, 175] width 5 height 8
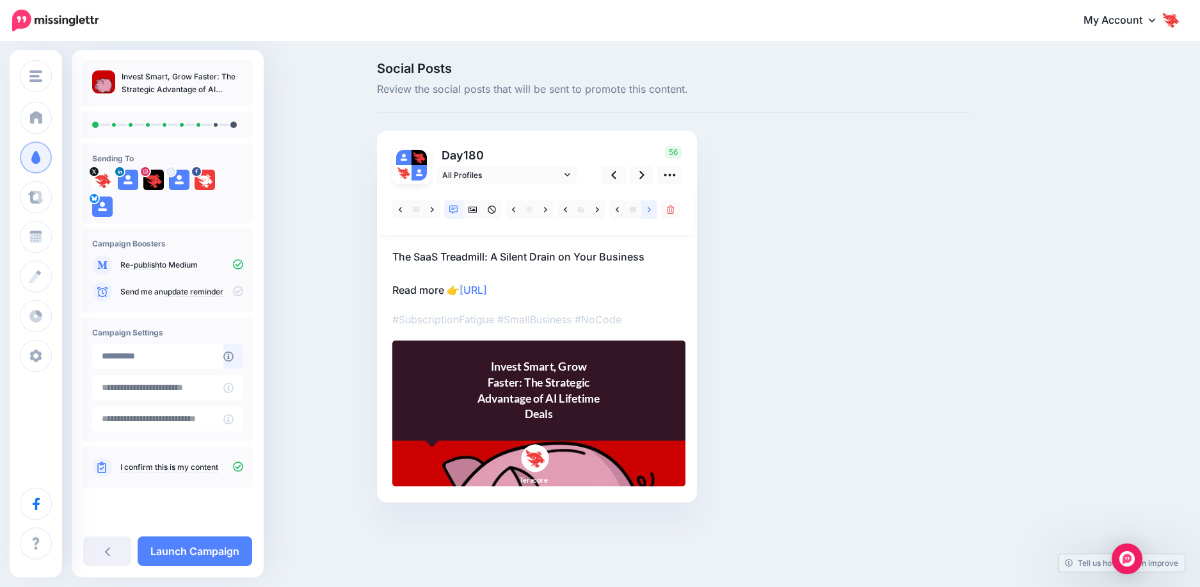
click at [648, 209] on icon at bounding box center [649, 209] width 3 height 9
click at [648, 215] on link at bounding box center [649, 209] width 16 height 19
click at [619, 214] on icon at bounding box center [617, 209] width 3 height 9
click at [649, 215] on link at bounding box center [649, 209] width 16 height 19
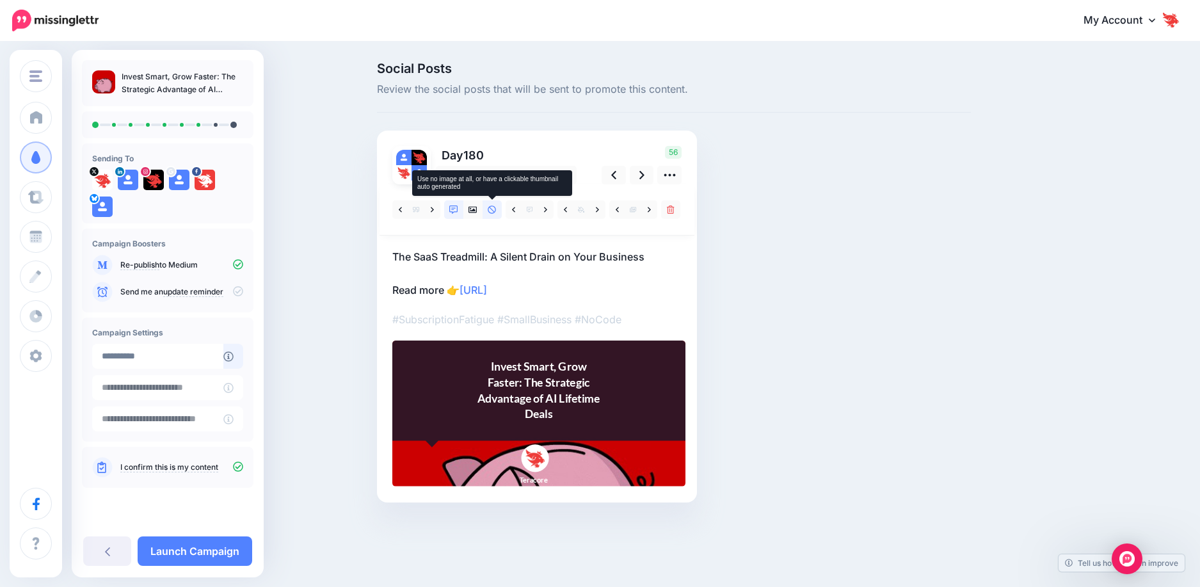
click at [495, 208] on icon at bounding box center [492, 209] width 9 height 9
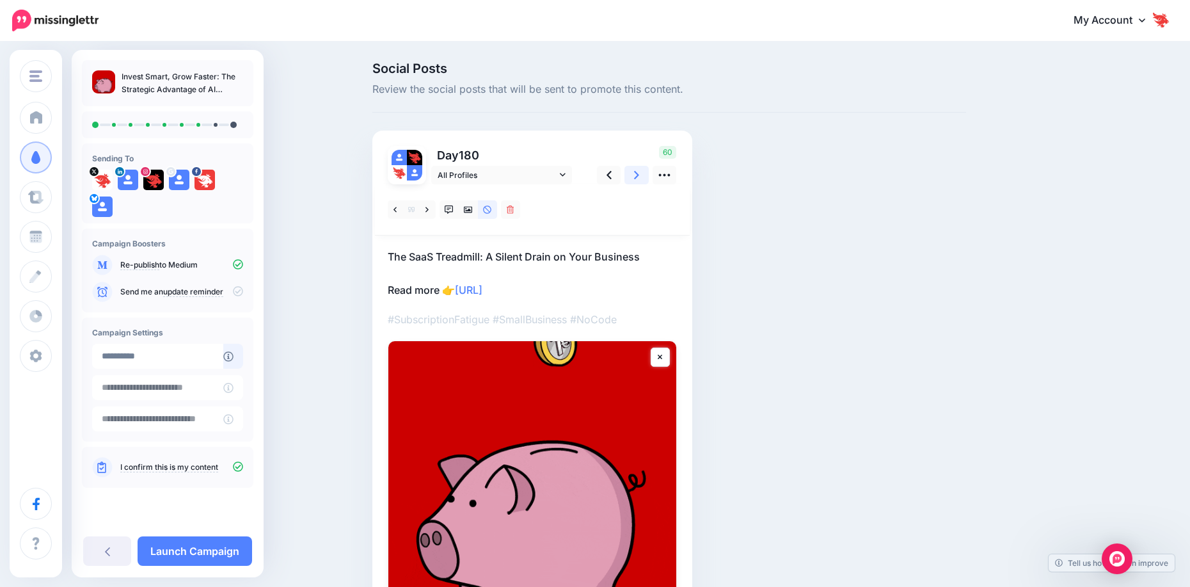
click at [639, 180] on icon at bounding box center [636, 174] width 5 height 13
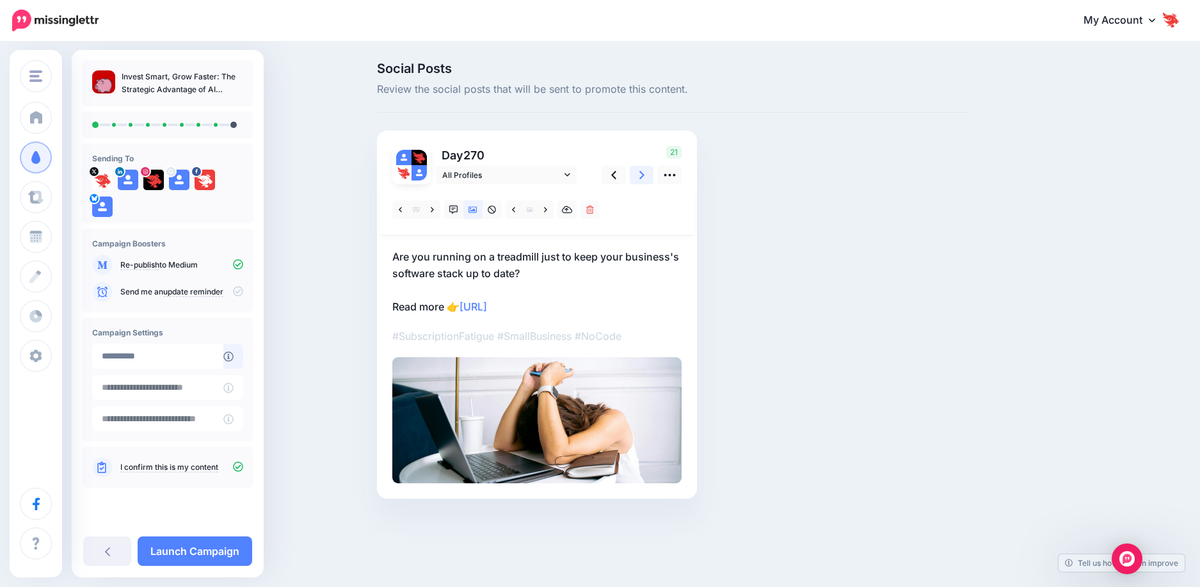
click at [641, 180] on icon at bounding box center [641, 174] width 5 height 13
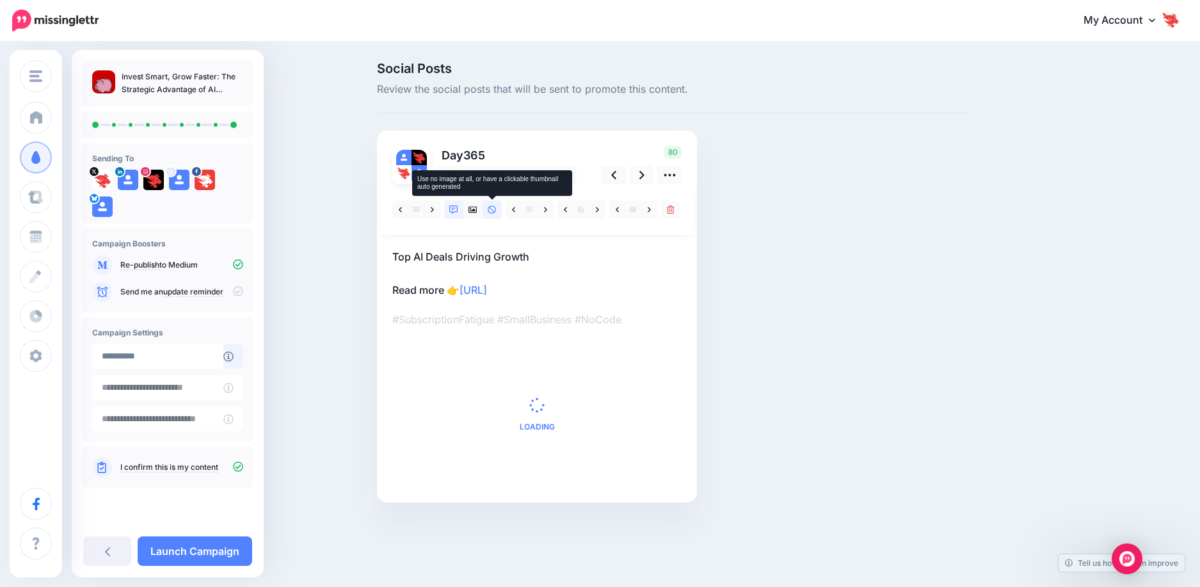
click at [486, 212] on link at bounding box center [491, 209] width 19 height 19
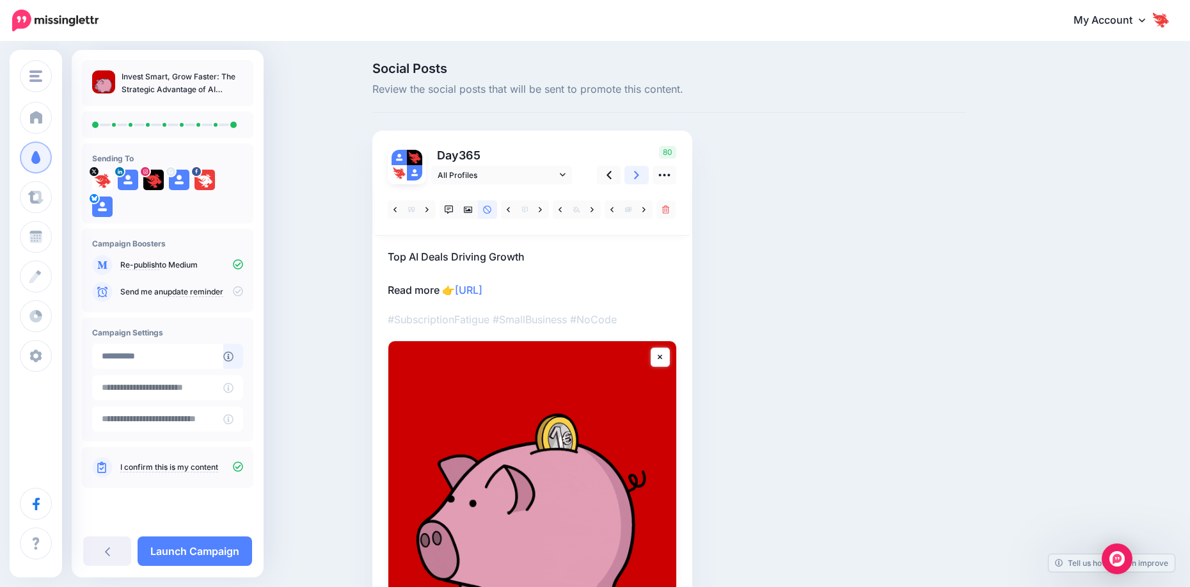
click at [638, 182] on link at bounding box center [637, 175] width 24 height 19
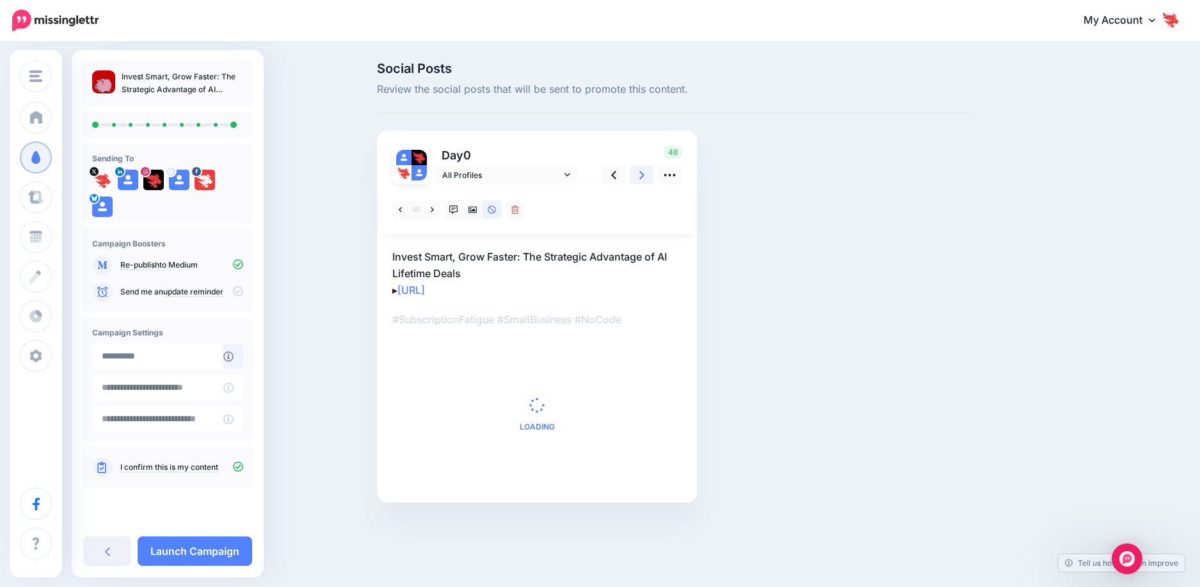
click at [638, 182] on link at bounding box center [642, 175] width 24 height 19
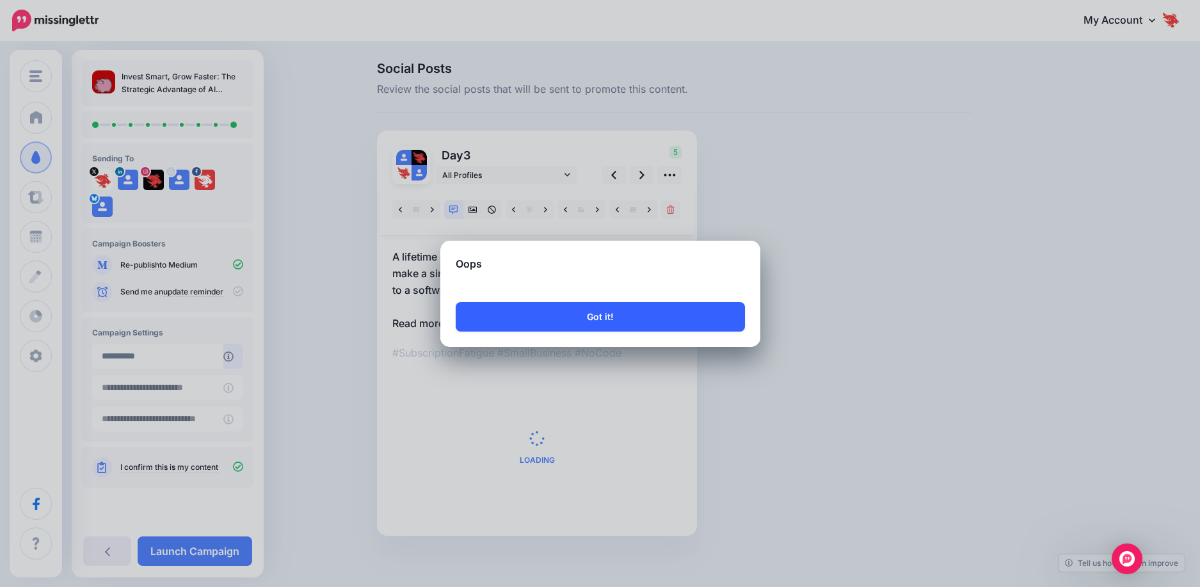
click at [599, 312] on button "Got it!" at bounding box center [600, 316] width 289 height 29
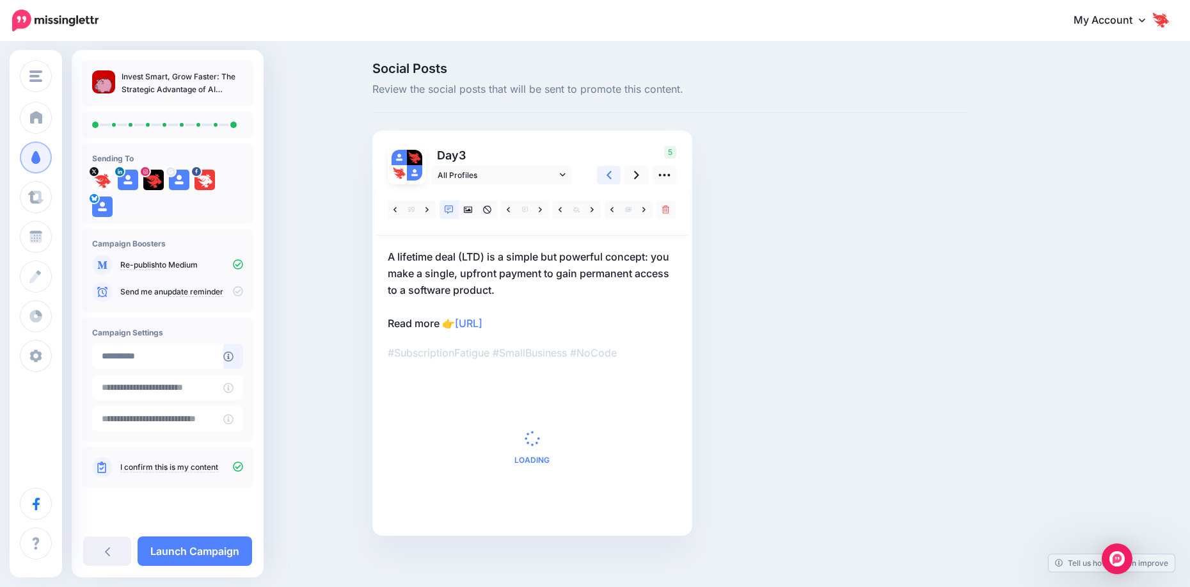
click at [609, 179] on link at bounding box center [609, 175] width 24 height 19
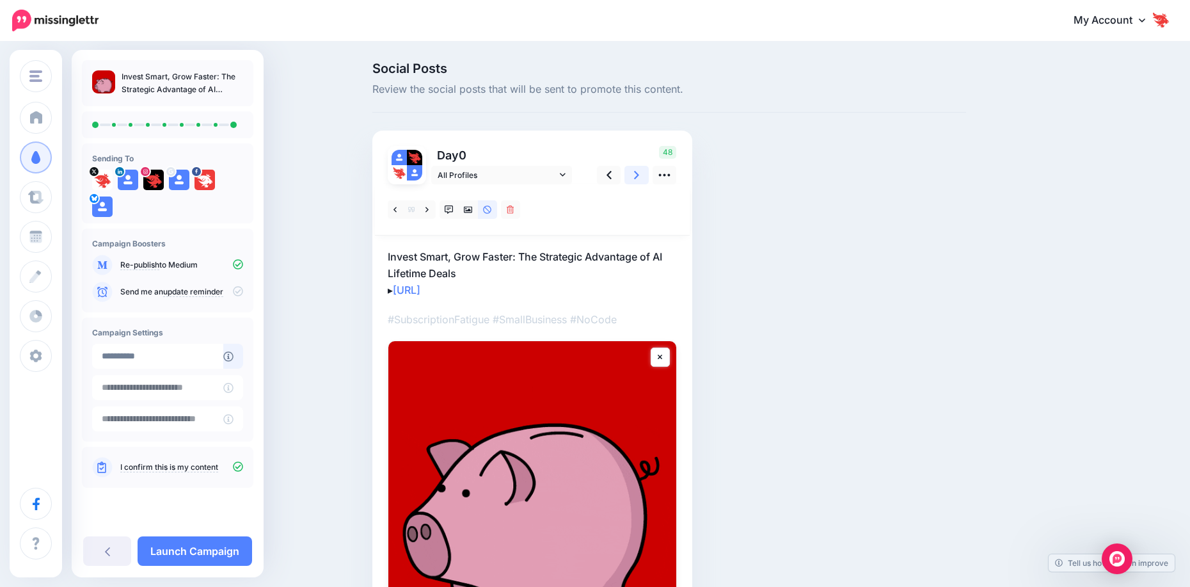
click at [639, 179] on icon at bounding box center [636, 174] width 5 height 13
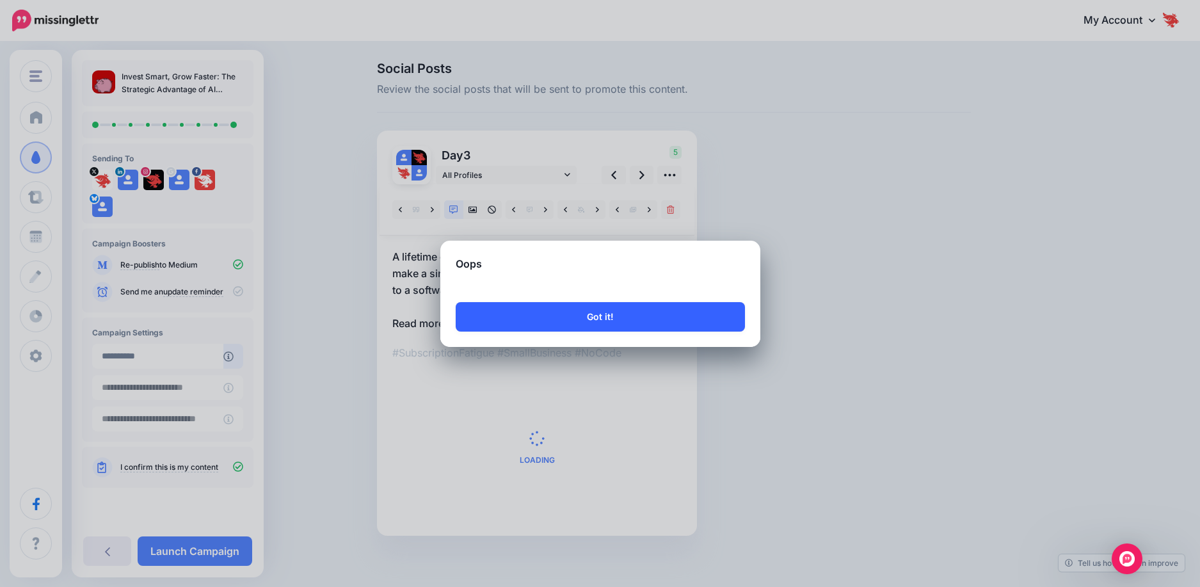
click at [604, 315] on button "Got it!" at bounding box center [600, 316] width 289 height 29
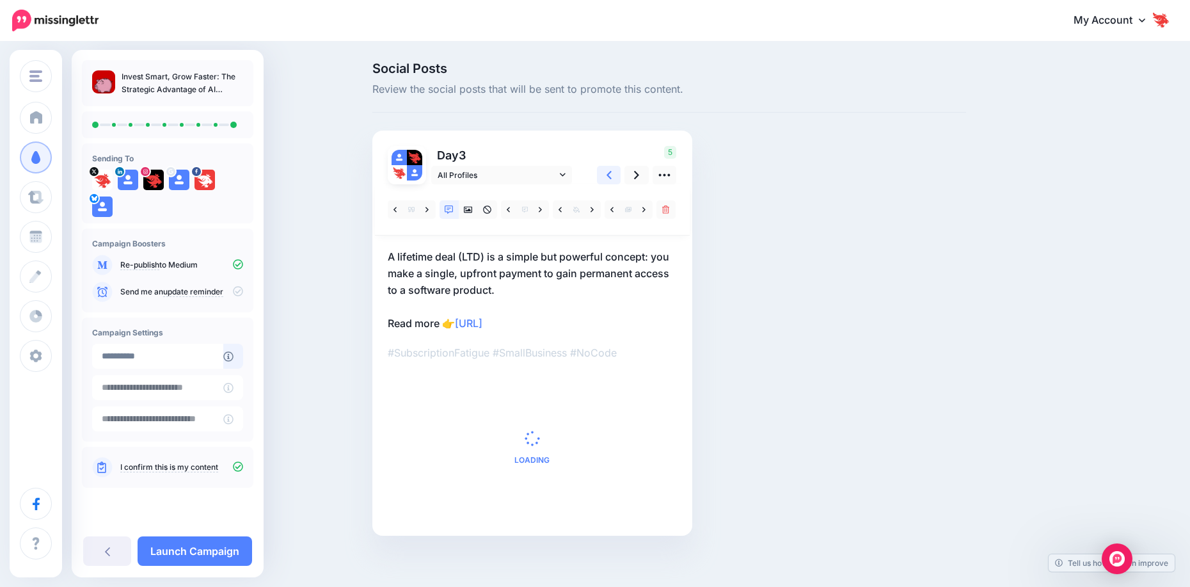
click at [617, 173] on link at bounding box center [609, 175] width 24 height 19
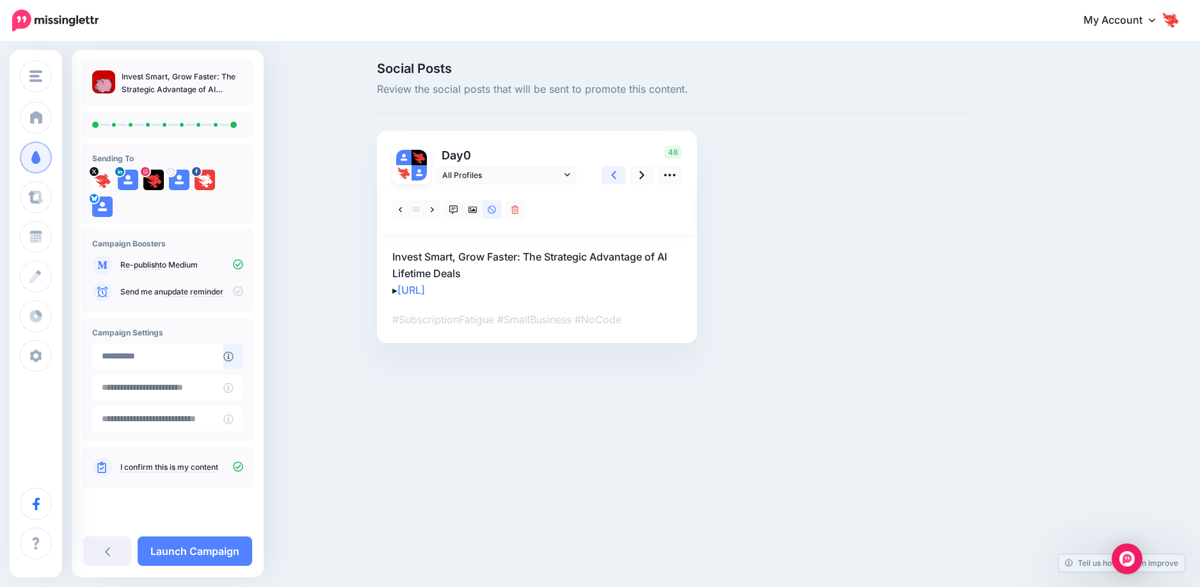
click at [611, 180] on icon at bounding box center [613, 174] width 5 height 13
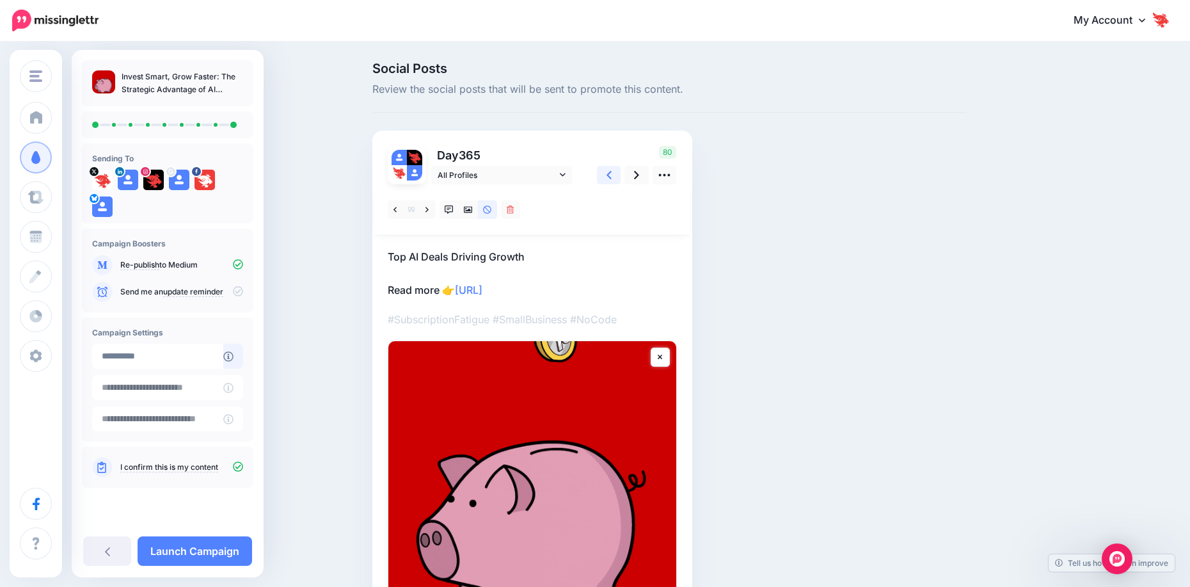
click at [609, 175] on link at bounding box center [609, 175] width 24 height 19
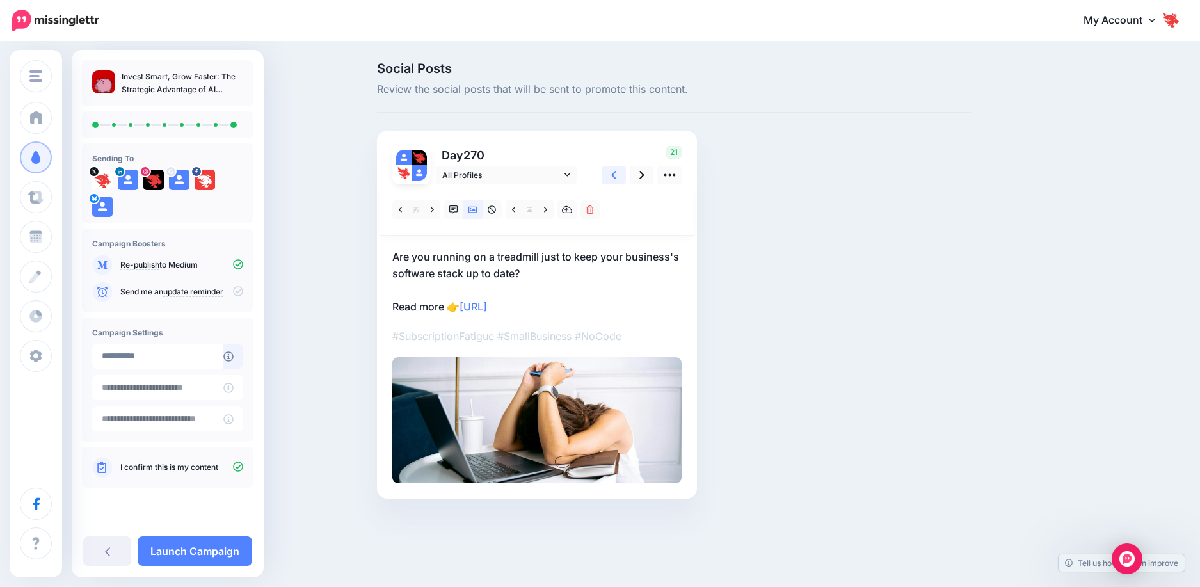
click at [609, 175] on link at bounding box center [613, 175] width 24 height 19
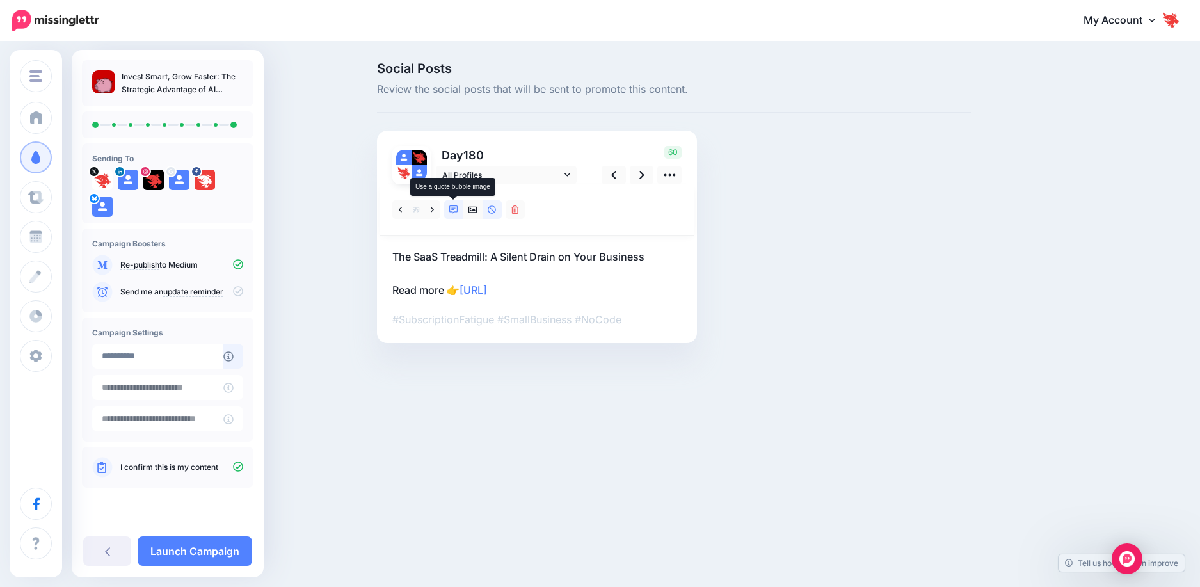
click at [452, 214] on icon at bounding box center [453, 209] width 9 height 9
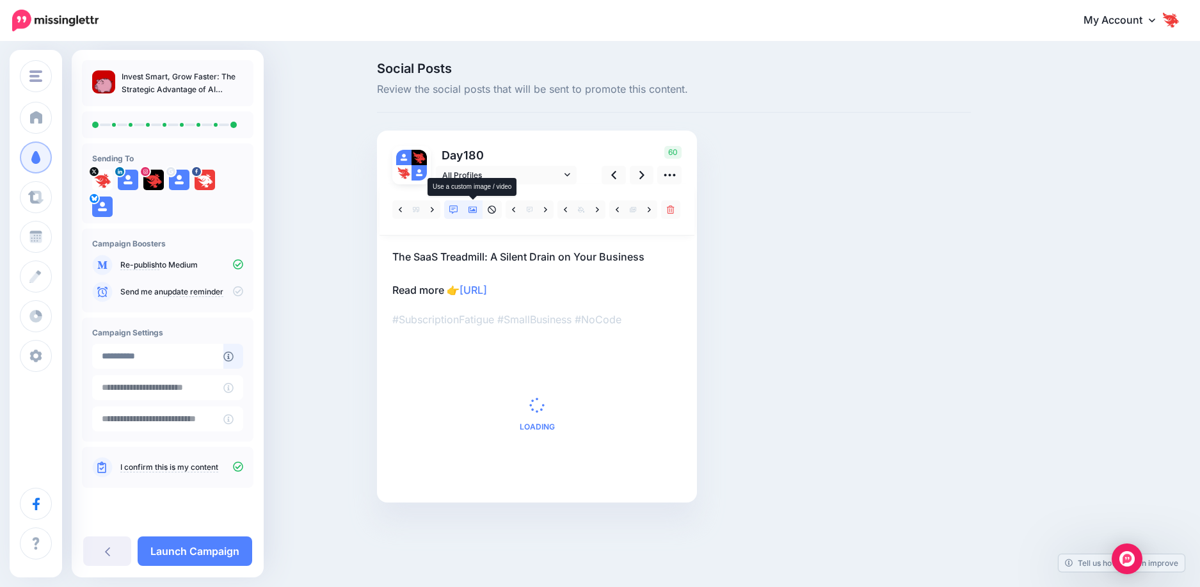
click at [468, 212] on link at bounding box center [472, 209] width 19 height 19
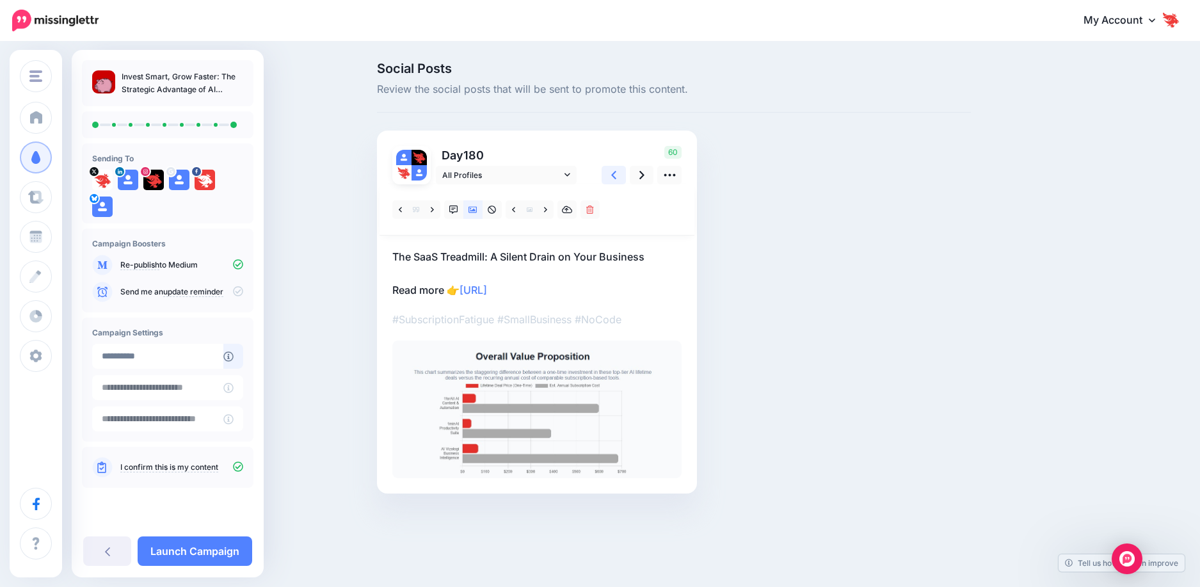
click at [614, 180] on icon at bounding box center [613, 174] width 5 height 13
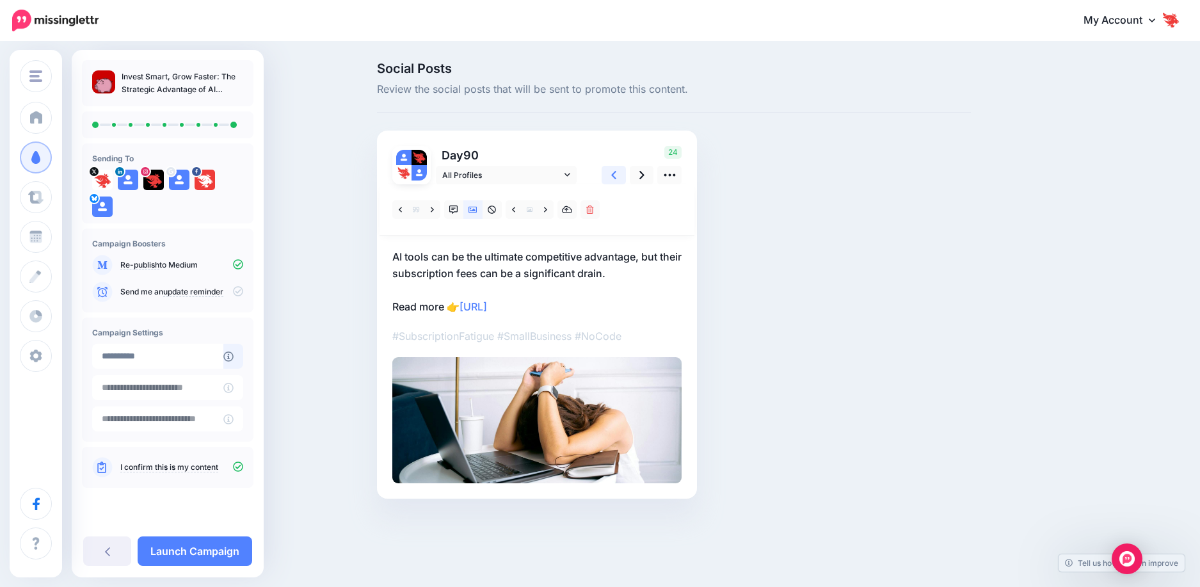
click at [614, 174] on icon at bounding box center [613, 174] width 5 height 13
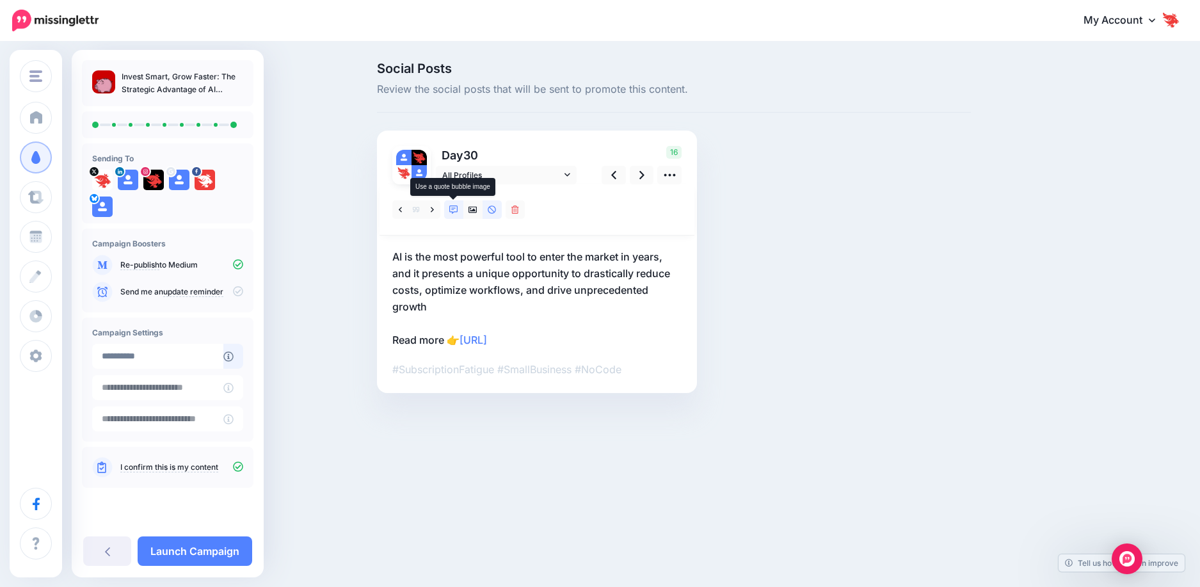
click at [459, 212] on link at bounding box center [453, 209] width 19 height 19
click at [493, 211] on icon at bounding box center [492, 209] width 8 height 8
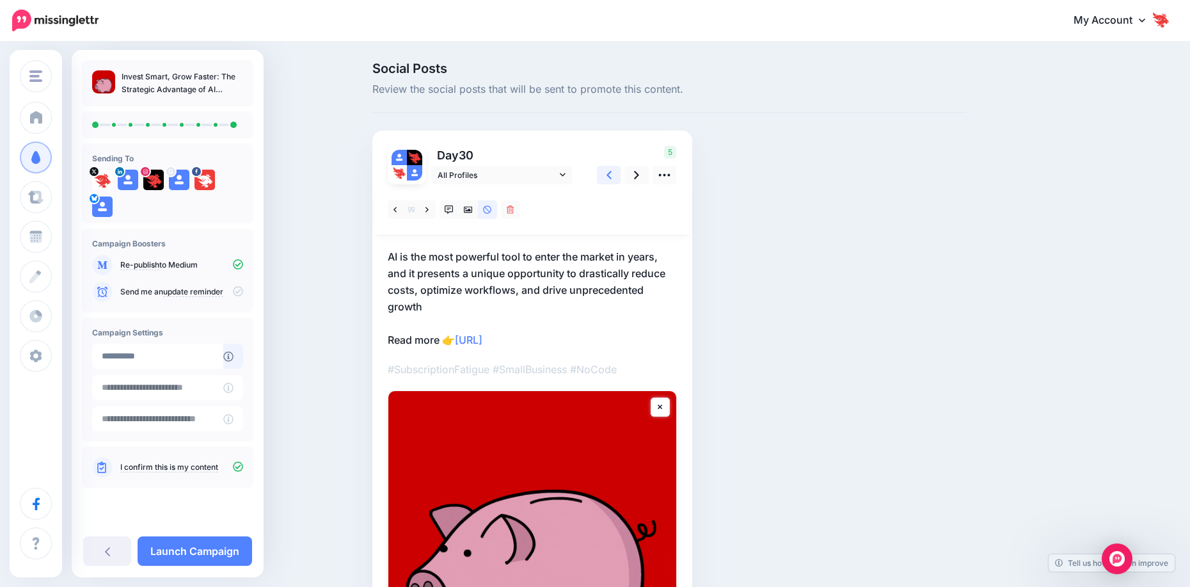
click at [612, 170] on icon at bounding box center [609, 174] width 5 height 13
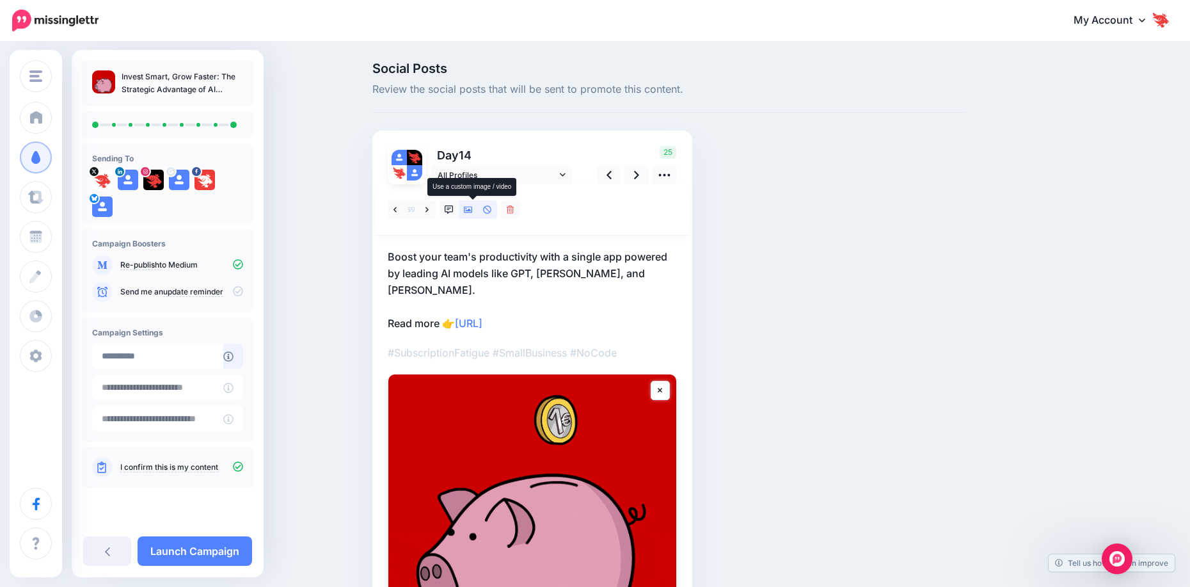
click at [470, 212] on icon at bounding box center [468, 209] width 9 height 9
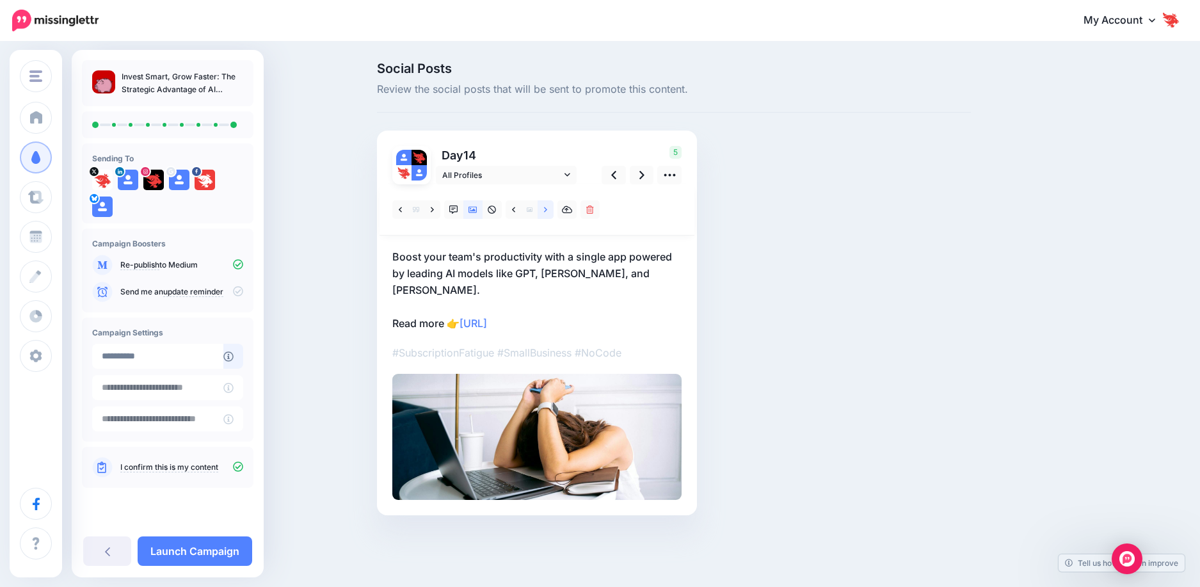
click at [538, 206] on link at bounding box center [546, 209] width 16 height 19
click at [545, 209] on icon at bounding box center [545, 209] width 3 height 9
click at [507, 212] on link at bounding box center [514, 209] width 16 height 19
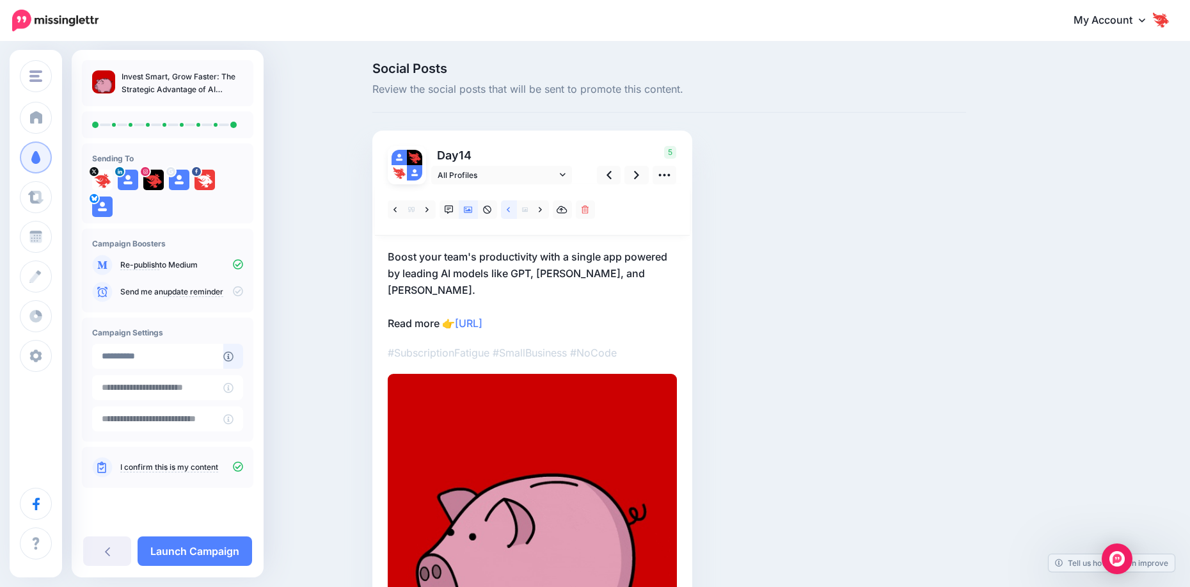
click at [510, 212] on icon at bounding box center [508, 209] width 3 height 9
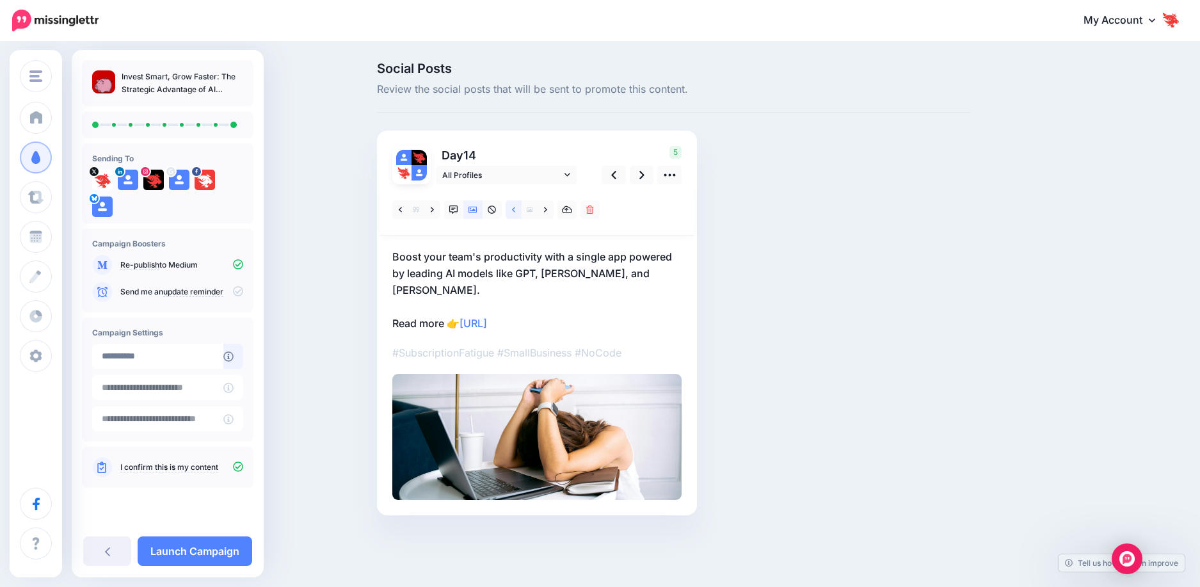
click at [514, 212] on icon at bounding box center [513, 209] width 3 height 9
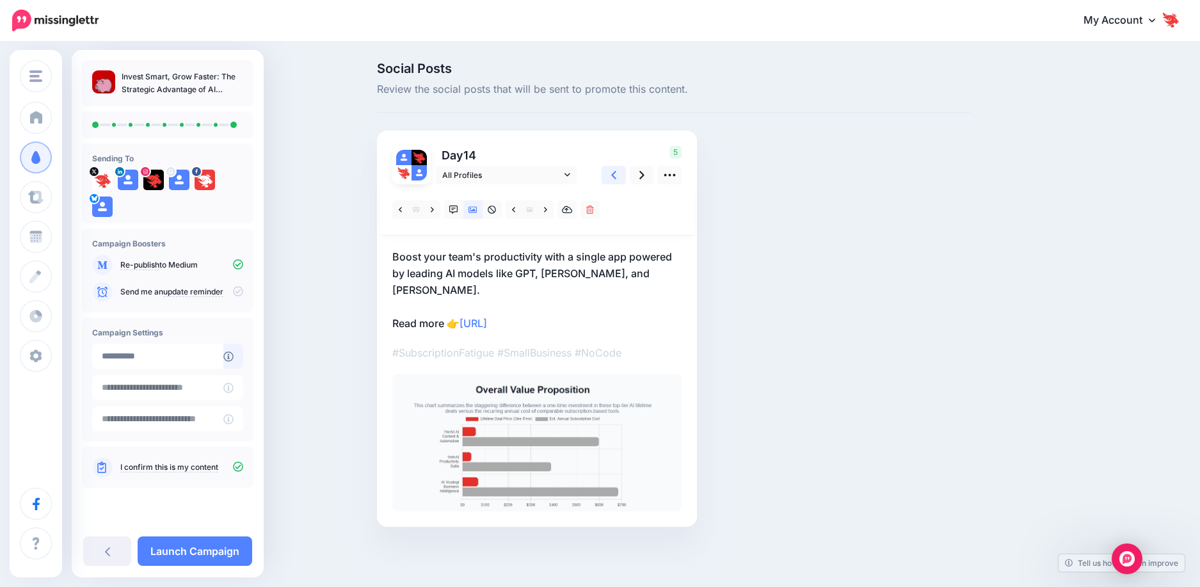
click at [610, 176] on link at bounding box center [613, 175] width 24 height 19
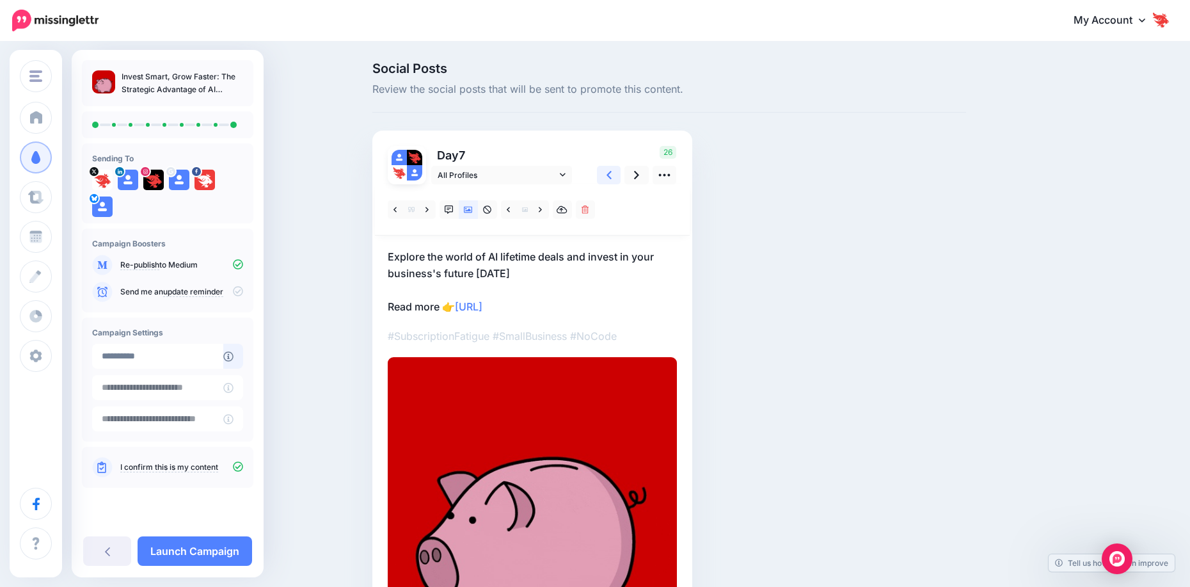
click at [610, 176] on link at bounding box center [609, 175] width 24 height 19
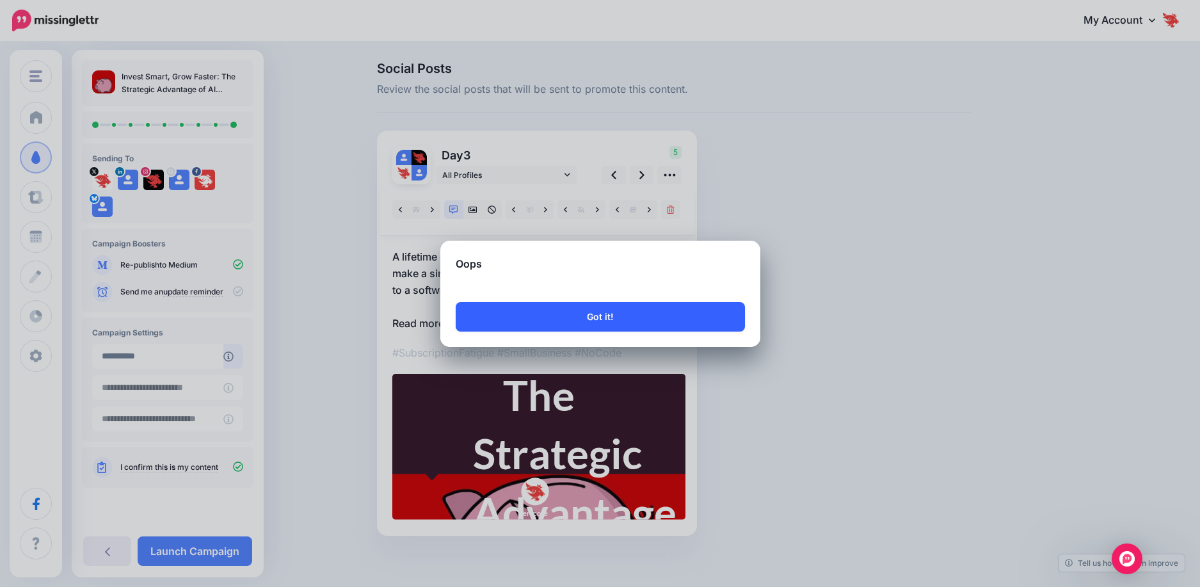
click at [612, 307] on button "Got it!" at bounding box center [600, 316] width 289 height 29
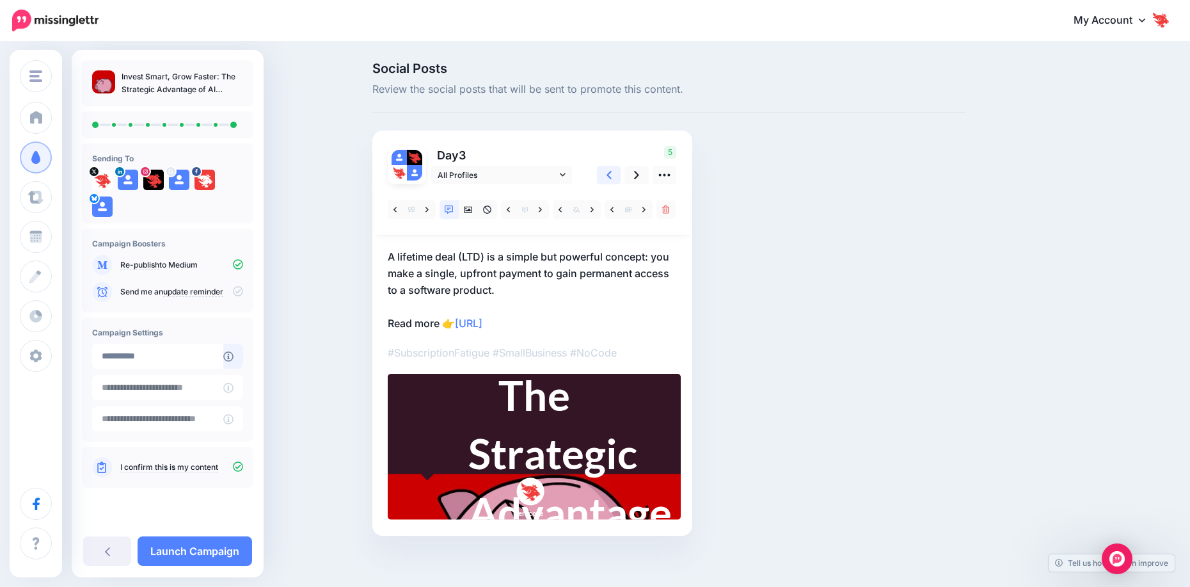
click at [612, 177] on icon at bounding box center [609, 174] width 5 height 13
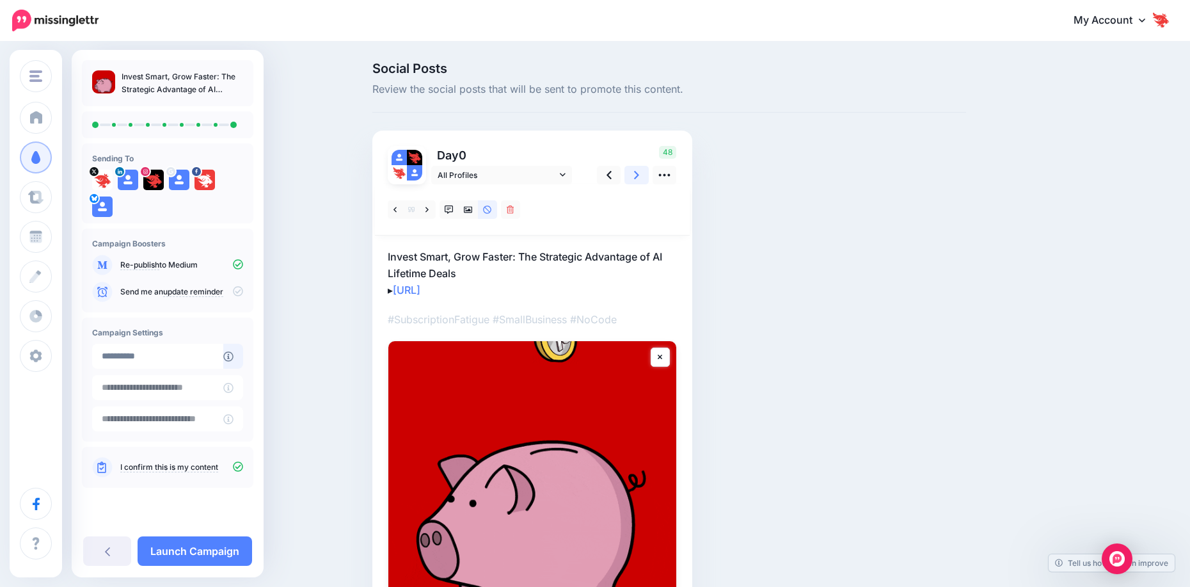
click at [637, 179] on link at bounding box center [637, 175] width 24 height 19
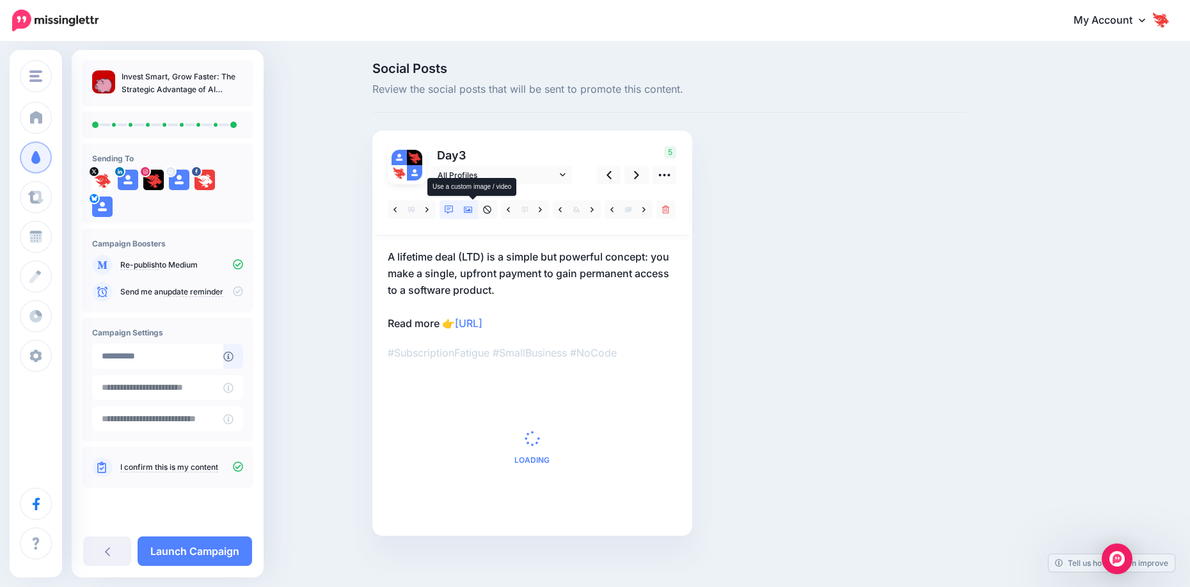
click at [471, 211] on icon at bounding box center [468, 210] width 9 height 6
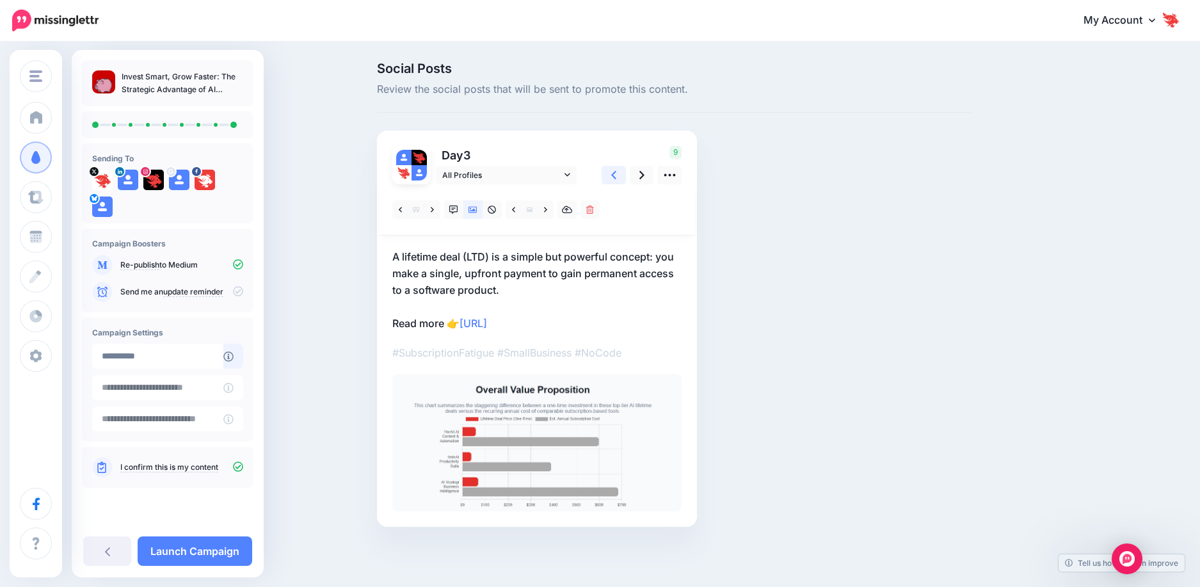
click at [613, 180] on icon at bounding box center [613, 174] width 5 height 13
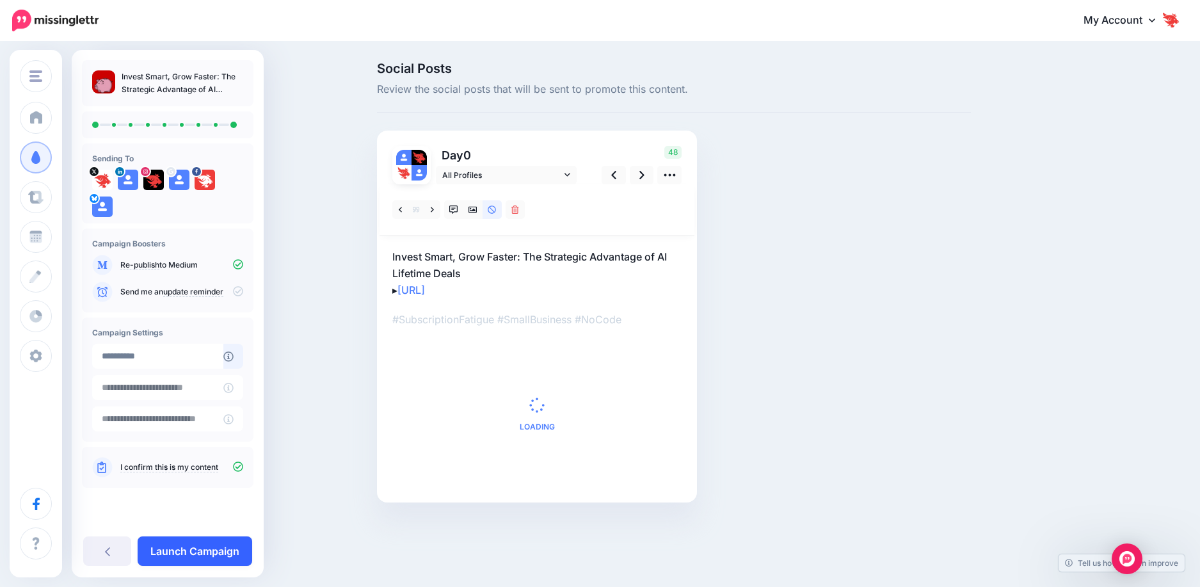
click at [181, 557] on link "Launch Campaign" at bounding box center [195, 550] width 115 height 29
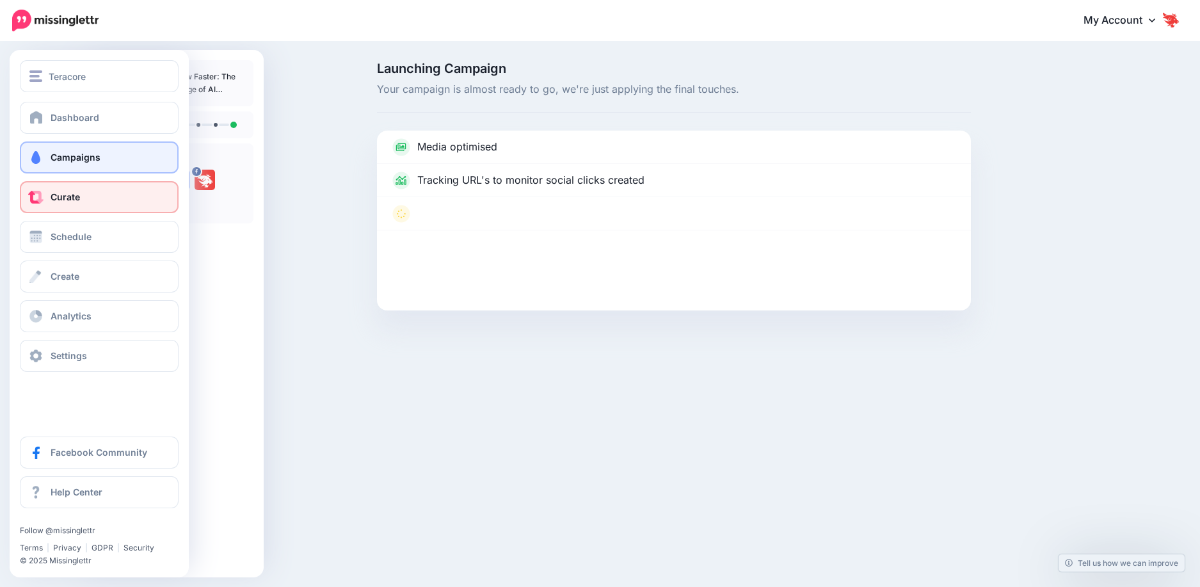
click at [67, 187] on link "Curate" at bounding box center [99, 197] width 159 height 32
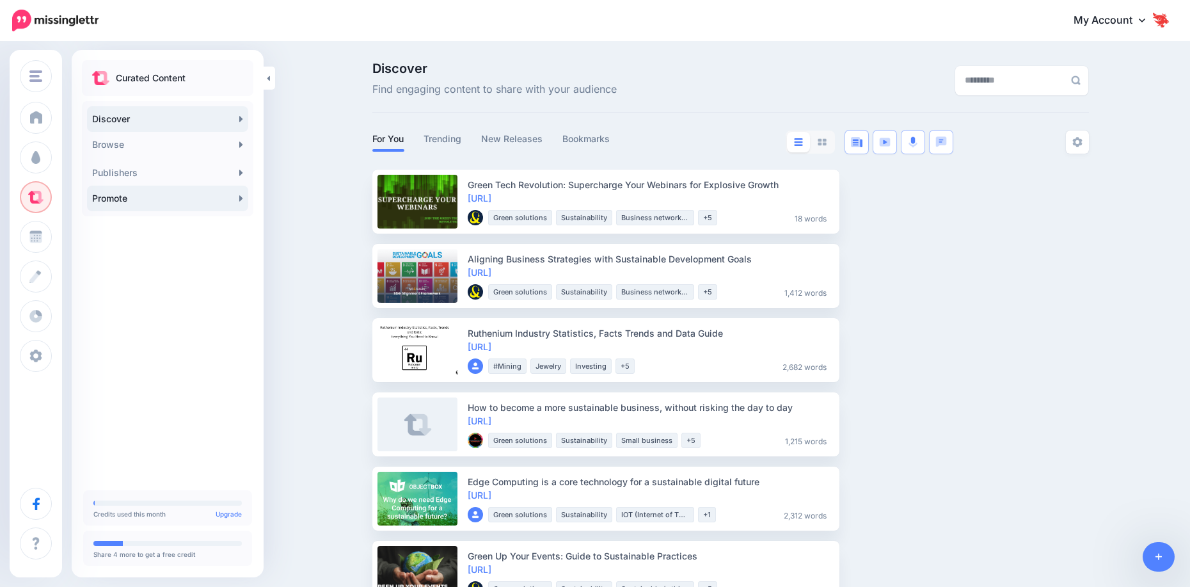
click at [160, 202] on link "Promote" at bounding box center [167, 199] width 161 height 26
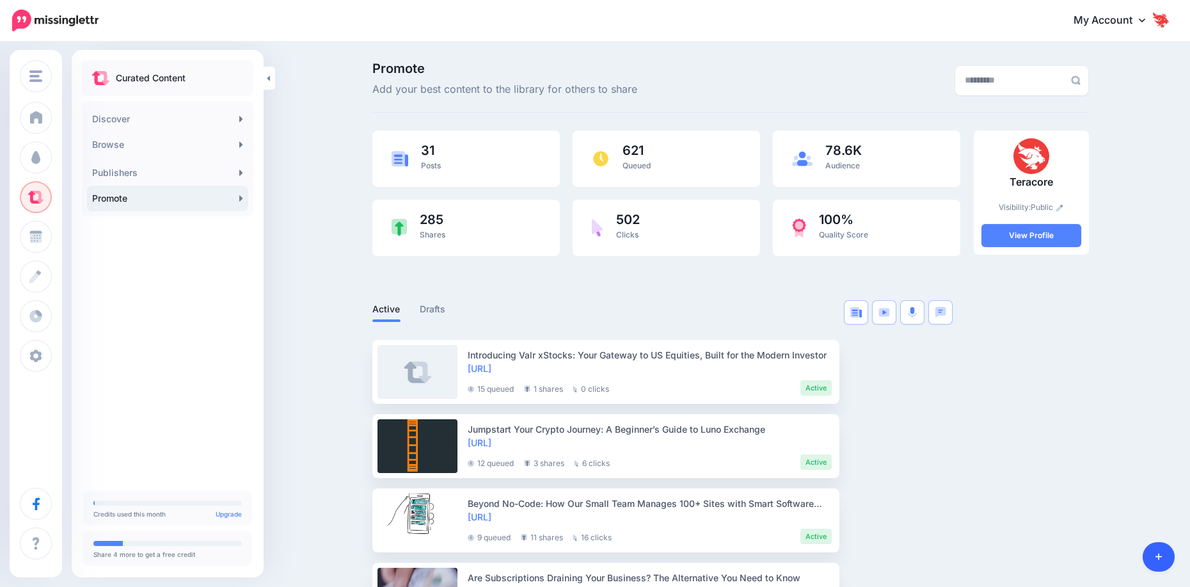
click at [1151, 552] on link at bounding box center [1159, 556] width 33 height 29
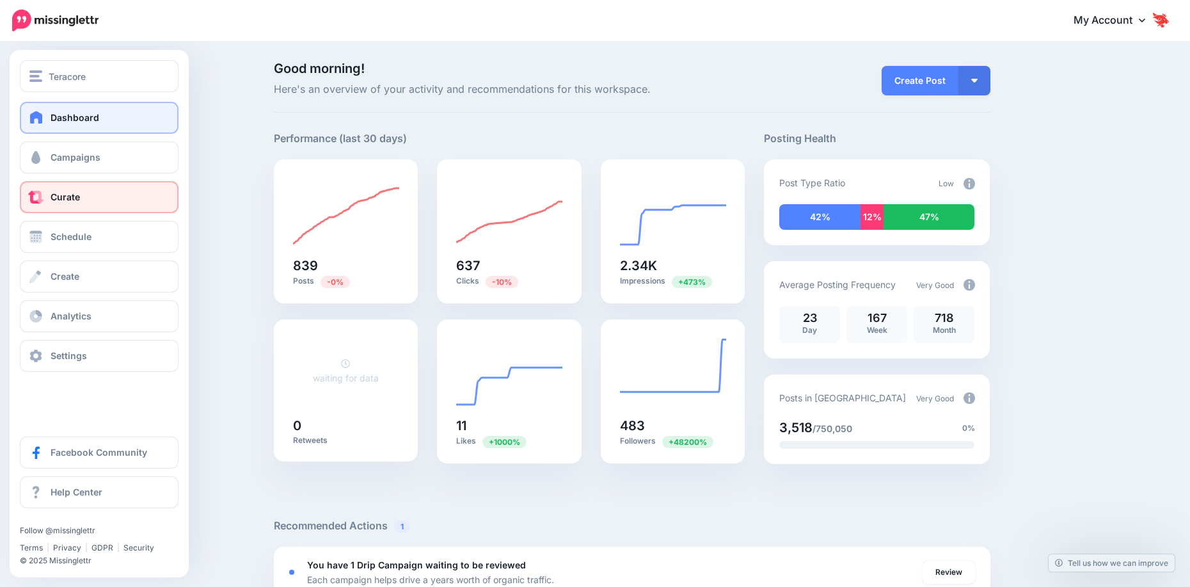
click at [78, 203] on link "Curate" at bounding box center [99, 197] width 159 height 32
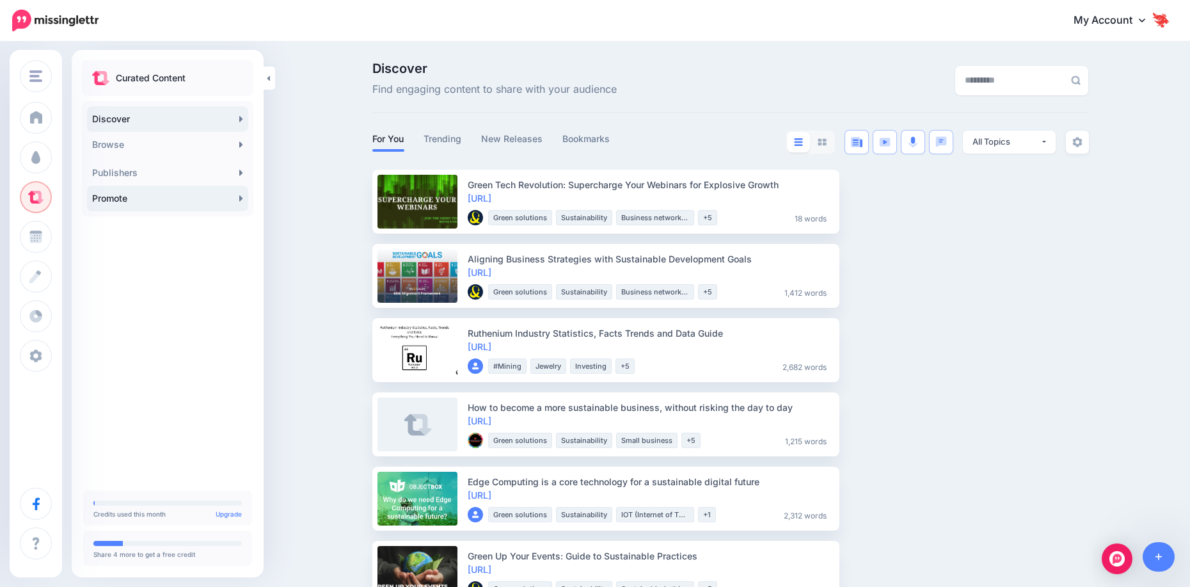
click at [179, 204] on link "Promote" at bounding box center [167, 199] width 161 height 26
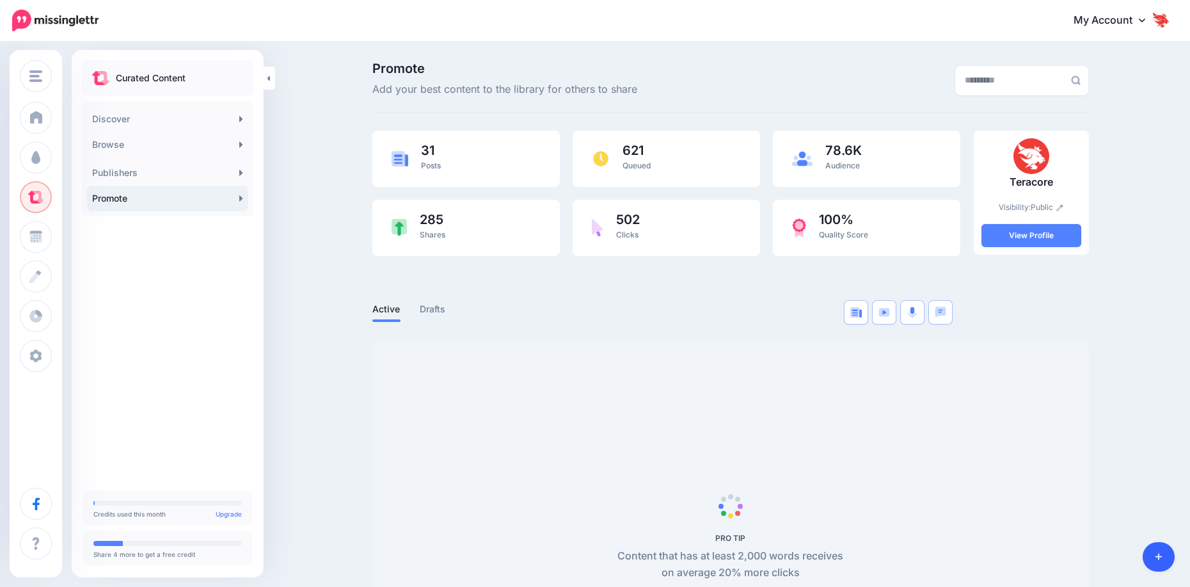
click at [1158, 558] on icon at bounding box center [1159, 556] width 7 height 9
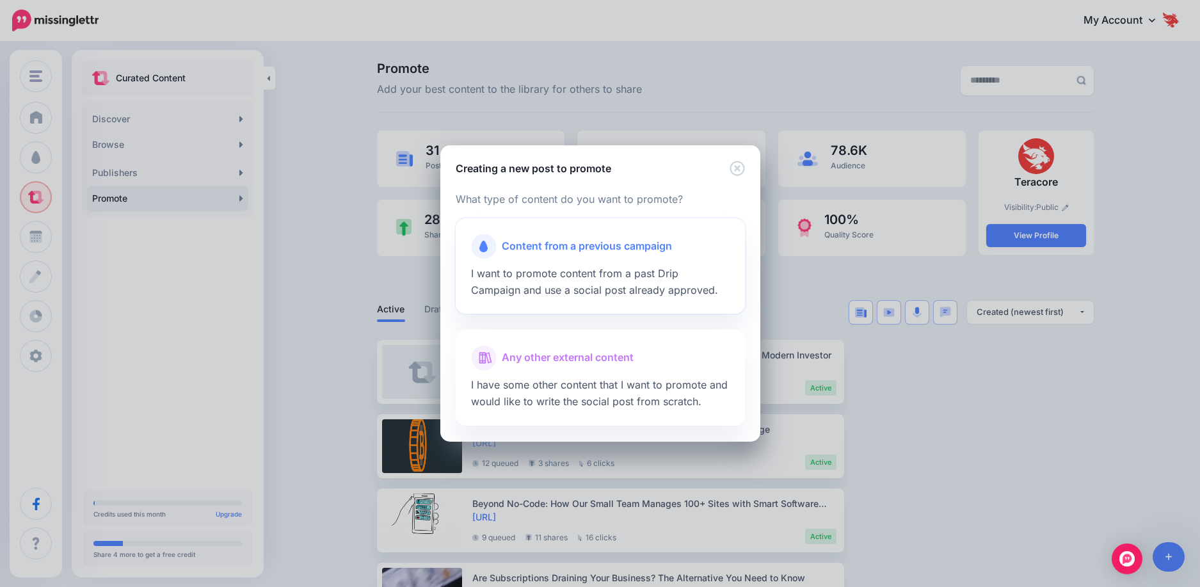
click at [596, 280] on div "Content from a previous campaign I want to promote content from a past Drip Cam…" at bounding box center [600, 266] width 289 height 96
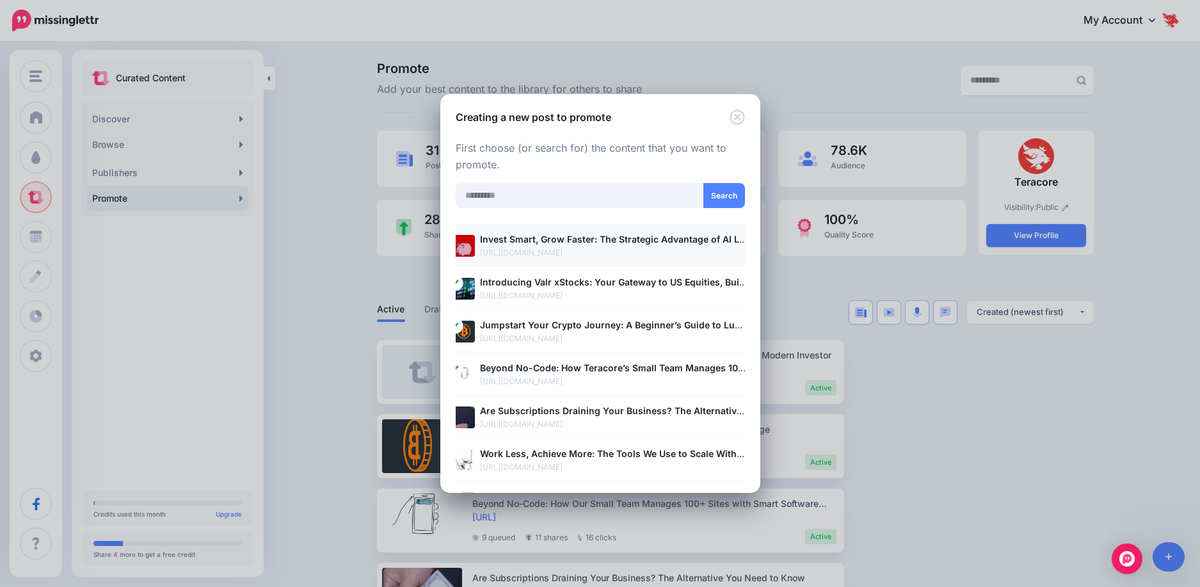
click at [594, 244] on b "Invest Smart, Grow Faster: The Strategic Advantage of AI Lifetime Deals" at bounding box center [638, 239] width 316 height 11
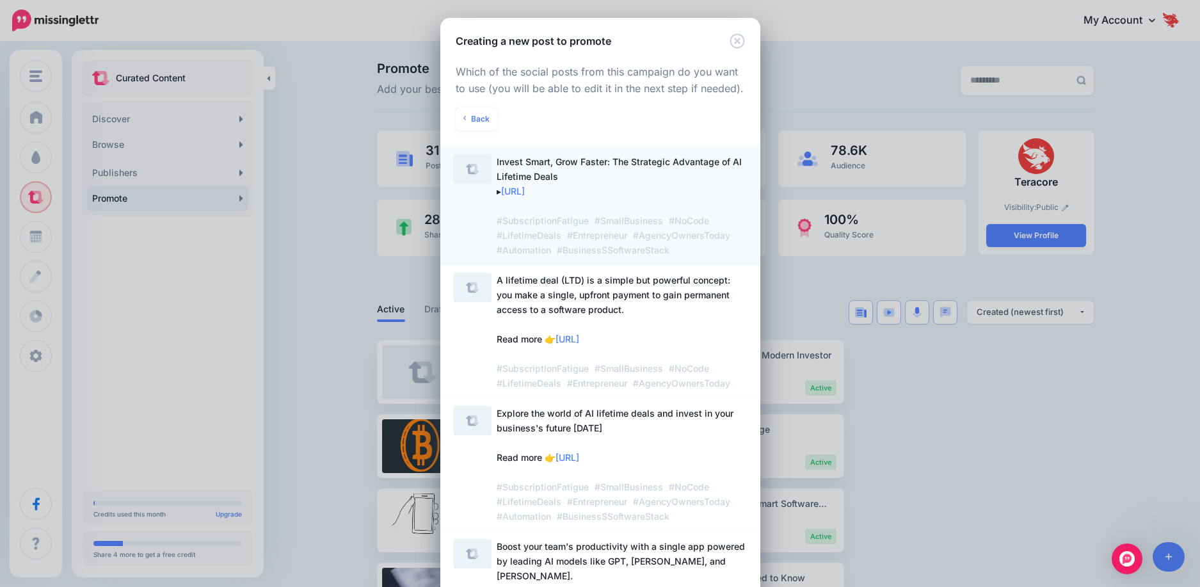
click at [628, 196] on span "Invest Smart, Grow Faster: The Strategic Advantage of AI Lifetime Deals ▸ https…" at bounding box center [622, 205] width 251 height 103
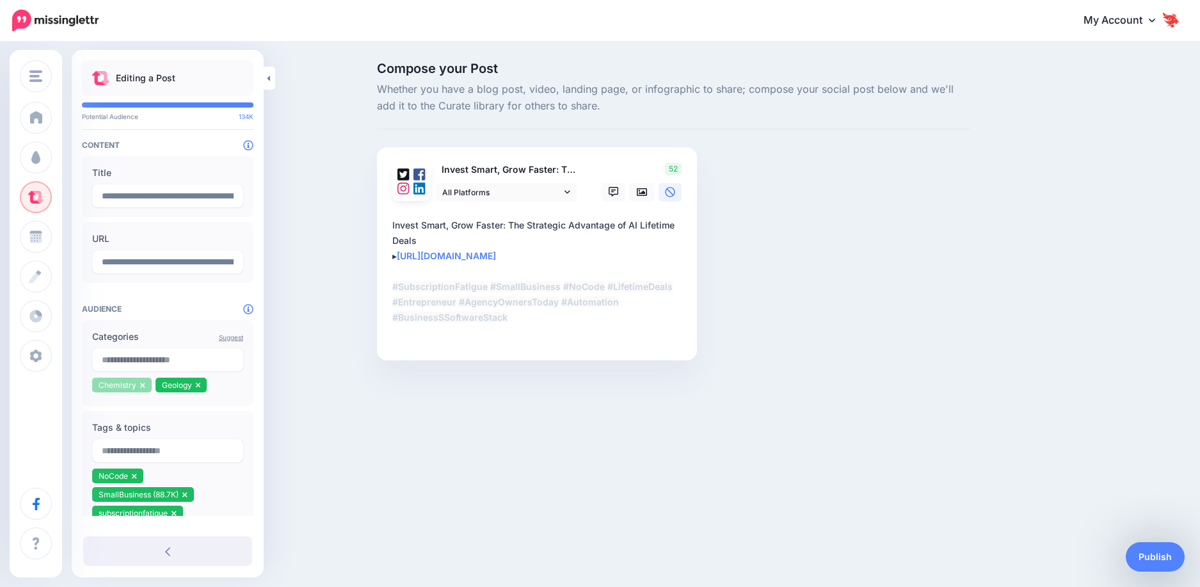
click at [140, 387] on icon at bounding box center [142, 385] width 5 height 8
click at [133, 386] on icon at bounding box center [134, 385] width 5 height 8
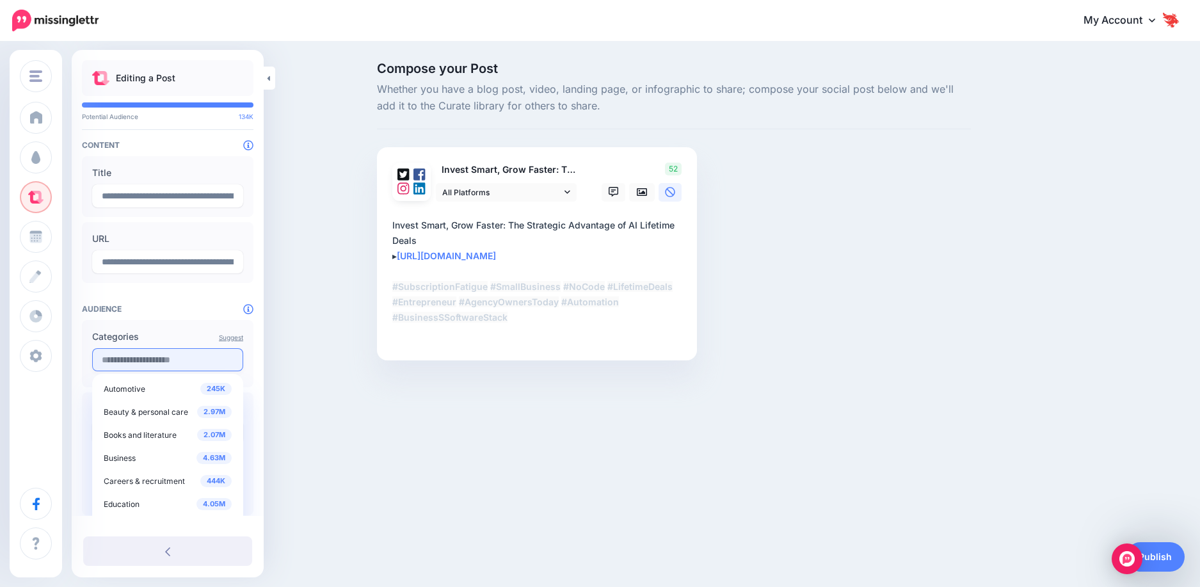
click at [141, 359] on input "text" at bounding box center [167, 359] width 151 height 23
type input "********"
click at [131, 474] on span "Business management" at bounding box center [145, 477] width 82 height 10
click at [166, 362] on input "text" at bounding box center [167, 359] width 151 height 23
type input "********"
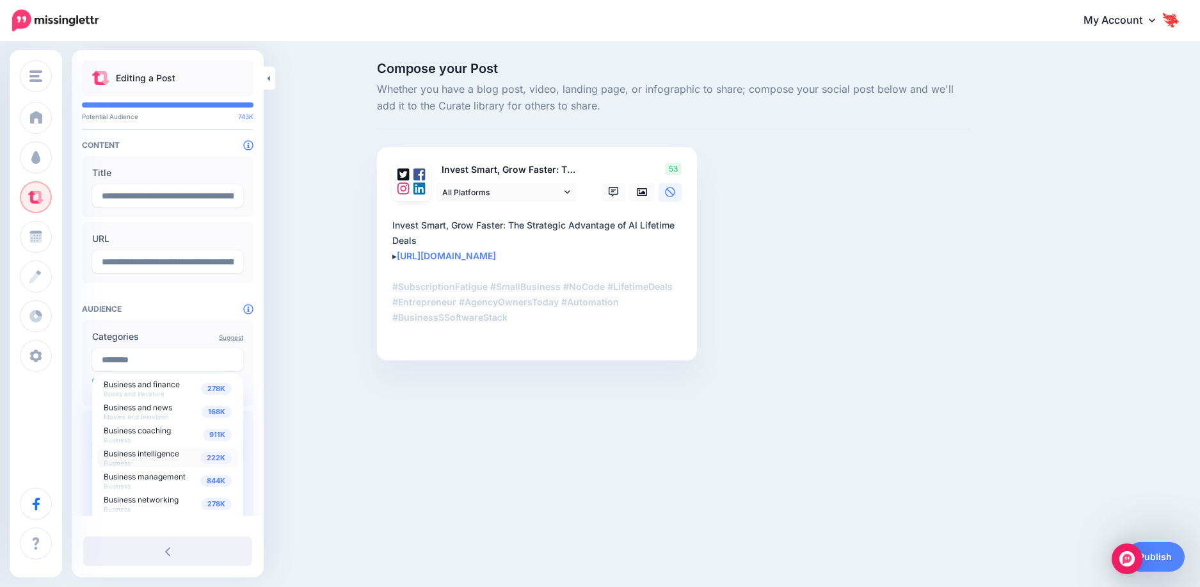
click at [152, 450] on span "Business intelligence" at bounding box center [142, 454] width 76 height 10
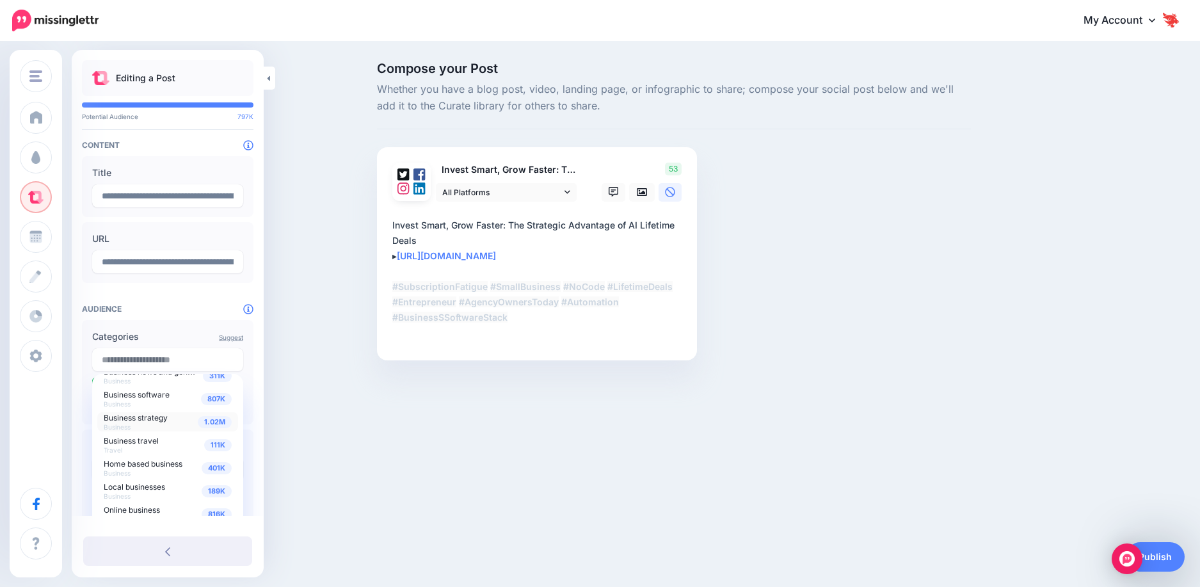
click at [163, 420] on span "Business strategy" at bounding box center [136, 418] width 64 height 10
click at [166, 353] on input "text" at bounding box center [167, 359] width 151 height 23
click at [315, 385] on div "Compose your Post Whether you have a blog post, video, landing page, or infogra…" at bounding box center [600, 230] width 1200 height 375
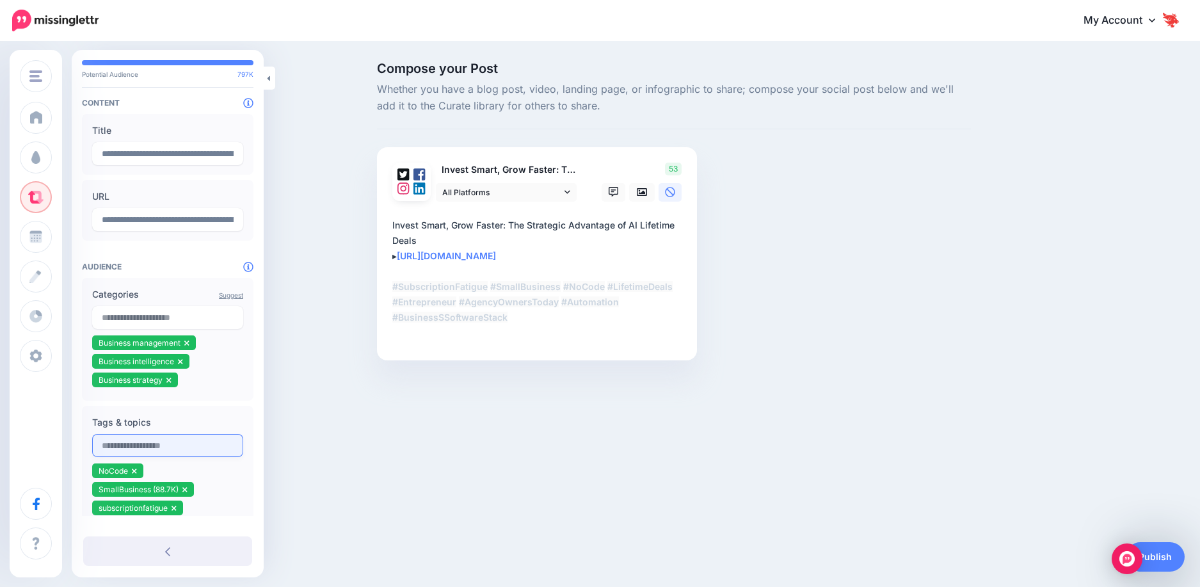
scroll to position [64, 0]
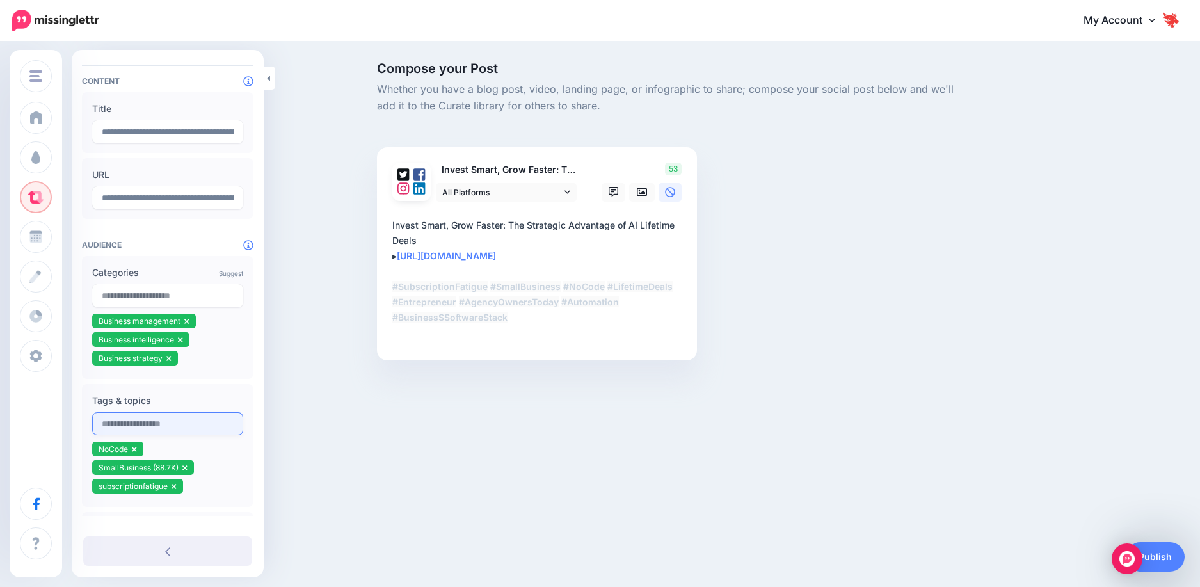
click at [147, 422] on input "text" at bounding box center [167, 423] width 151 height 23
type input "**********"
click at [150, 423] on input "*" at bounding box center [167, 423] width 151 height 23
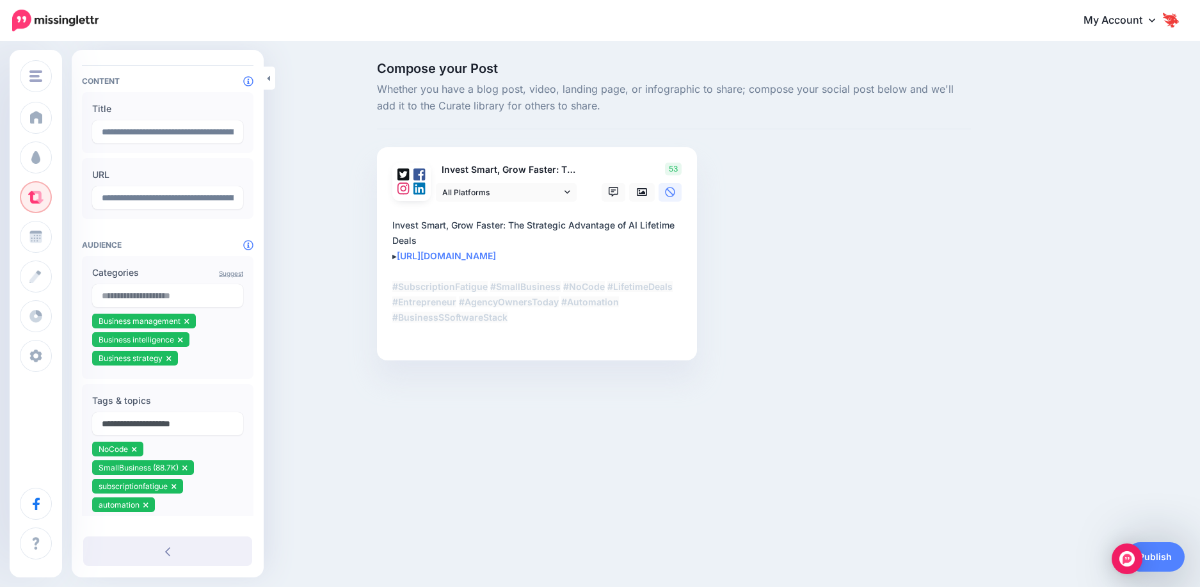
type input "**********"
click at [149, 447] on div "186K ArtificialIntelligence" at bounding box center [168, 452] width 128 height 15
click at [222, 466] on ul "NoCode SmallBusiness (88.7K) subscriptionfatigue automation artificialintellige…" at bounding box center [167, 497] width 151 height 111
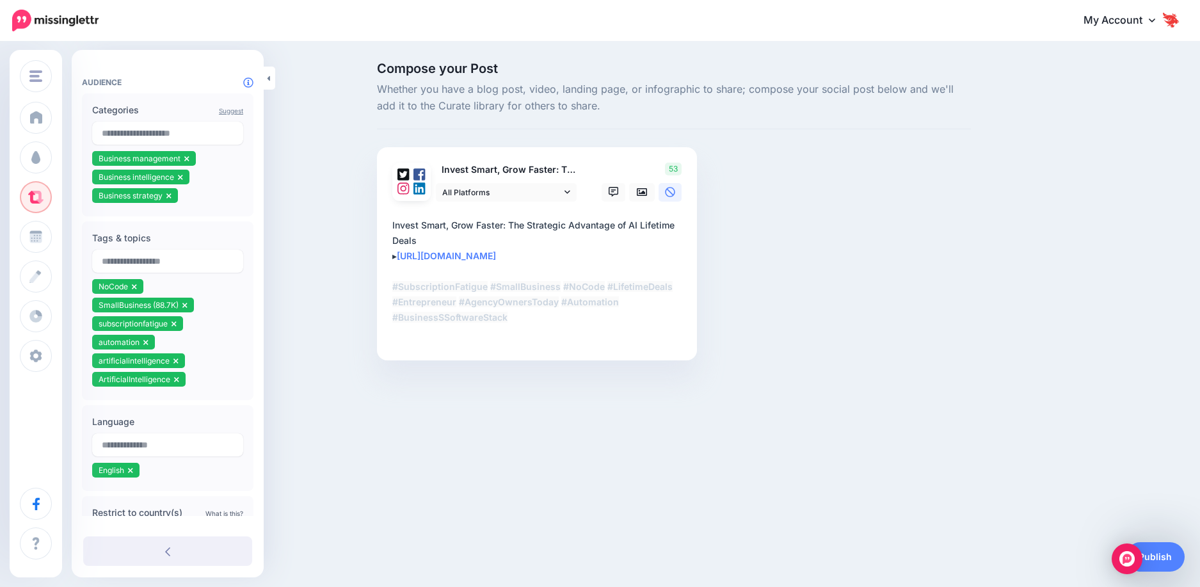
scroll to position [256, 0]
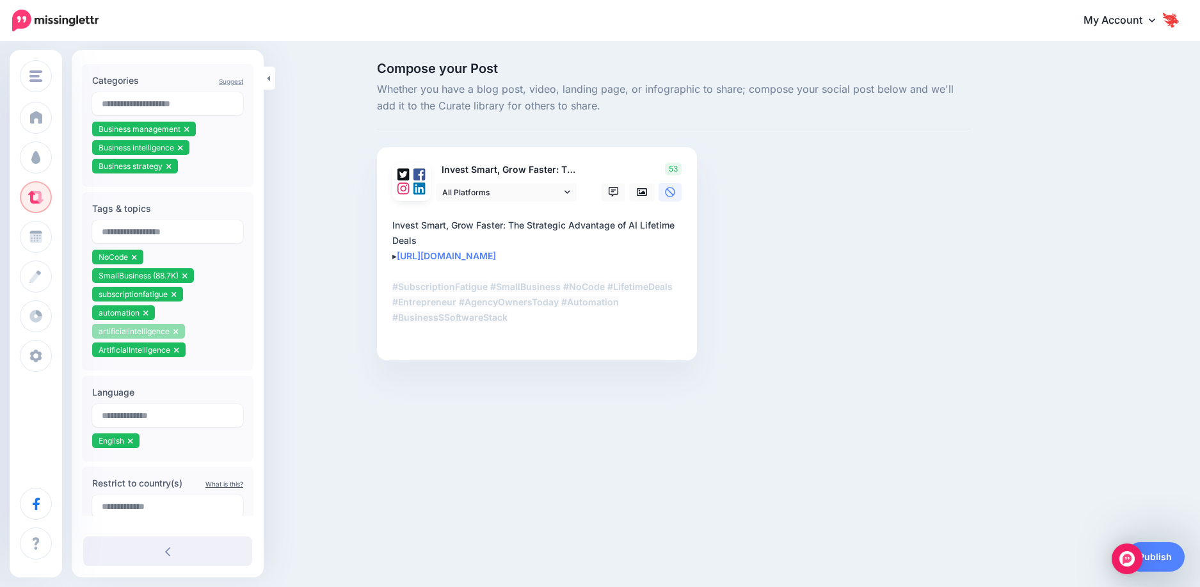
click at [173, 331] on icon at bounding box center [175, 332] width 5 height 8
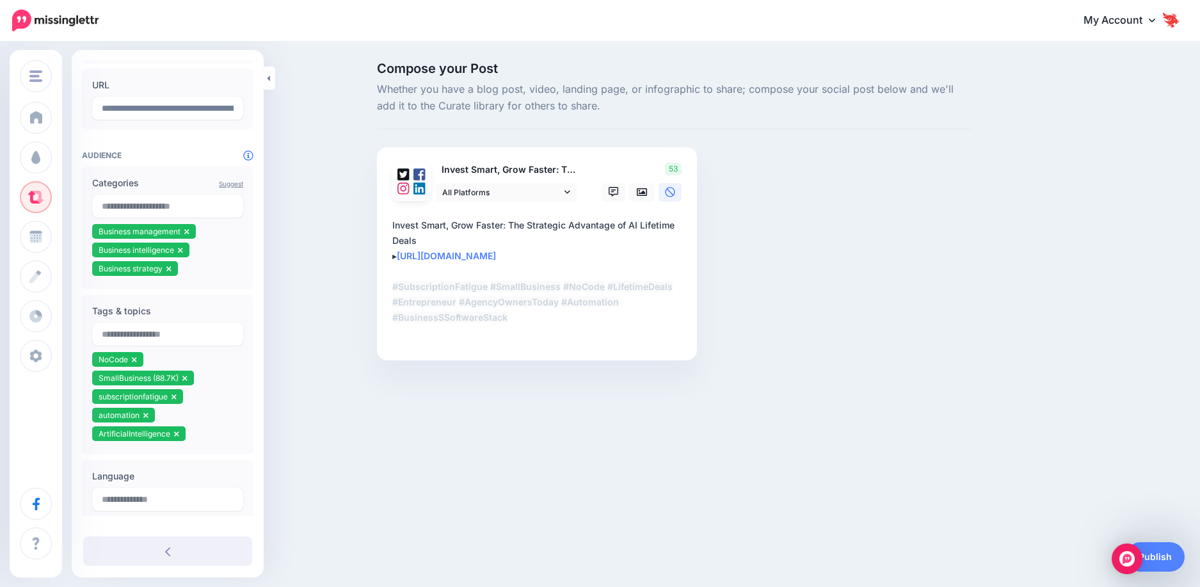
scroll to position [128, 0]
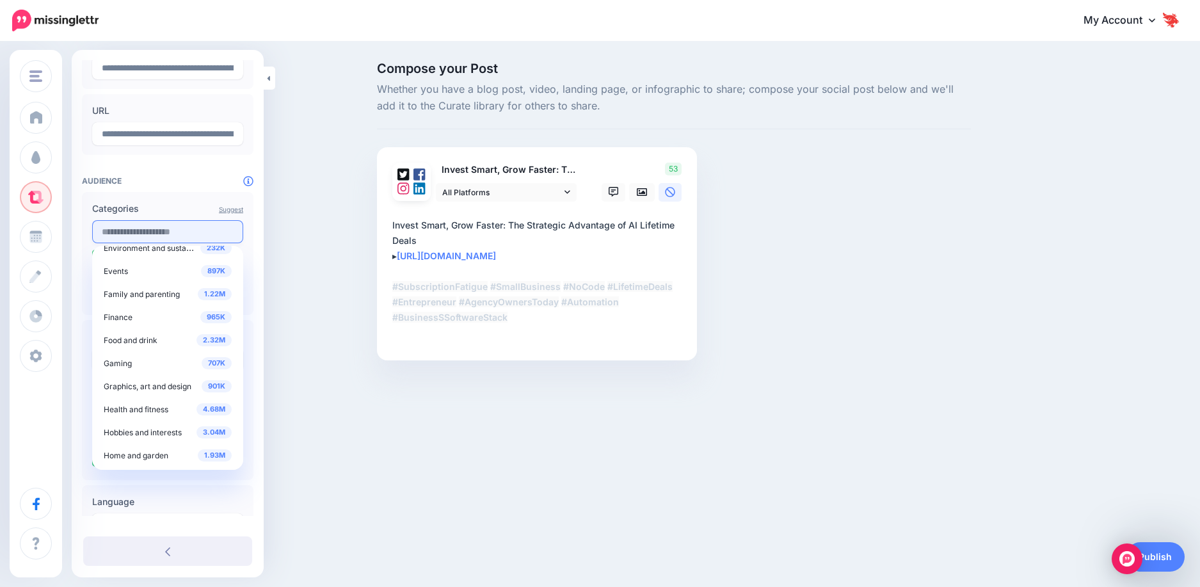
click at [134, 225] on input "text" at bounding box center [167, 231] width 151 height 23
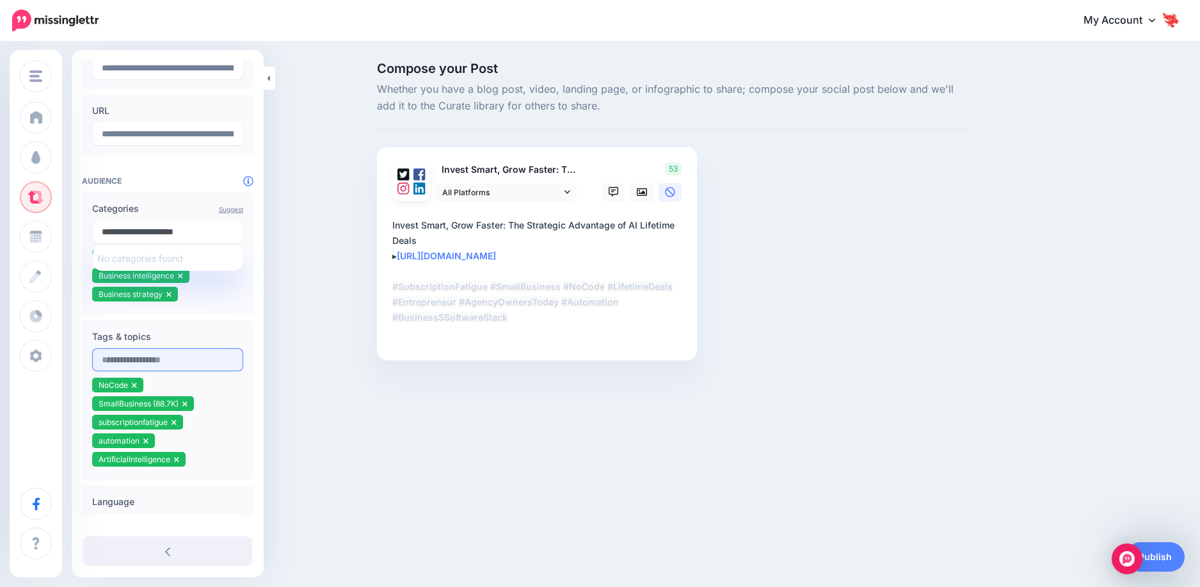
type input "**********"
click at [149, 363] on input "text" at bounding box center [167, 359] width 151 height 23
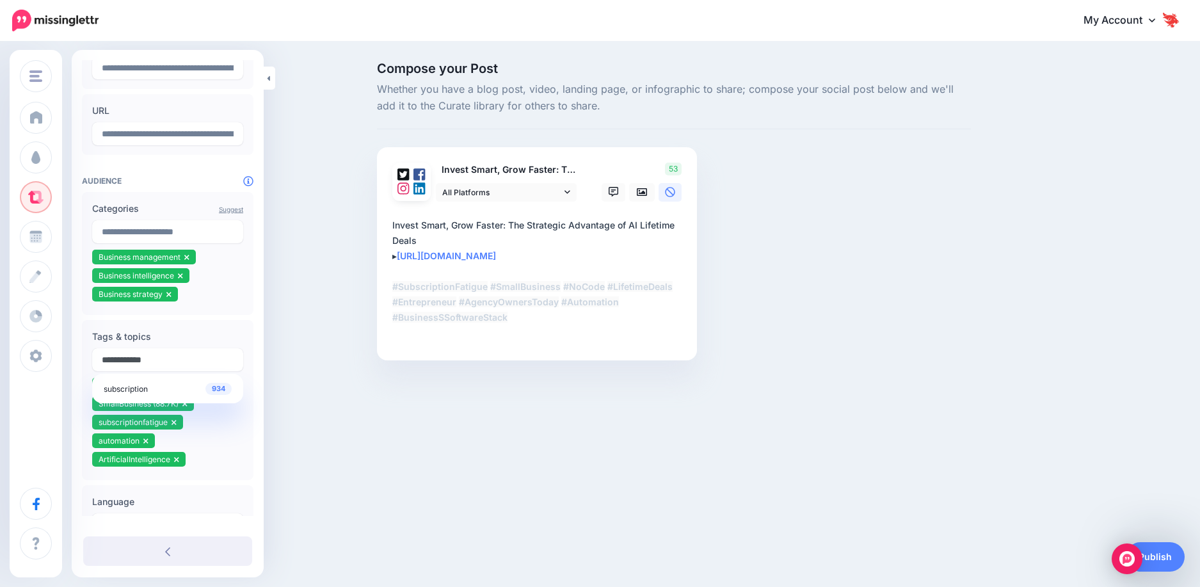
type input "**********"
click at [265, 477] on div "Teracore Teracore Kappa Engineering Honingcraft SAGL Astrology SA Add Workspace…" at bounding box center [600, 293] width 1200 height 587
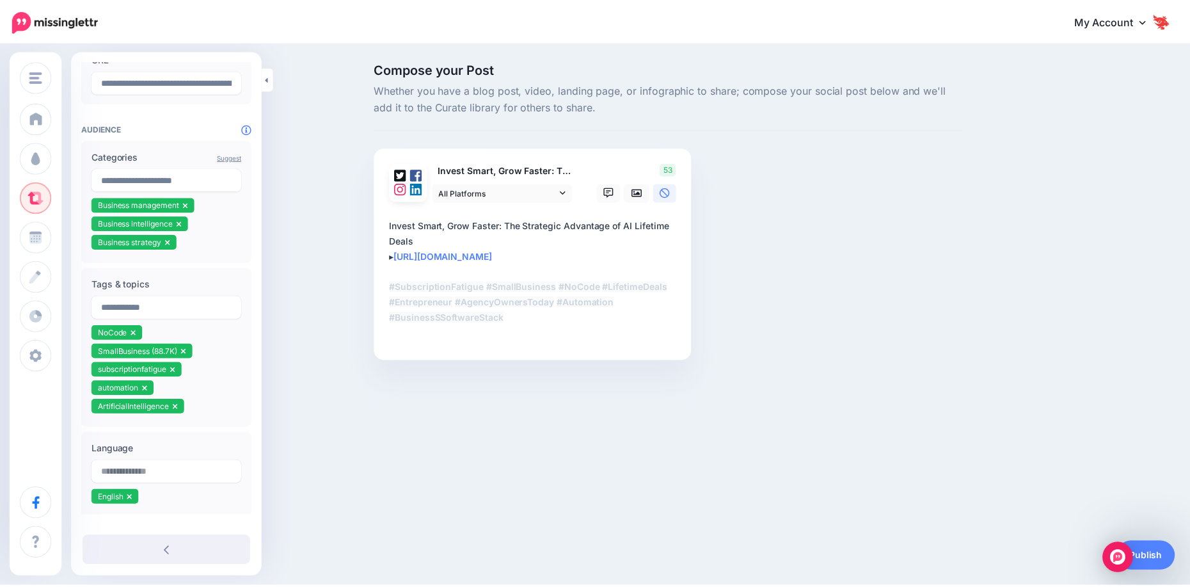
scroll to position [271, 0]
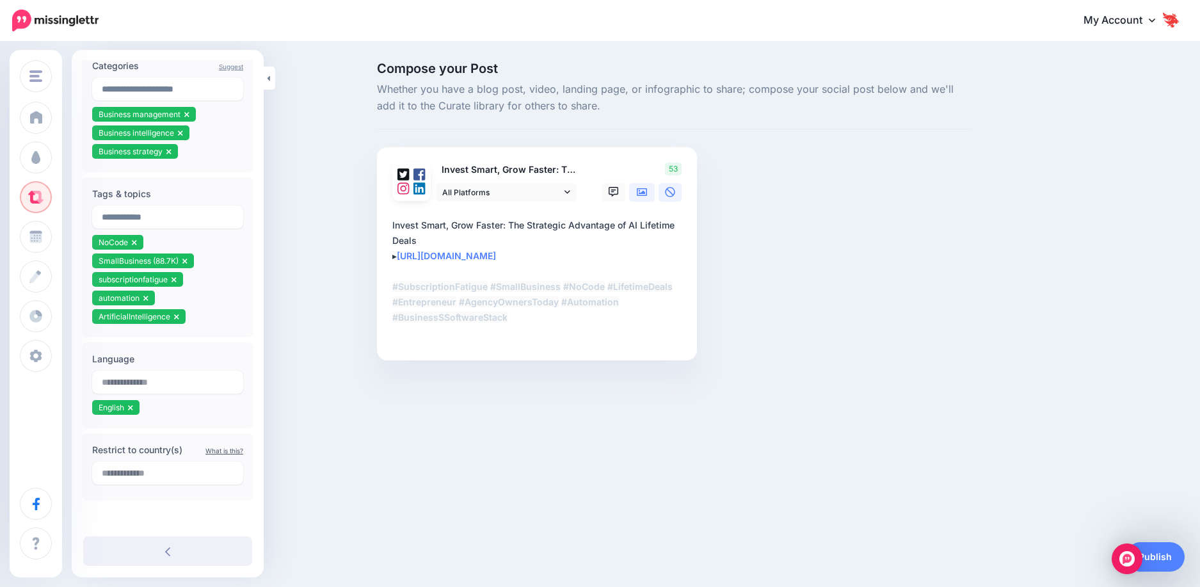
click at [642, 188] on icon at bounding box center [642, 192] width 10 height 10
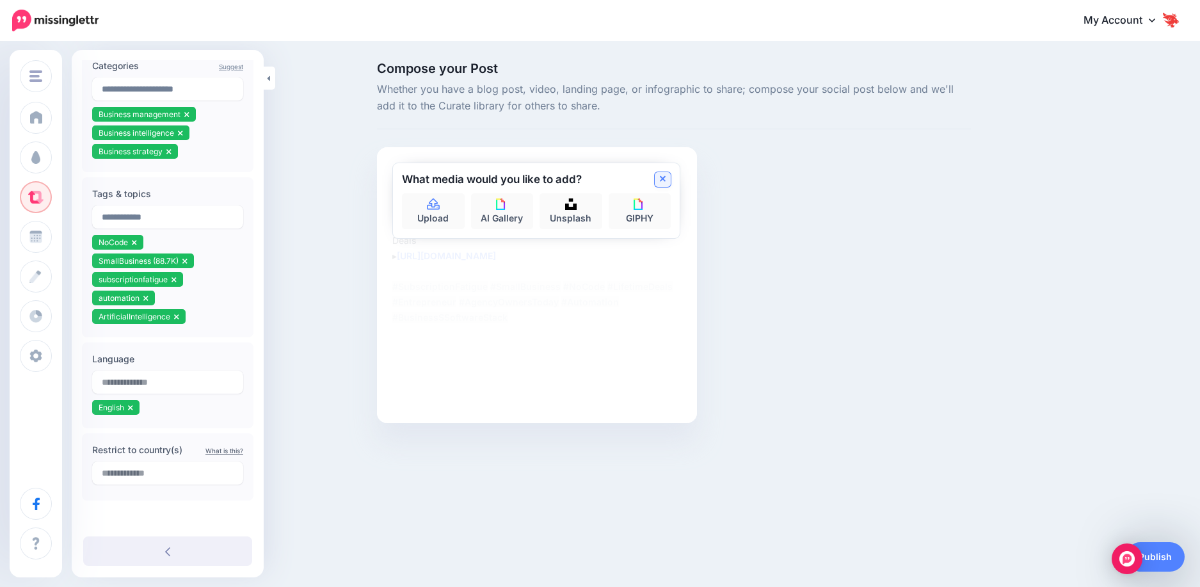
click at [661, 179] on icon at bounding box center [663, 179] width 6 height 10
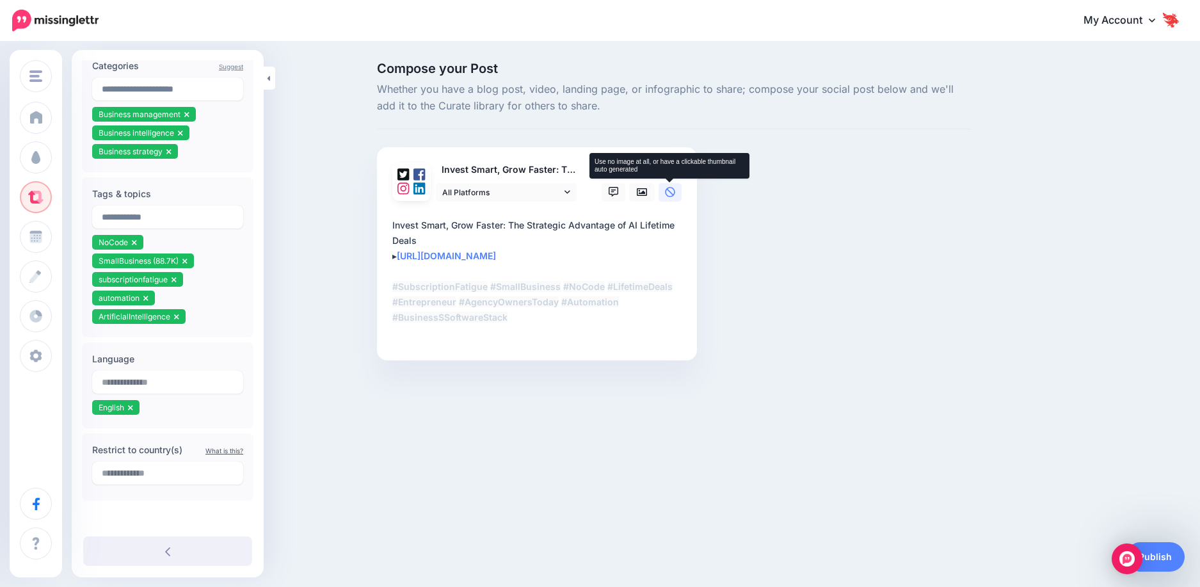
click at [666, 192] on icon at bounding box center [670, 192] width 10 height 10
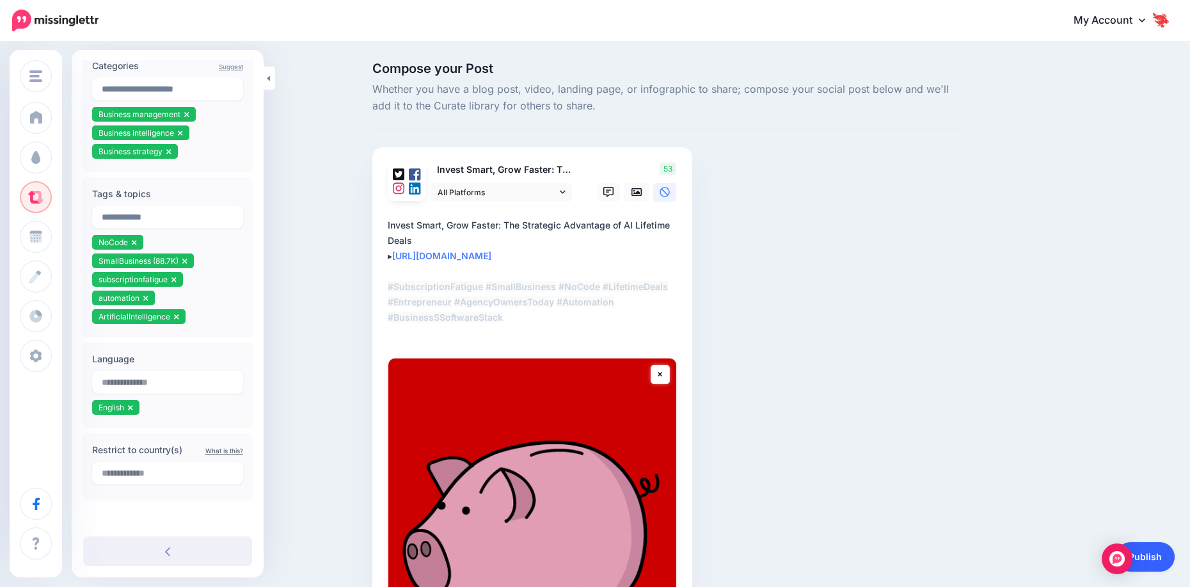
click at [1149, 554] on link "Publish" at bounding box center [1145, 556] width 59 height 29
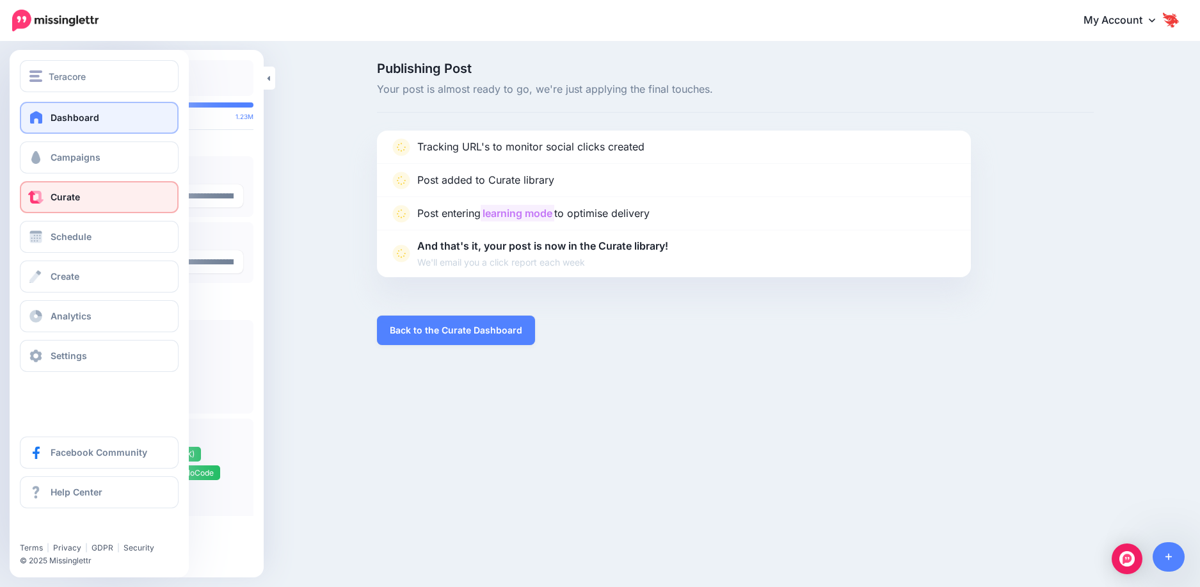
click at [52, 119] on span "Dashboard" at bounding box center [75, 117] width 49 height 11
